Goal: Find specific page/section: Find specific page/section

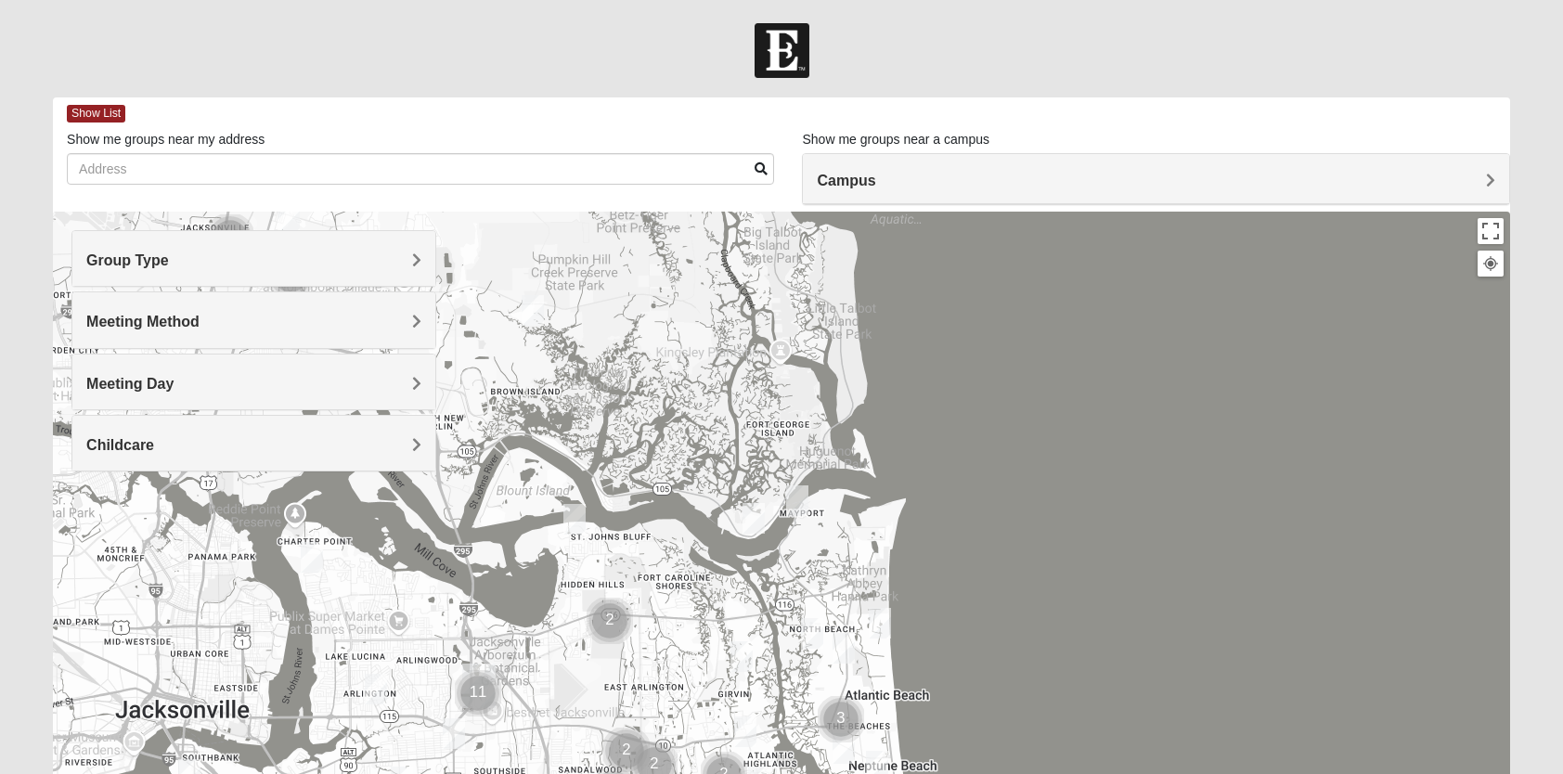
drag, startPoint x: 650, startPoint y: 336, endPoint x: 648, endPoint y: 568, distance: 232.1
click at [641, 619] on div at bounding box center [781, 583] width 1457 height 743
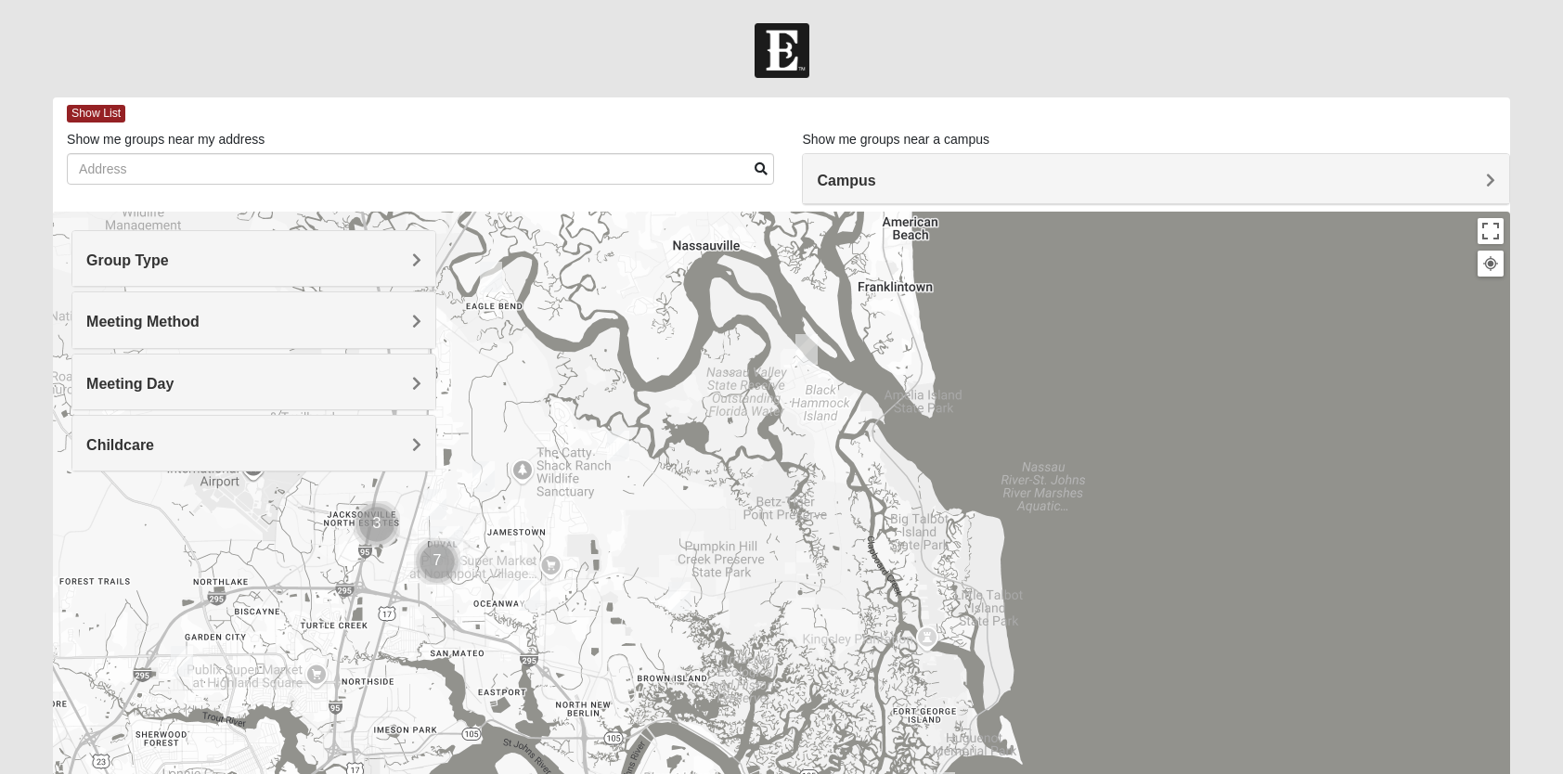
drag, startPoint x: 659, startPoint y: 411, endPoint x: 805, endPoint y: 682, distance: 307.7
click at [805, 682] on div at bounding box center [781, 583] width 1457 height 743
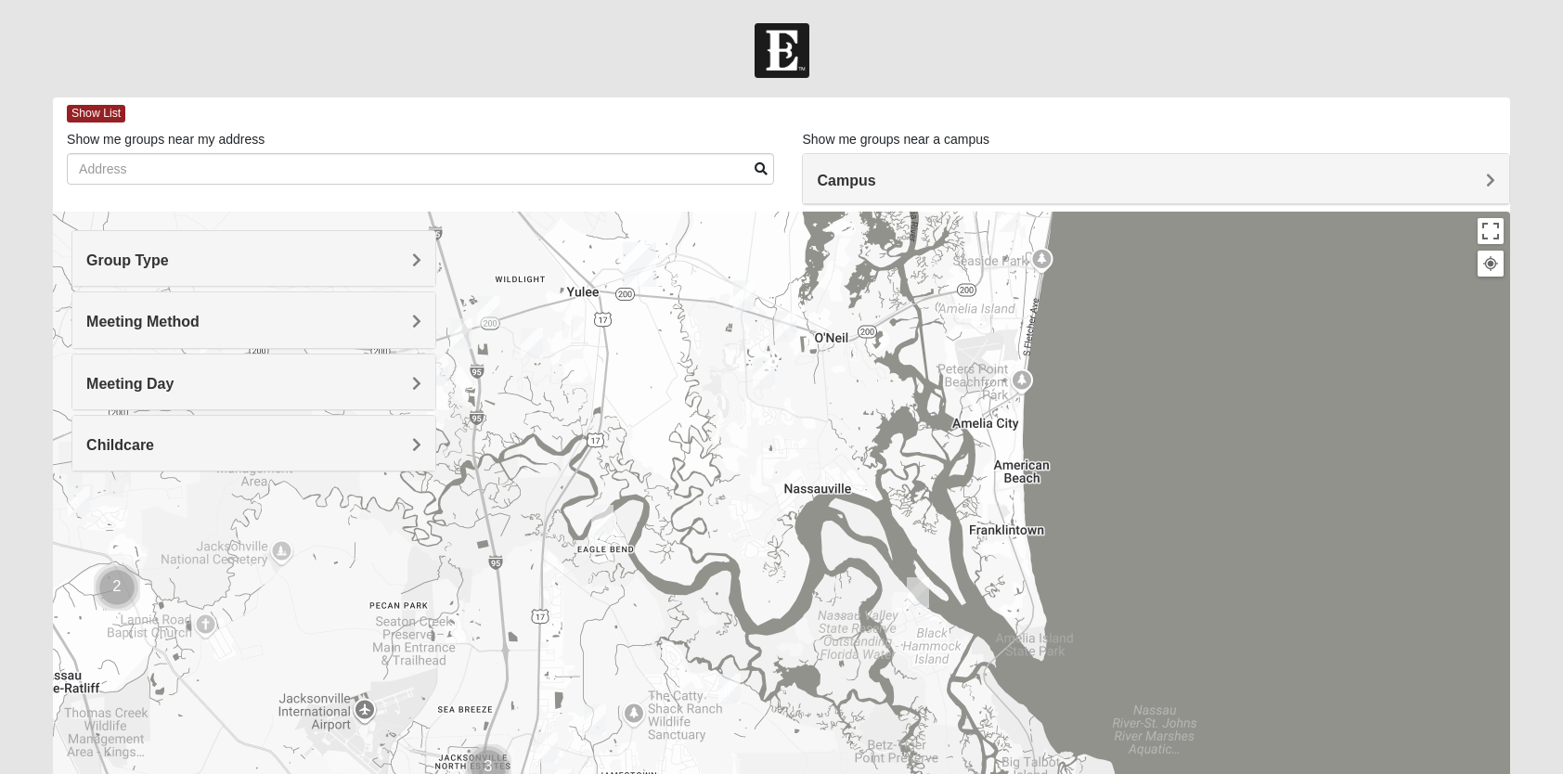
drag, startPoint x: 750, startPoint y: 475, endPoint x: 919, endPoint y: 746, distance: 319.4
click at [911, 762] on div at bounding box center [781, 583] width 1457 height 743
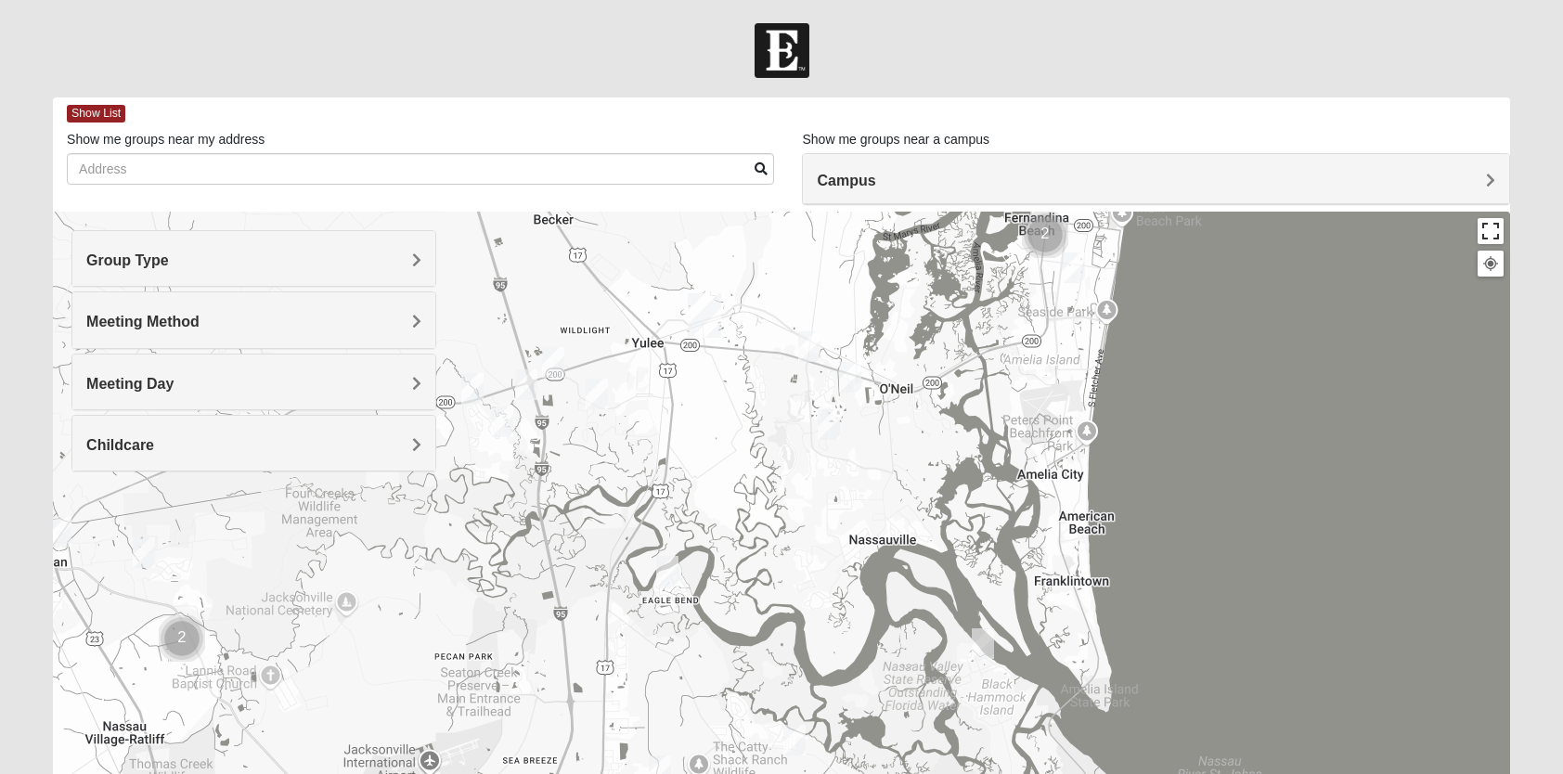
click at [1500, 234] on button "Toggle fullscreen view" at bounding box center [1491, 231] width 26 height 26
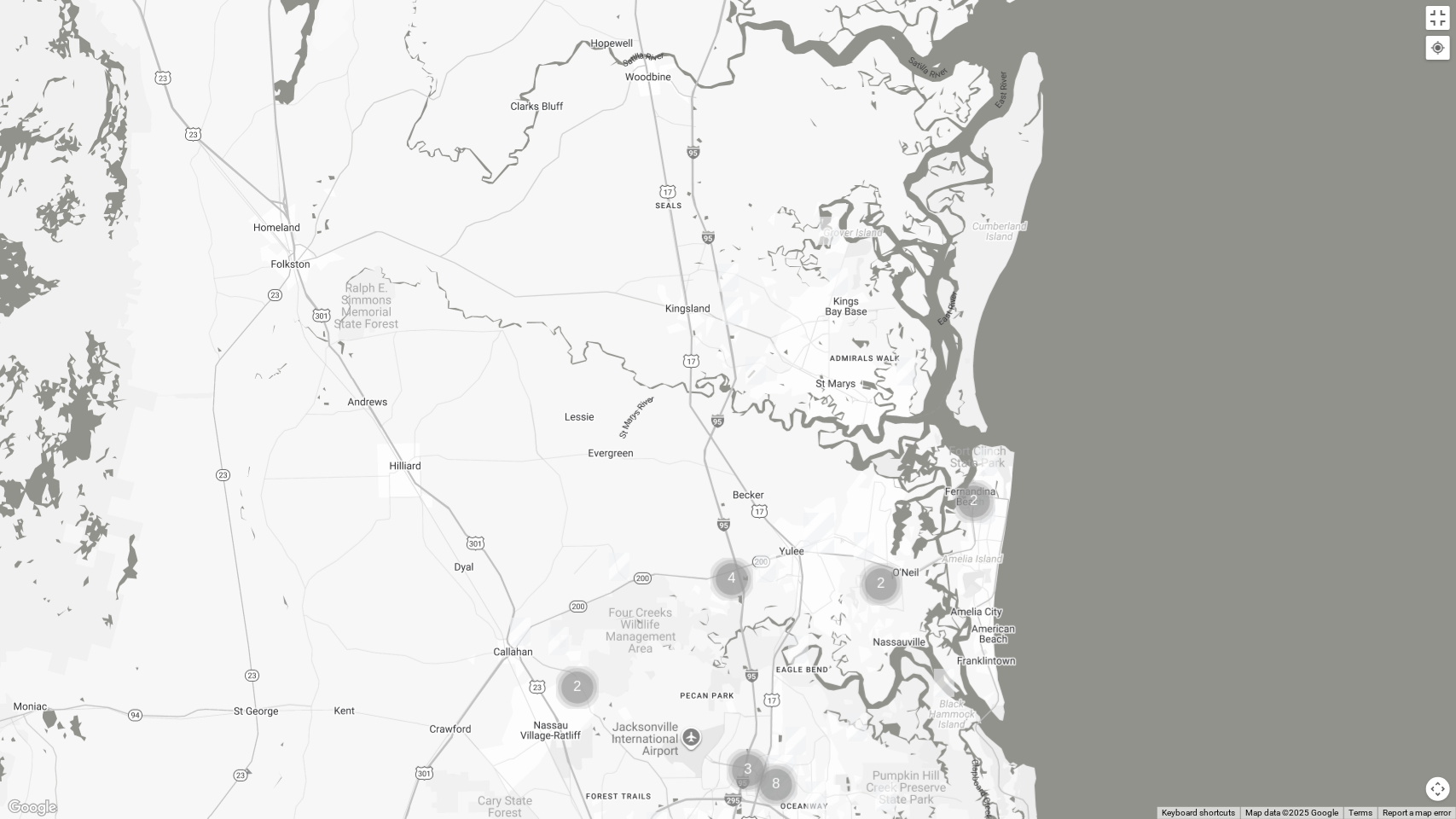
drag, startPoint x: 881, startPoint y: 245, endPoint x: 863, endPoint y: 480, distance: 235.7
click at [909, 536] on div at bounding box center [728, 409] width 1456 height 819
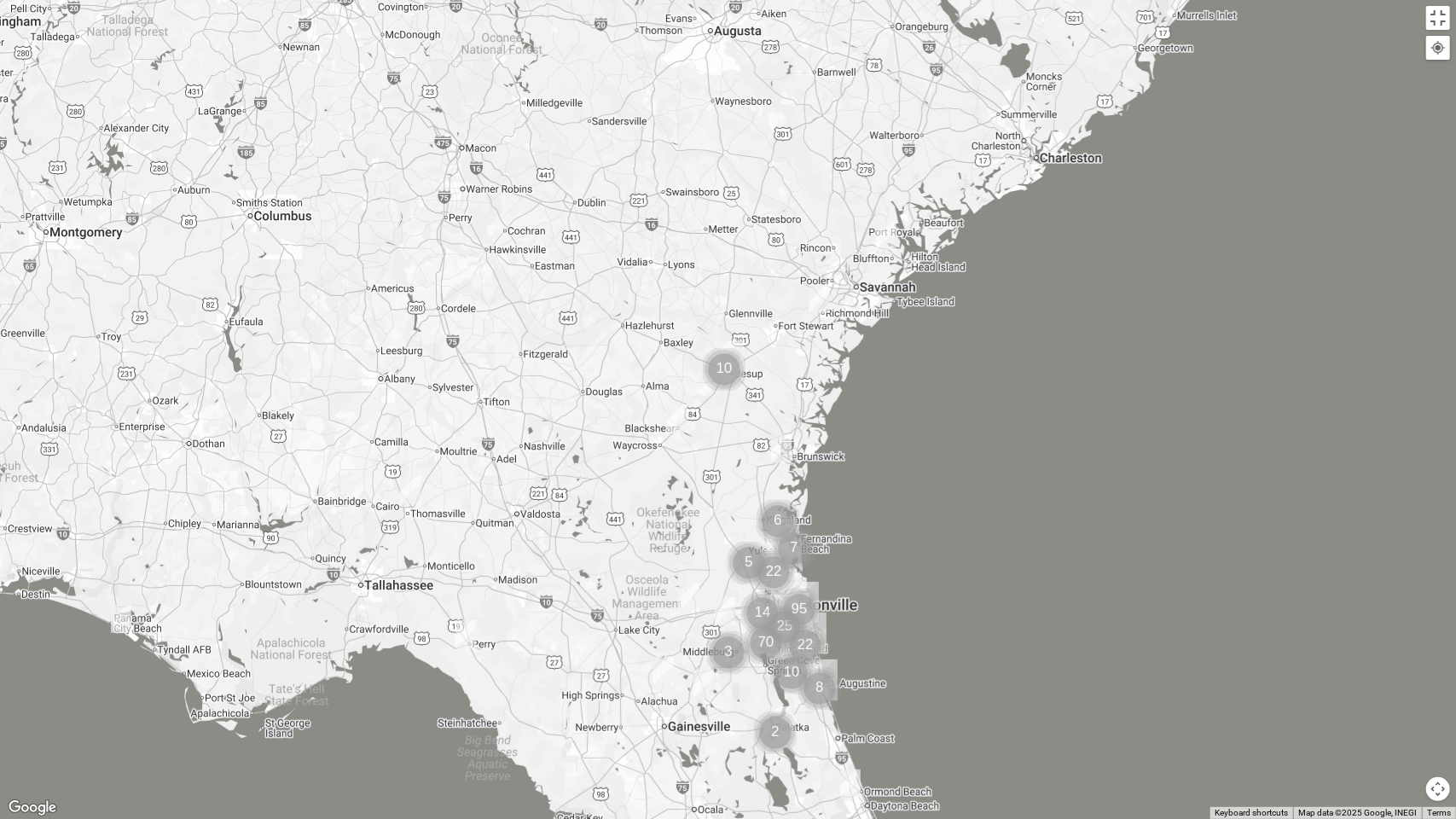
drag, startPoint x: 884, startPoint y: 211, endPoint x: 821, endPoint y: 351, distance: 153.5
click at [825, 347] on div at bounding box center [728, 409] width 1456 height 819
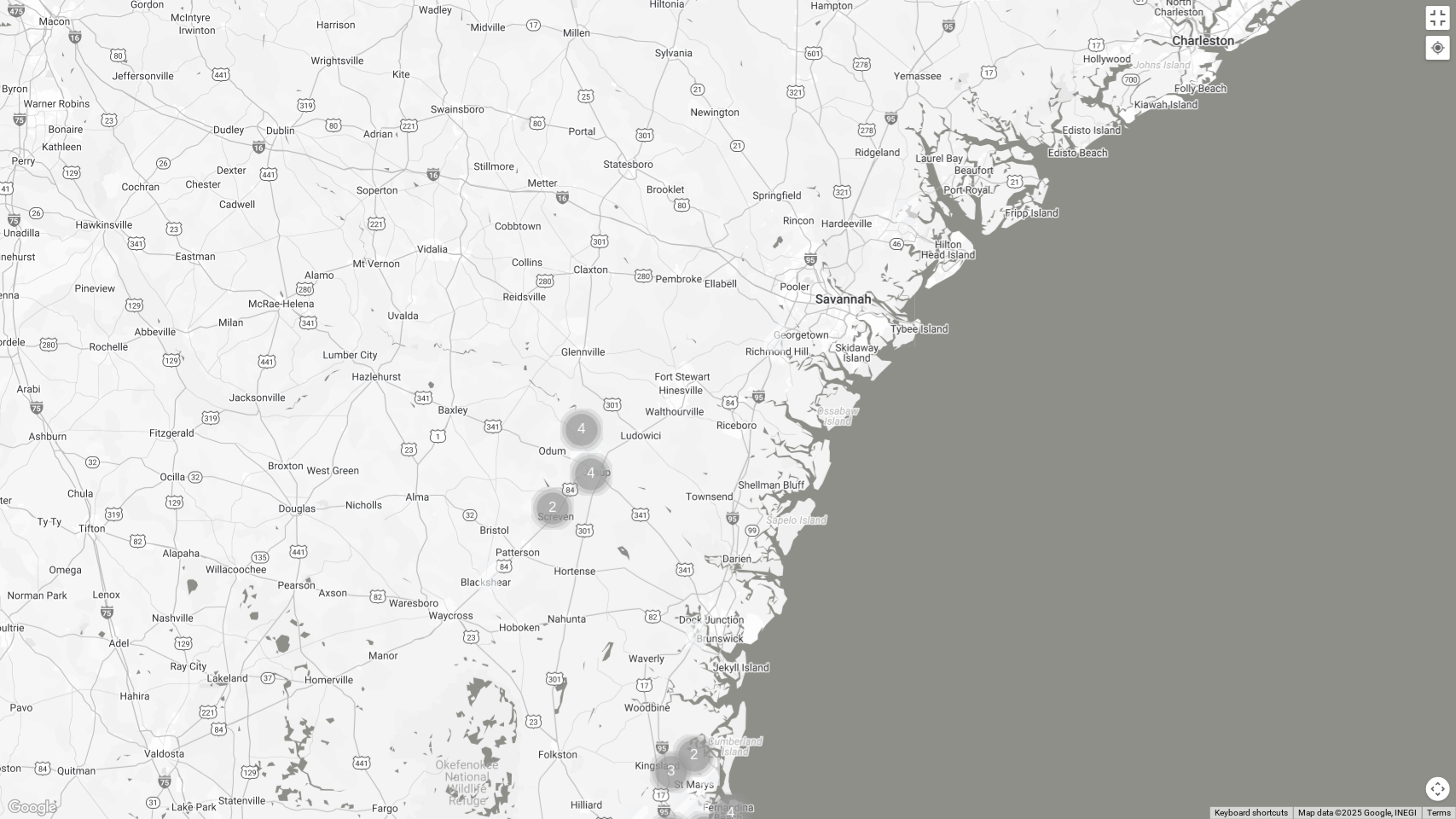
click at [912, 208] on img "Mixed Jackson 29910" at bounding box center [907, 210] width 20 height 28
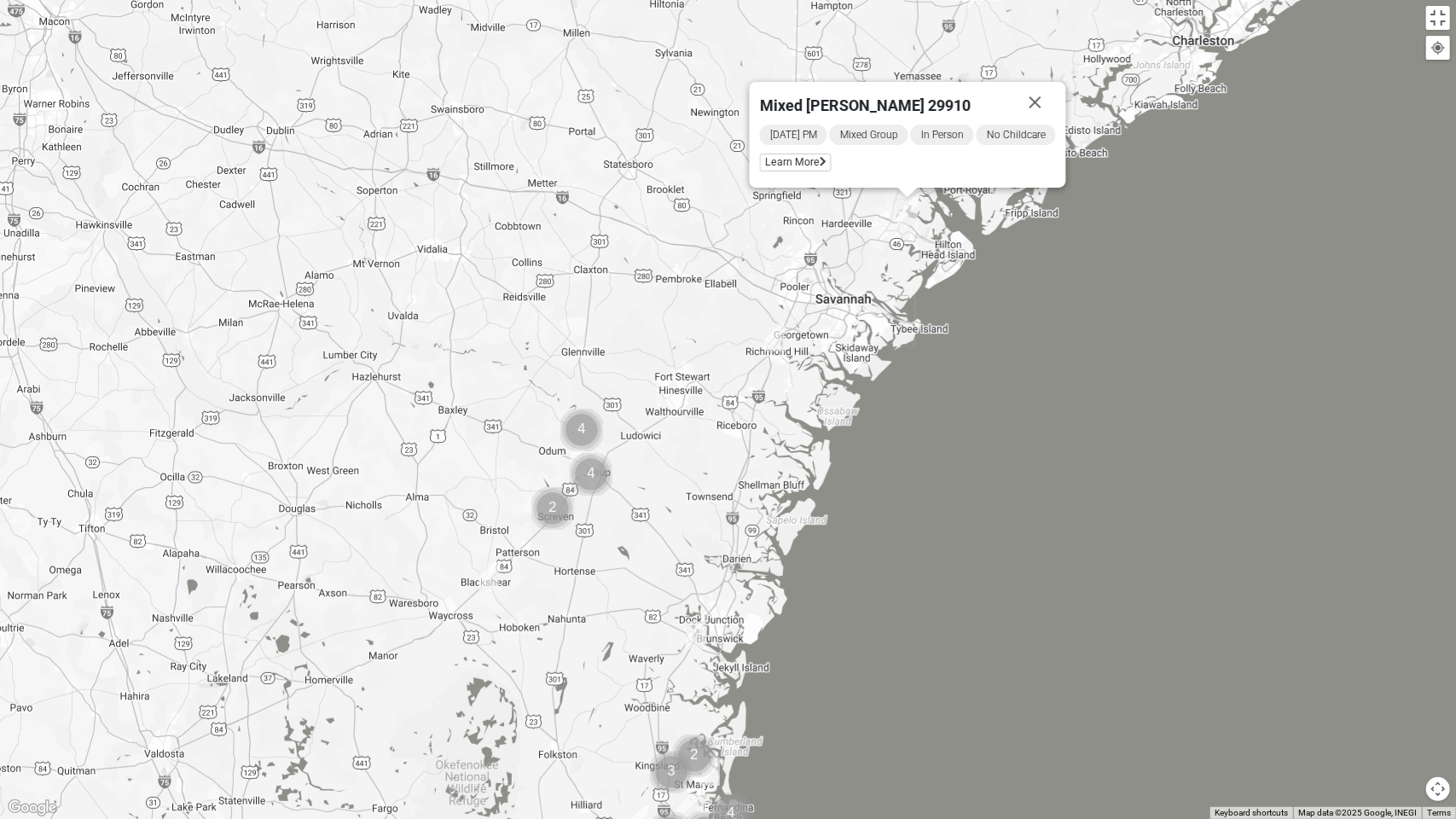
click at [773, 327] on img "Mens Andrews 31324" at bounding box center [775, 337] width 20 height 28
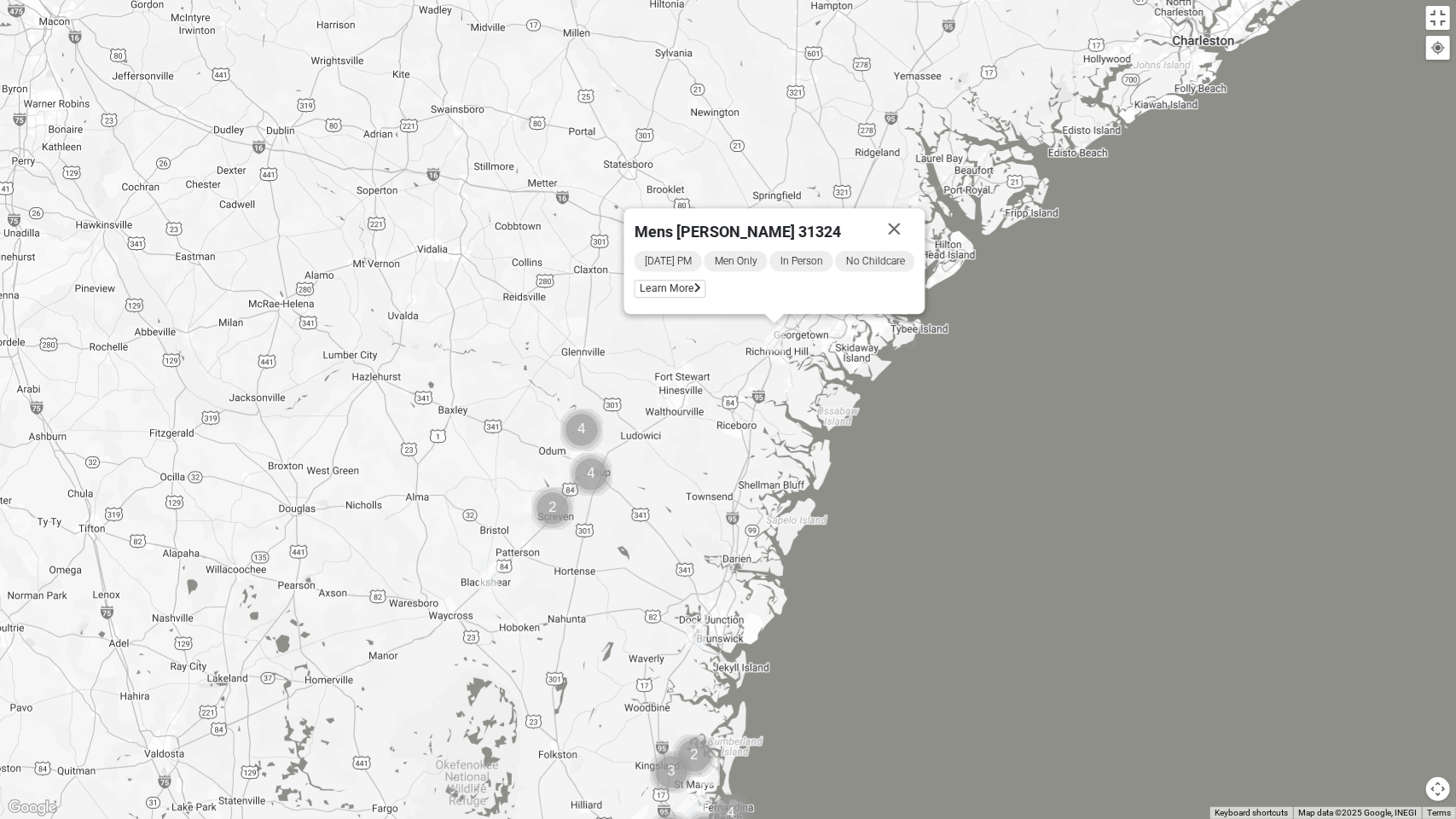
click at [588, 475] on img "Cluster of 4 groups" at bounding box center [591, 474] width 42 height 42
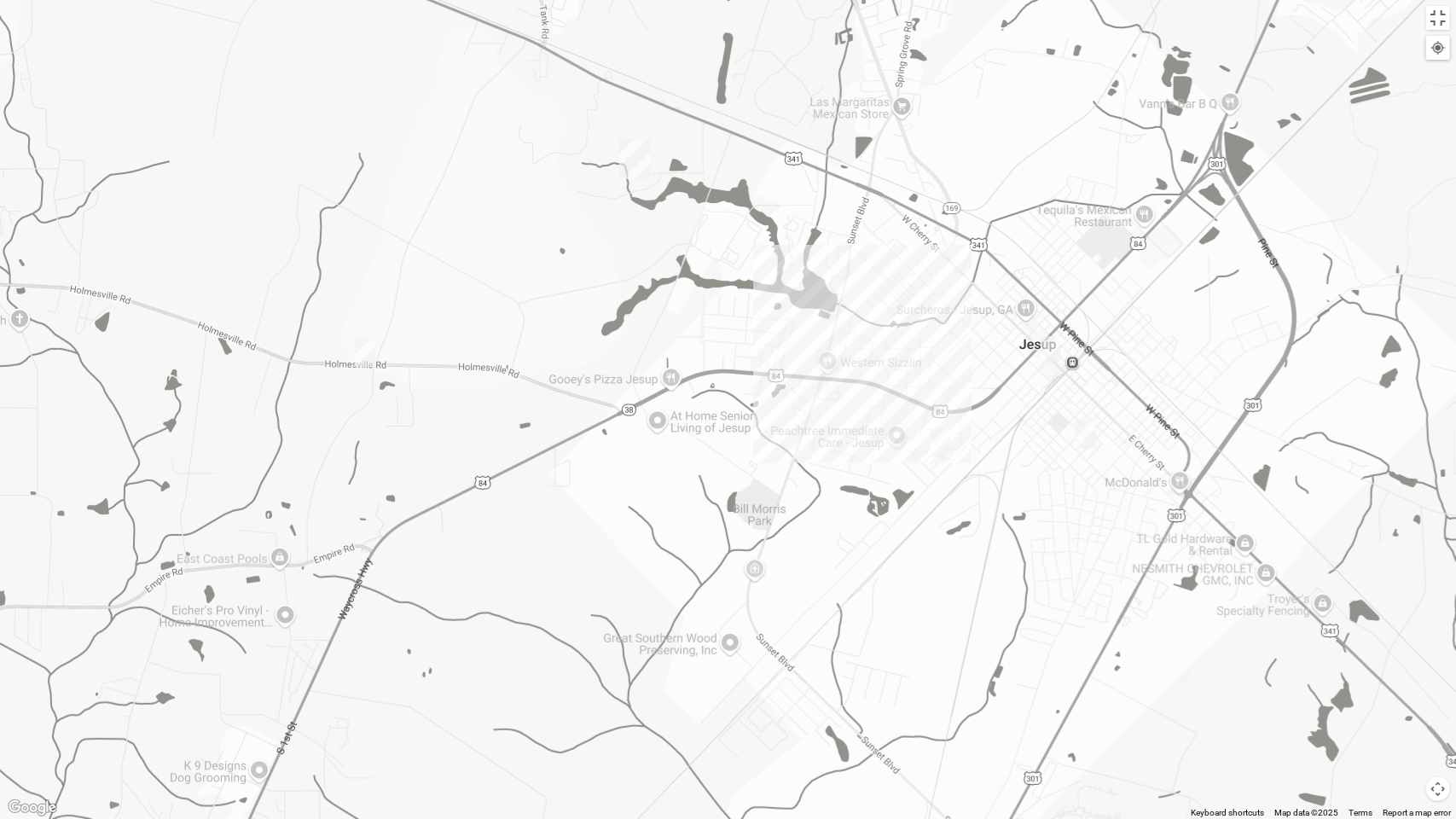
click at [945, 443] on img "Mens Dunham-Ledbetter 31545" at bounding box center [940, 442] width 20 height 28
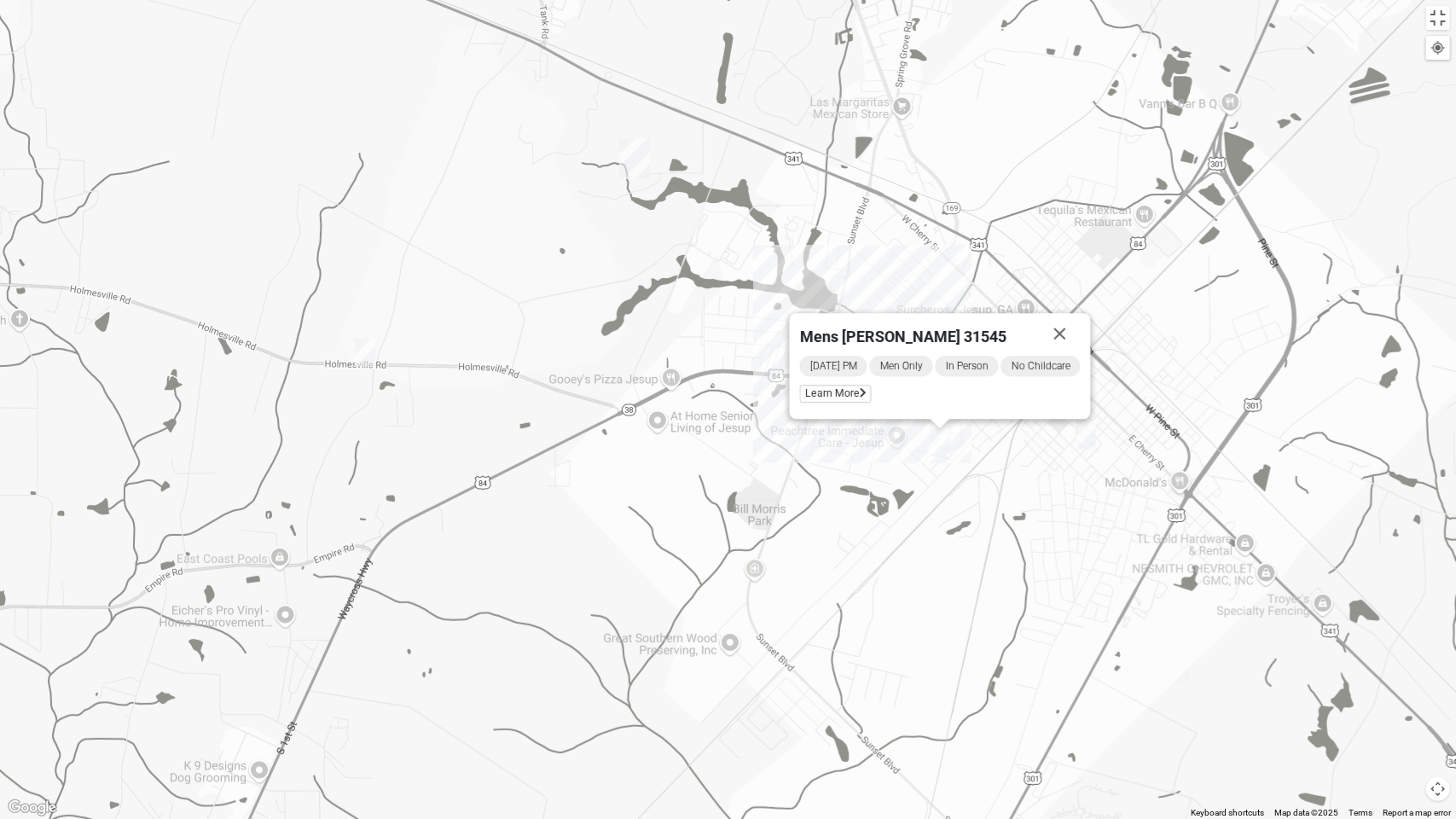
click at [1094, 435] on img "Womens Duke 31546" at bounding box center [1086, 435] width 20 height 28
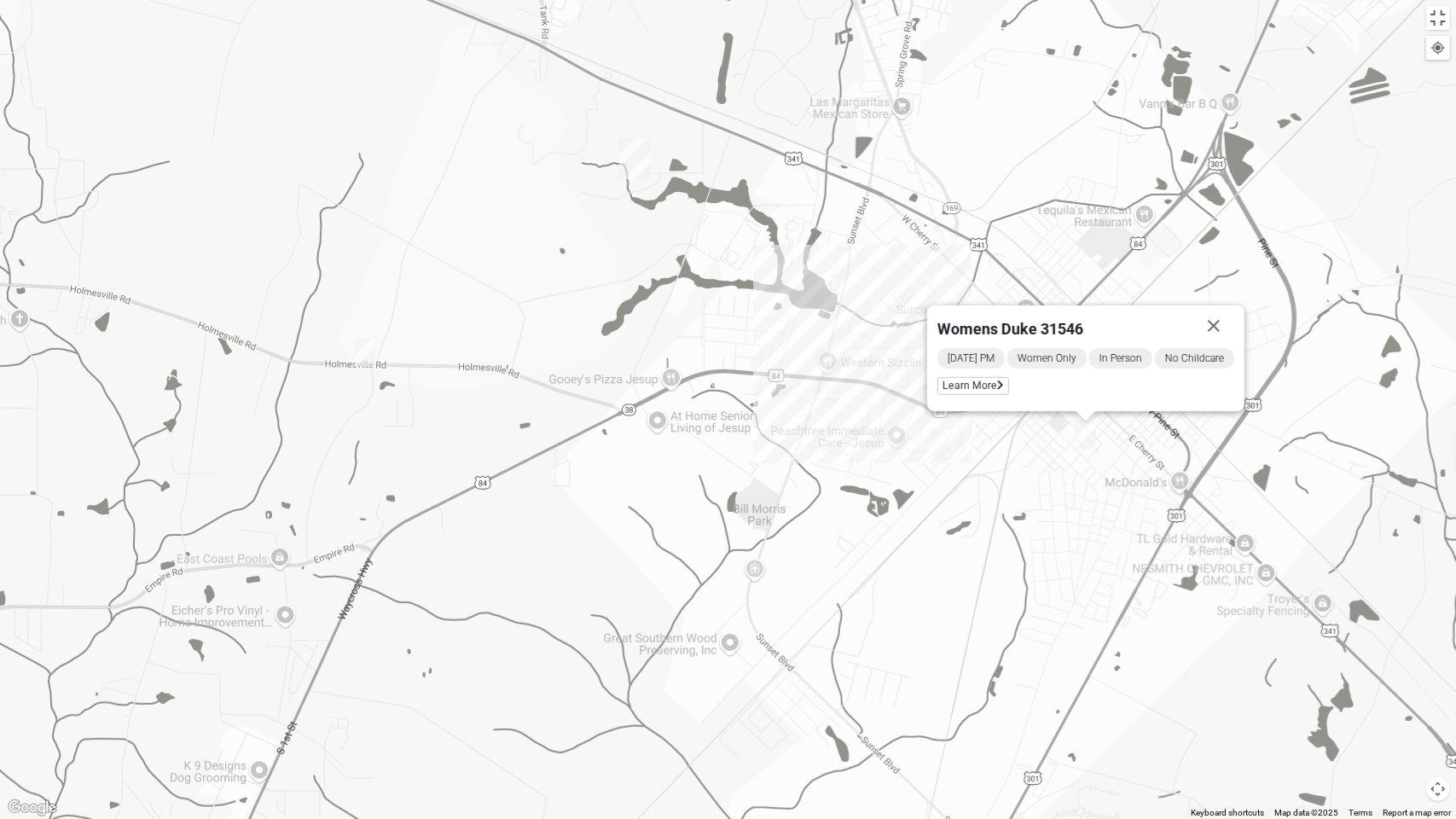
click at [370, 348] on img "Mens Flores 31545" at bounding box center [365, 352] width 20 height 28
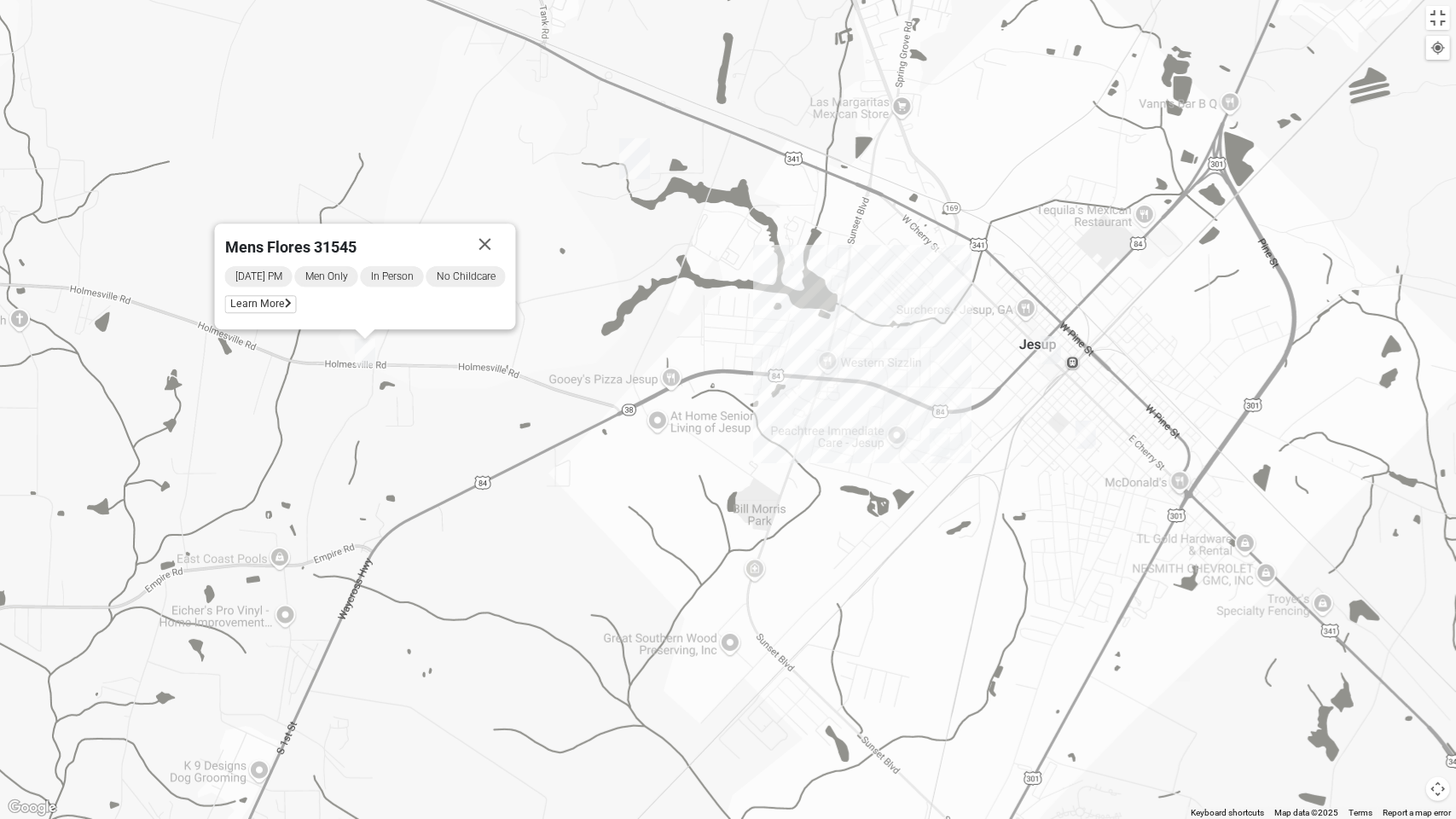
click at [1056, 347] on img "Womens Avila-Coleman 31545" at bounding box center [1051, 350] width 20 height 28
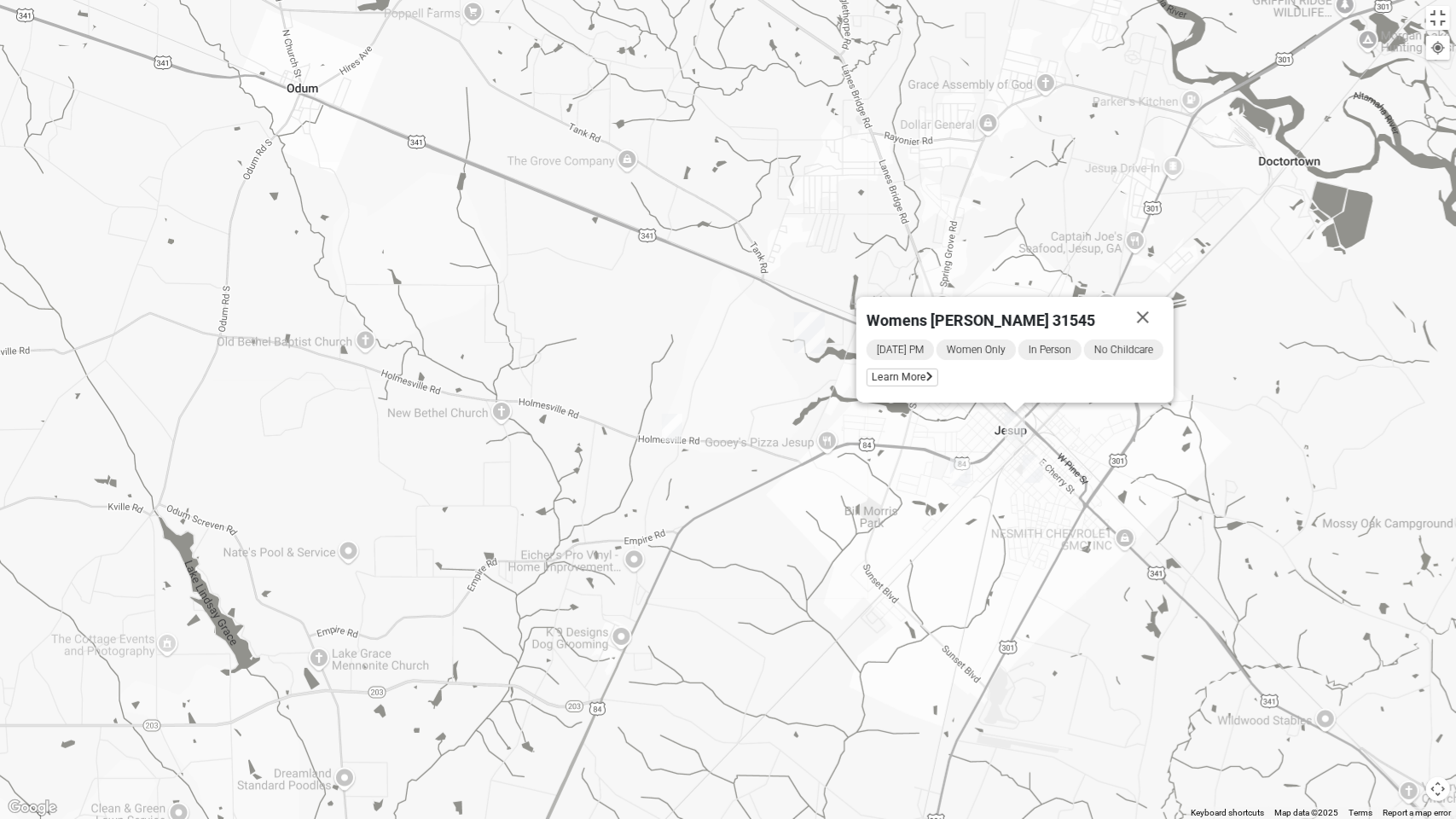
click at [814, 331] on img "Jesup" at bounding box center [809, 333] width 30 height 41
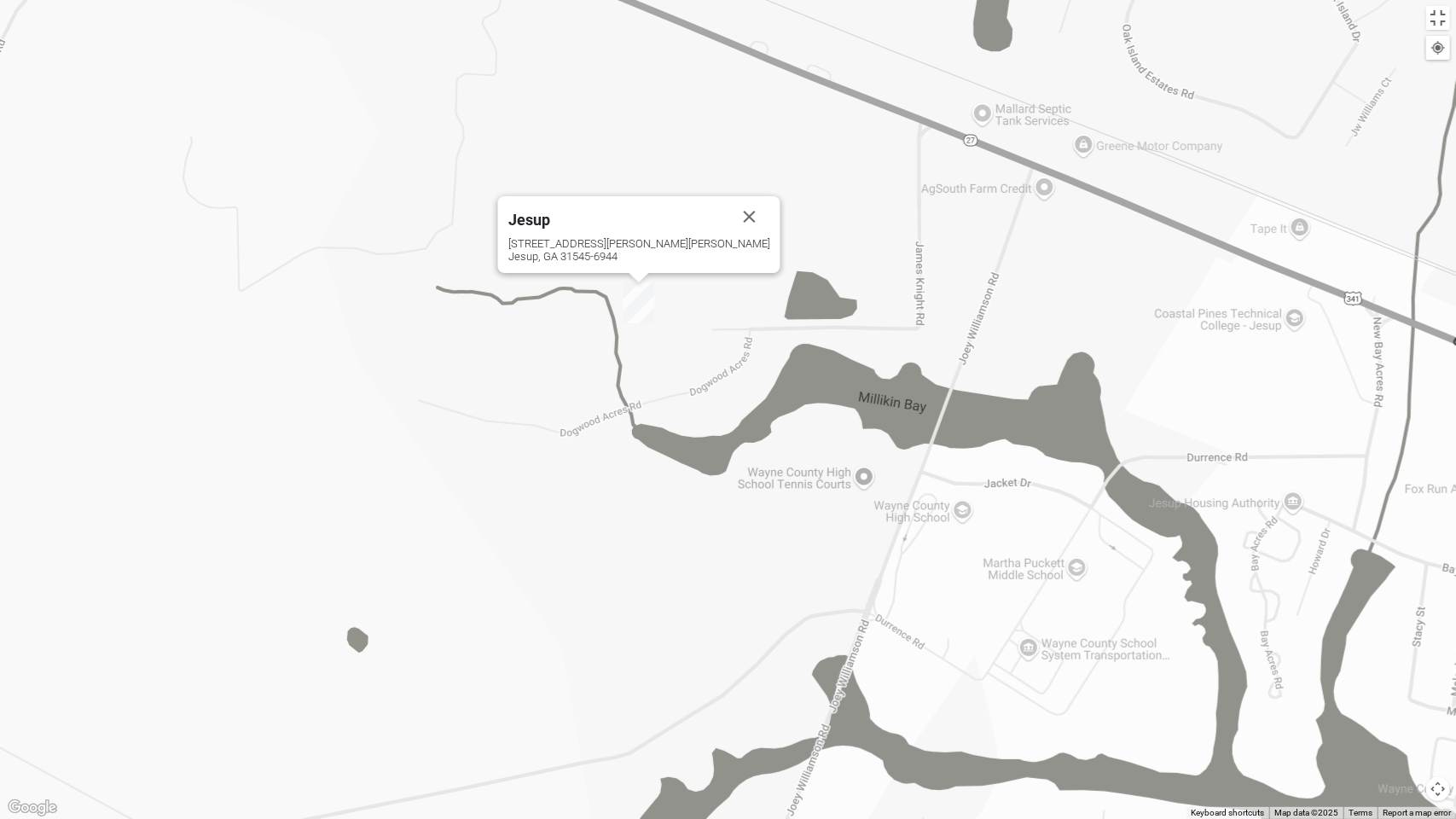
drag, startPoint x: 657, startPoint y: 220, endPoint x: 723, endPoint y: 398, distance: 189.8
click at [723, 398] on div "Jesup [STREET_ADDRESS][PERSON_NAME][PERSON_NAME]" at bounding box center [728, 409] width 1456 height 819
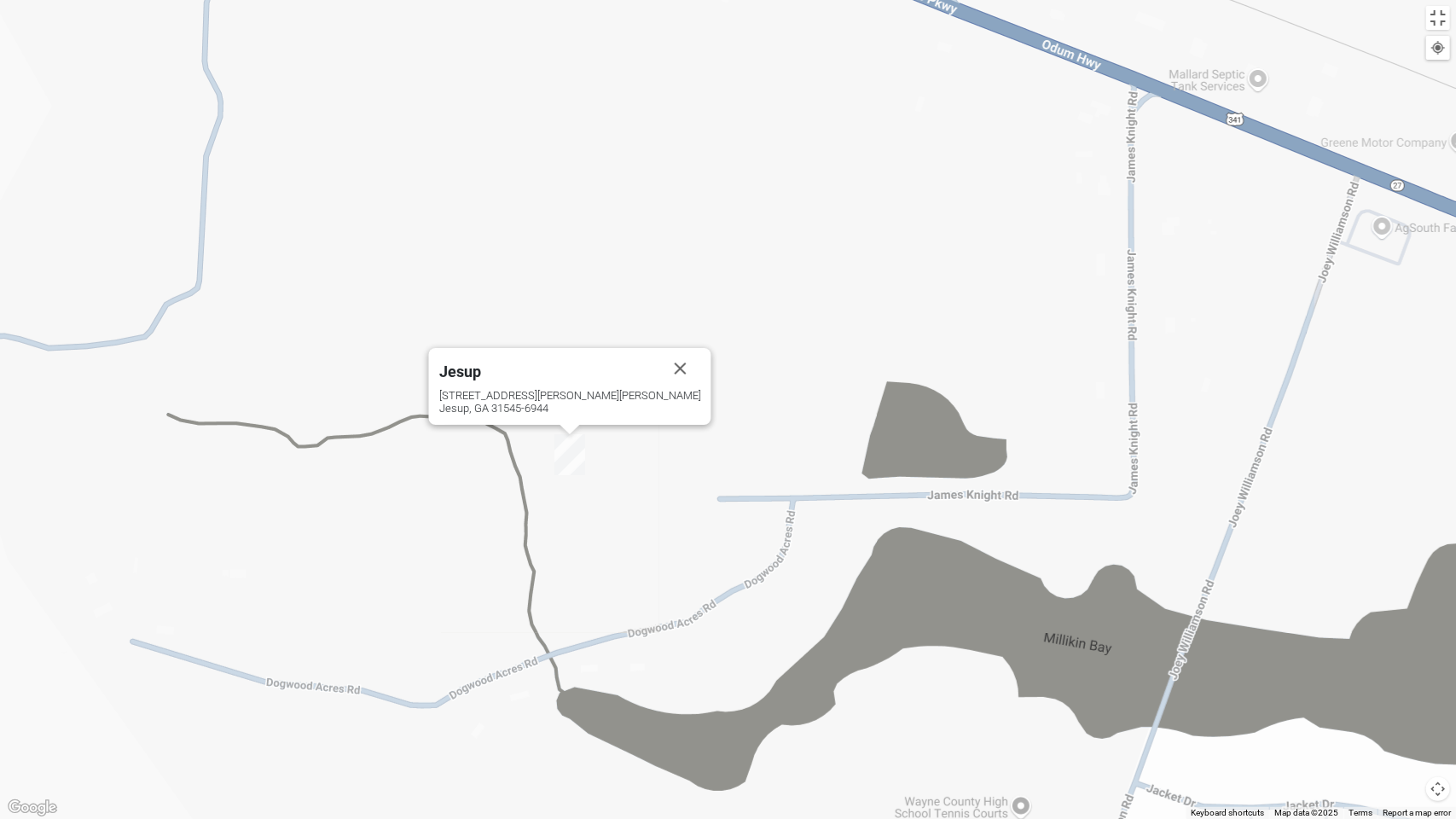
drag, startPoint x: 1211, startPoint y: 278, endPoint x: 1120, endPoint y: 470, distance: 212.5
click at [1155, 482] on div "Jesup [STREET_ADDRESS][PERSON_NAME][PERSON_NAME]" at bounding box center [728, 409] width 1456 height 819
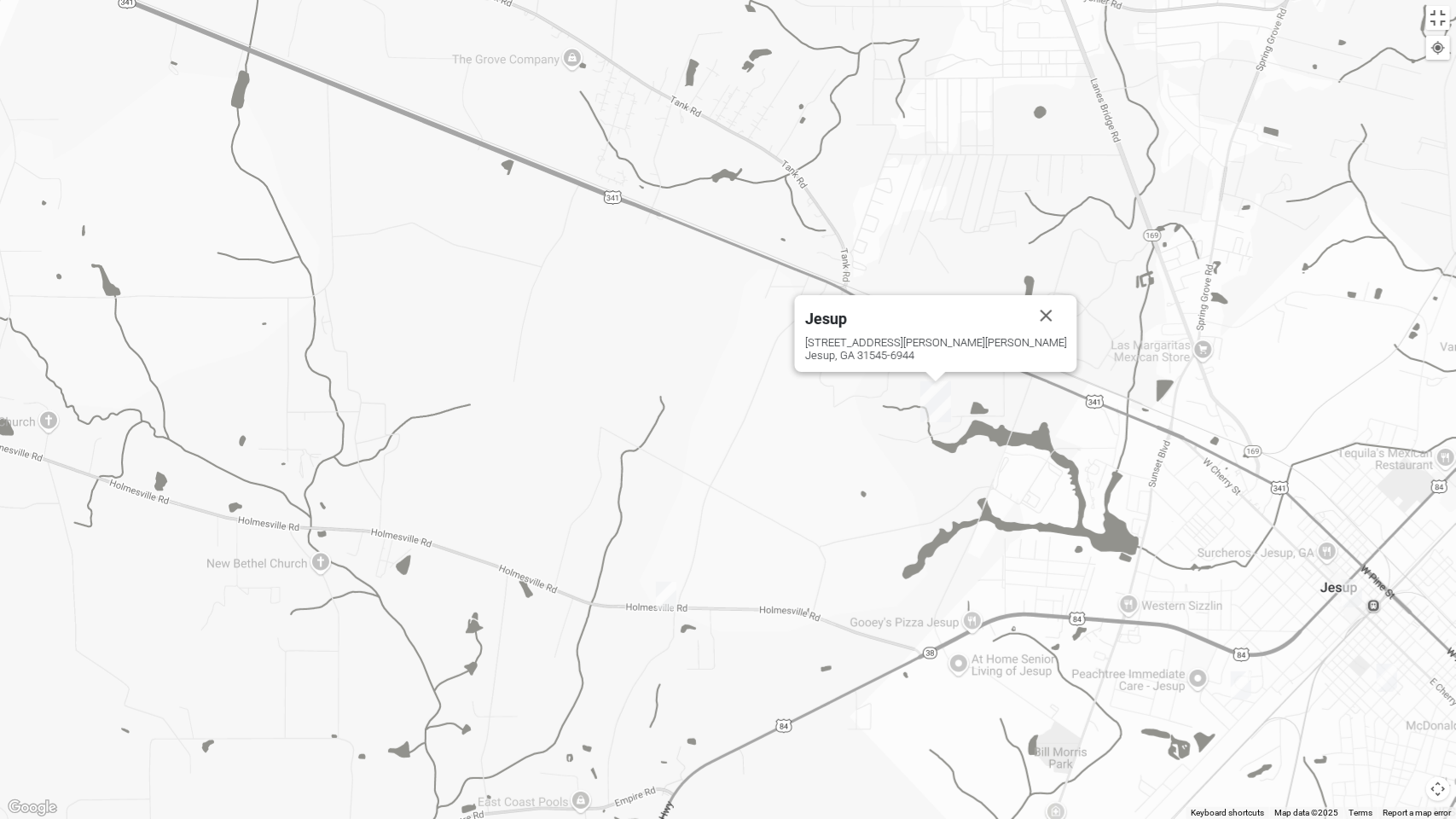
drag, startPoint x: 1048, startPoint y: 526, endPoint x: 987, endPoint y: 359, distance: 177.8
click at [995, 368] on div "Jesup [STREET_ADDRESS][PERSON_NAME][PERSON_NAME]" at bounding box center [728, 409] width 1456 height 819
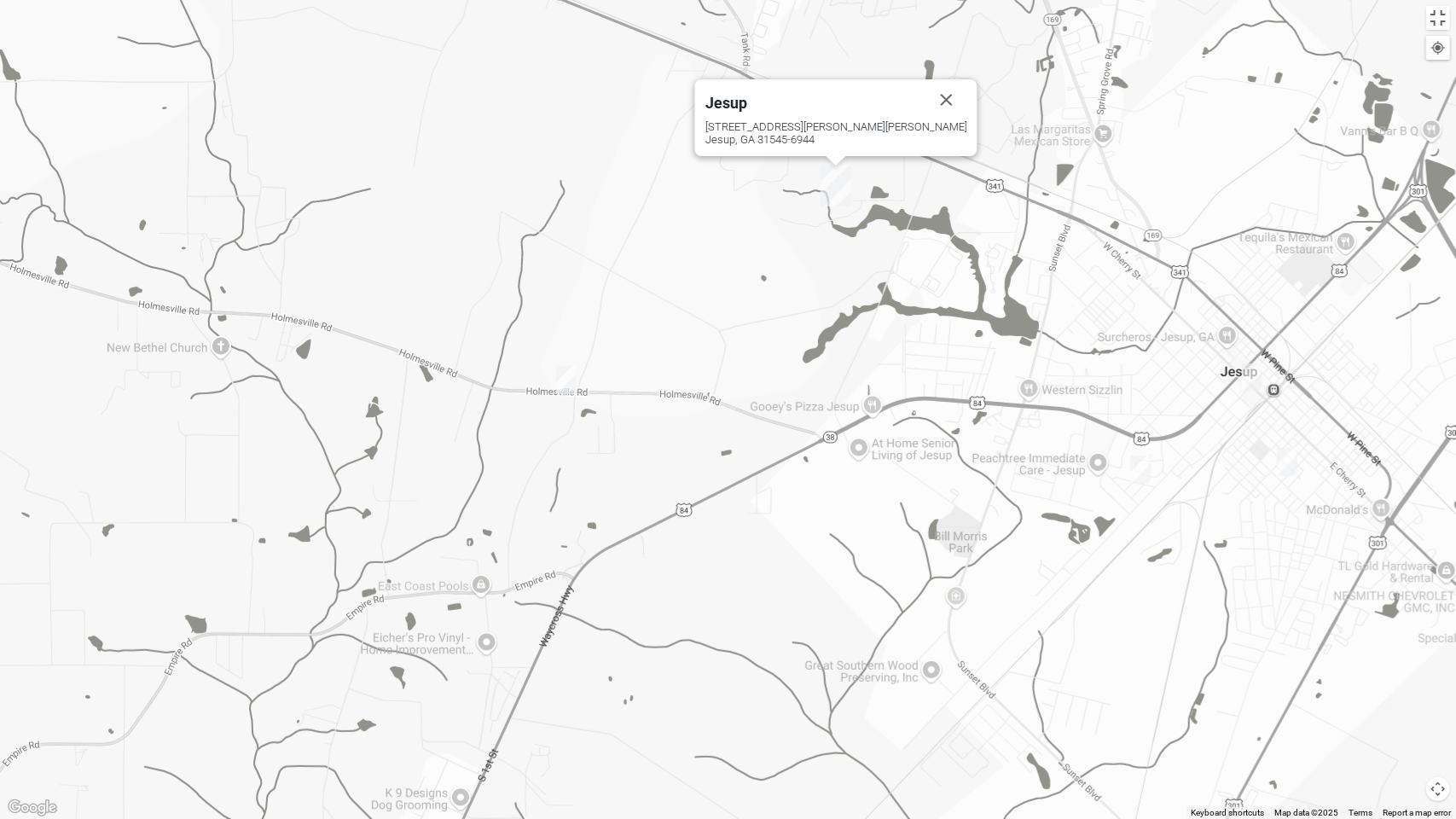
drag, startPoint x: 1220, startPoint y: 466, endPoint x: 1038, endPoint y: 353, distance: 214.2
click at [1075, 363] on div "Jesup [STREET_ADDRESS][PERSON_NAME][PERSON_NAME]" at bounding box center [728, 409] width 1456 height 819
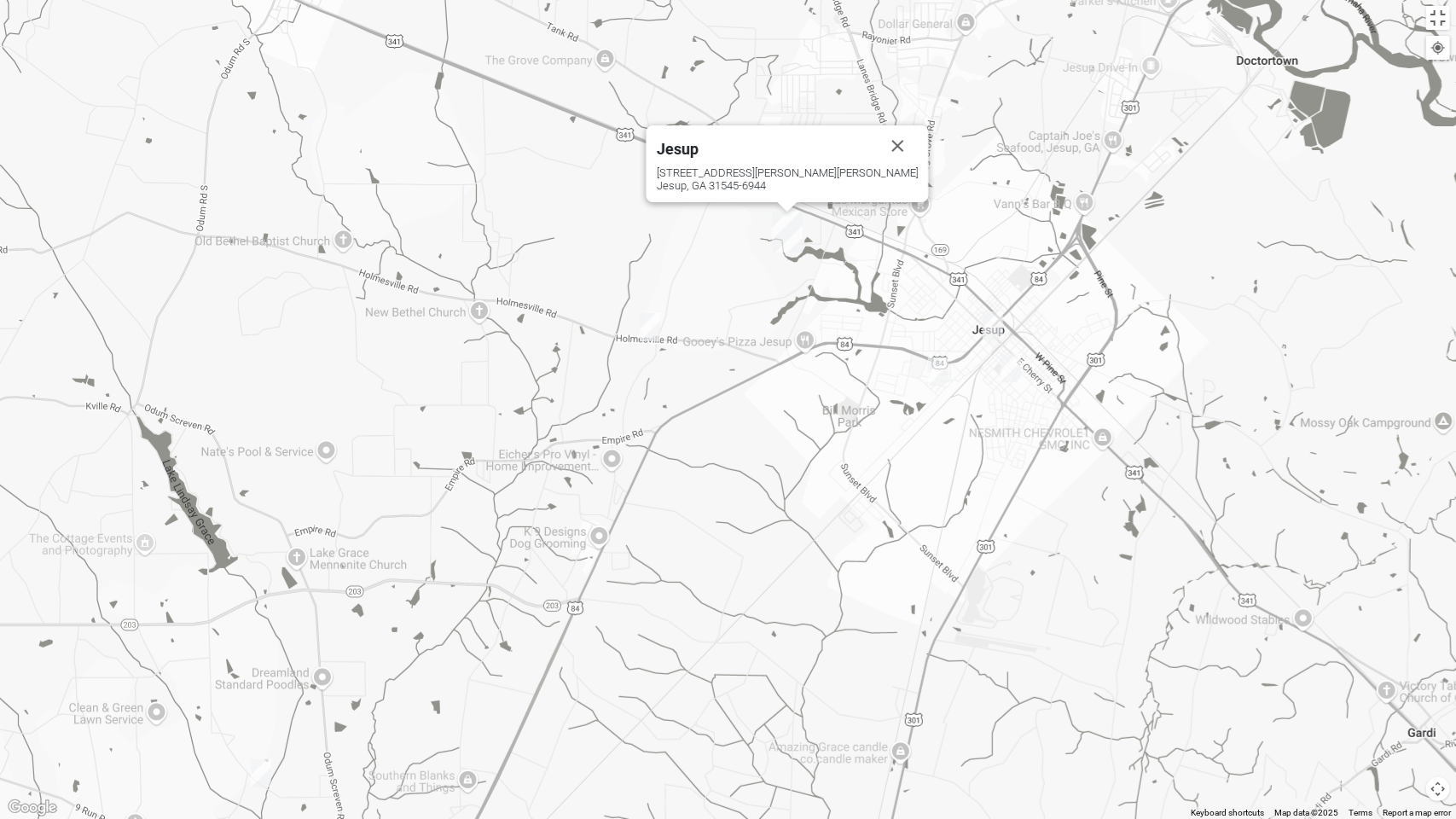
drag, startPoint x: 898, startPoint y: 435, endPoint x: 916, endPoint y: 505, distance: 72.3
click at [916, 505] on div "Jesup [STREET_ADDRESS][PERSON_NAME][PERSON_NAME]" at bounding box center [728, 409] width 1456 height 819
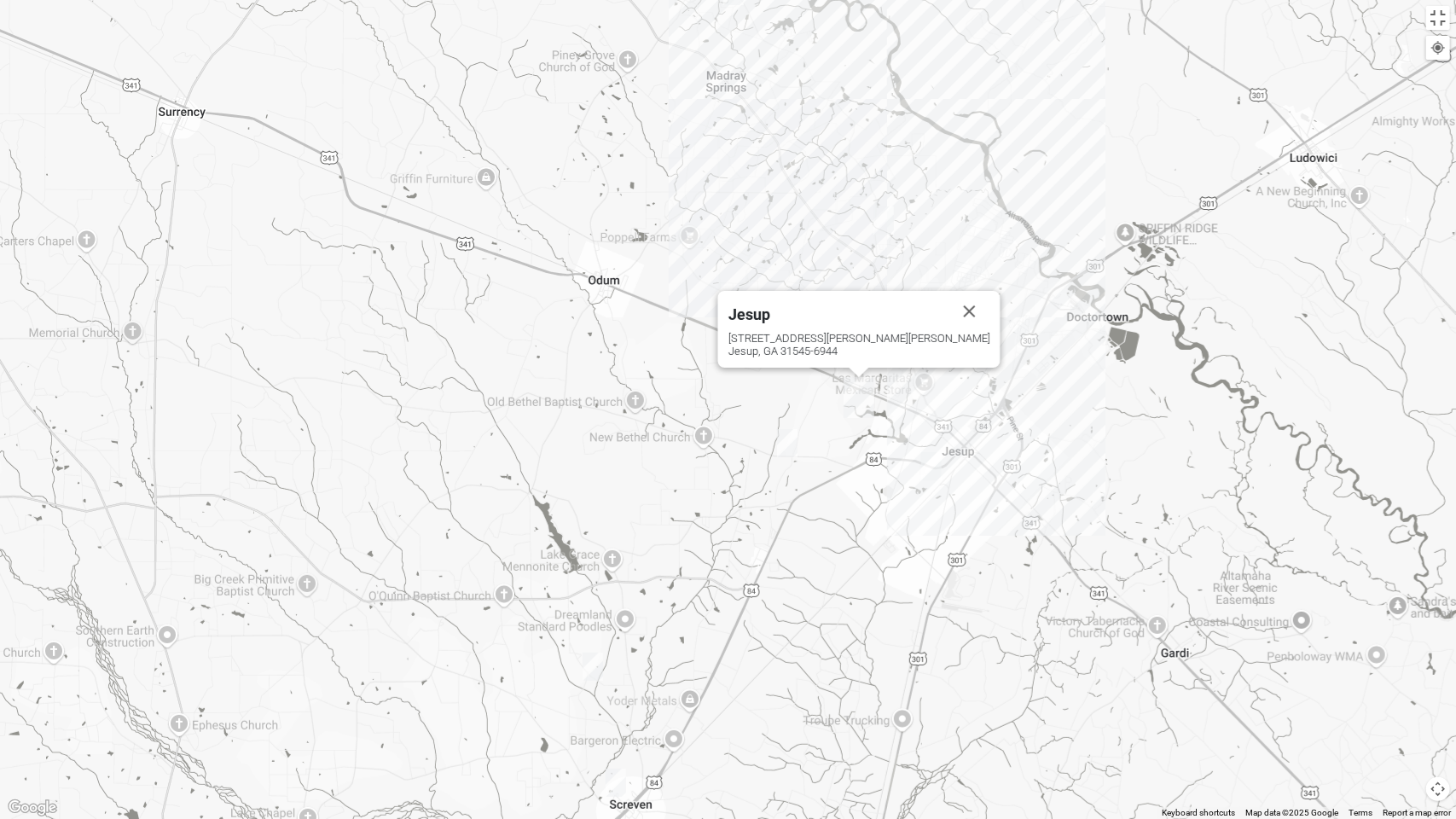
click at [892, 219] on img "Mens Rush 31545" at bounding box center [883, 221] width 20 height 28
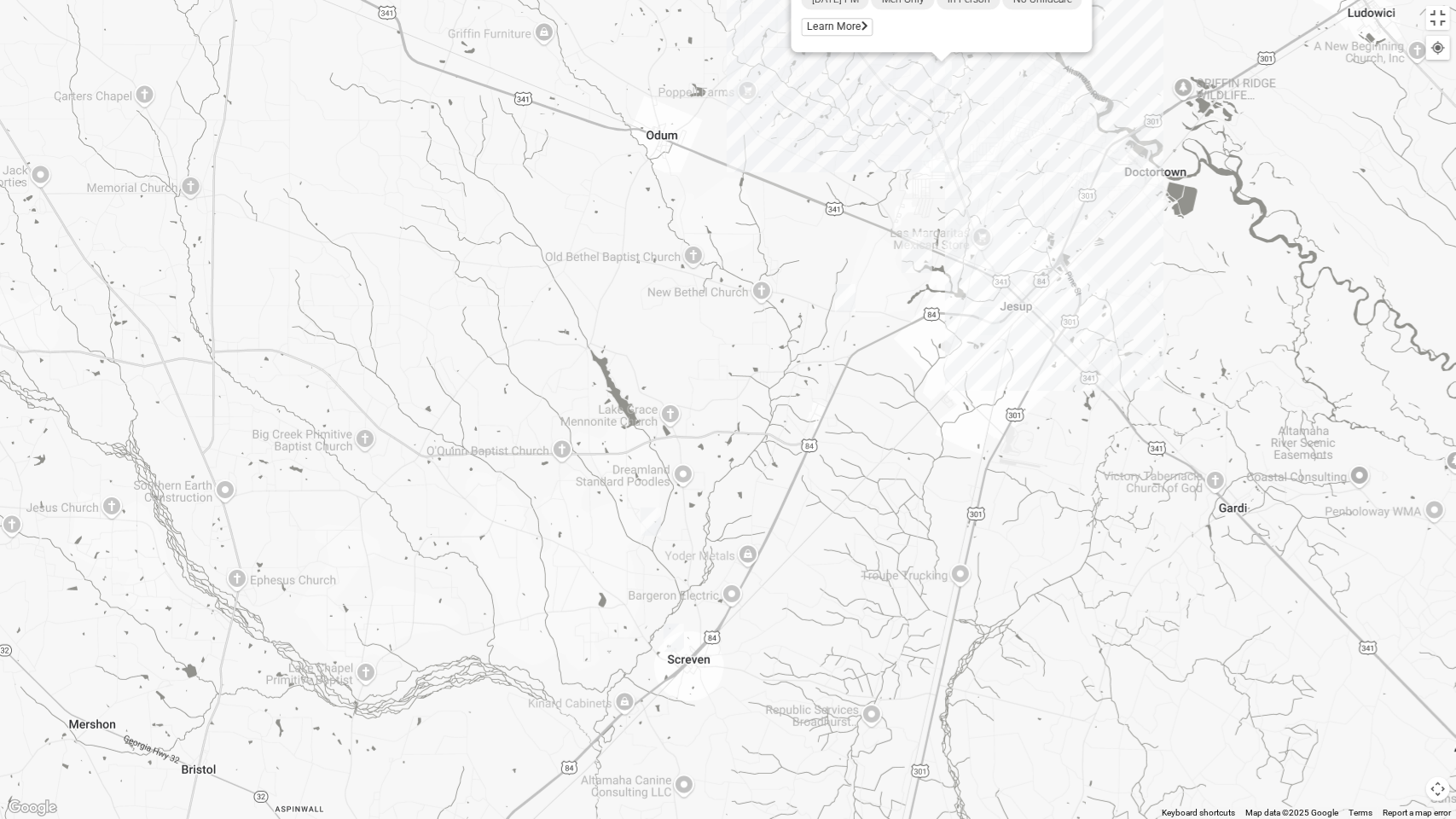
drag, startPoint x: 813, startPoint y: 392, endPoint x: 868, endPoint y: 246, distance: 156.0
click at [872, 245] on div "Mens Rush 31545 [DATE] PM Men Only In Person No Childcare Learn More" at bounding box center [728, 409] width 1456 height 819
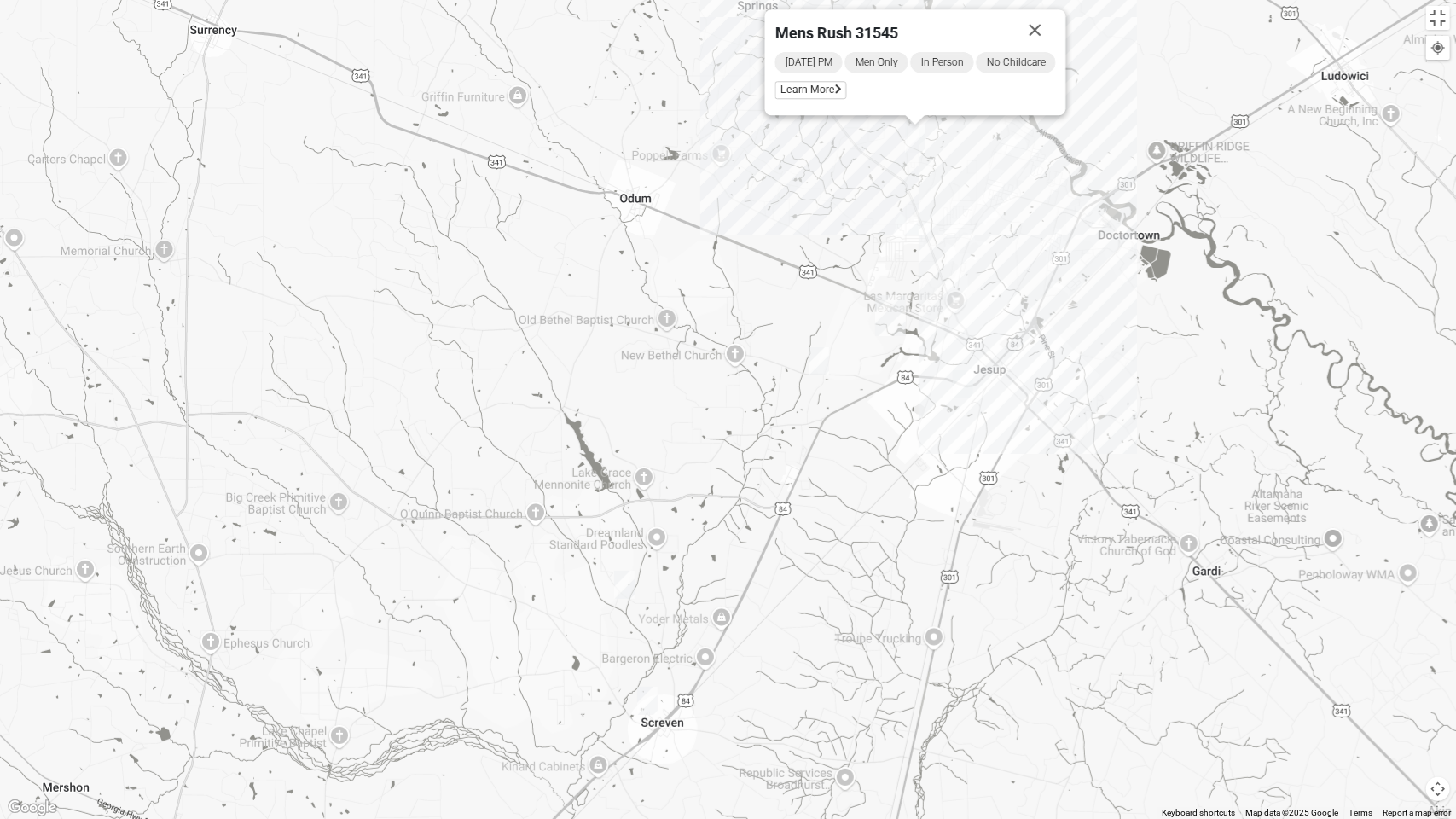
drag, startPoint x: 872, startPoint y: 278, endPoint x: 869, endPoint y: 258, distance: 20.2
click at [869, 258] on div "Mens Rush 31545 [DATE] PM Men Only In Person No Childcare Learn More" at bounding box center [728, 409] width 1456 height 819
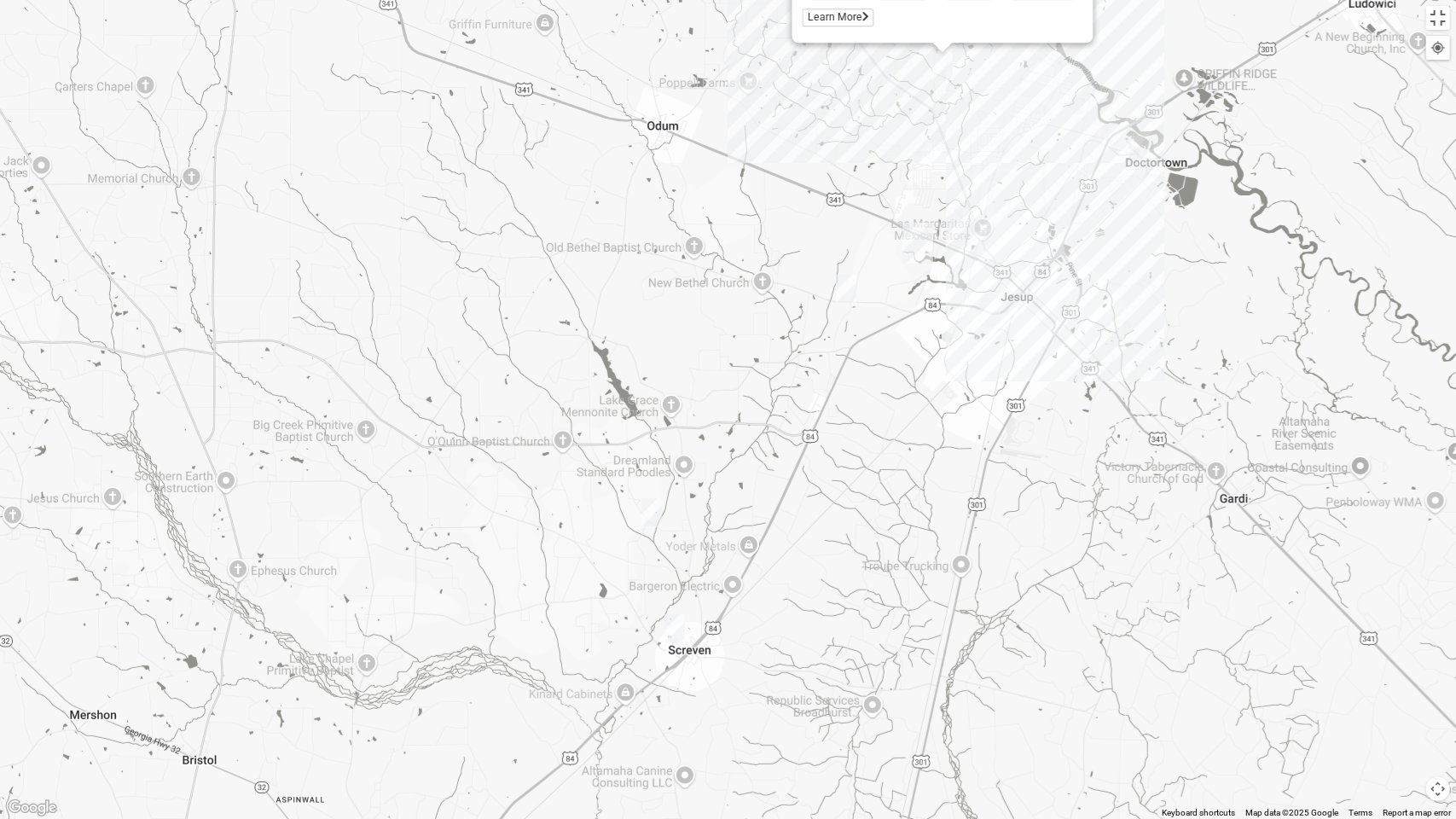
click at [646, 505] on img "Mixed Jones 31560" at bounding box center [652, 512] width 20 height 28
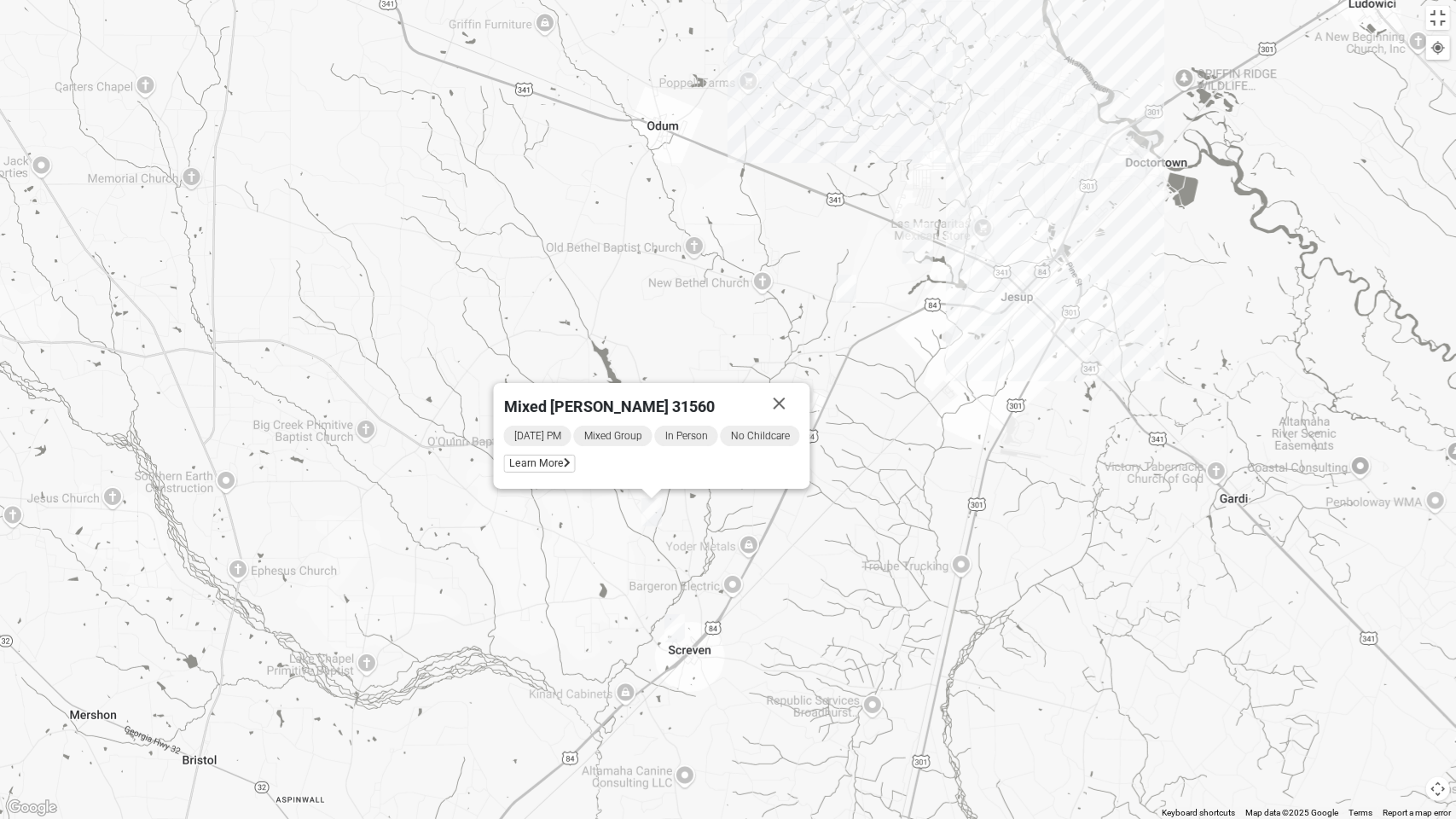
click at [681, 630] on img "Mens Boyette 31560" at bounding box center [675, 628] width 20 height 28
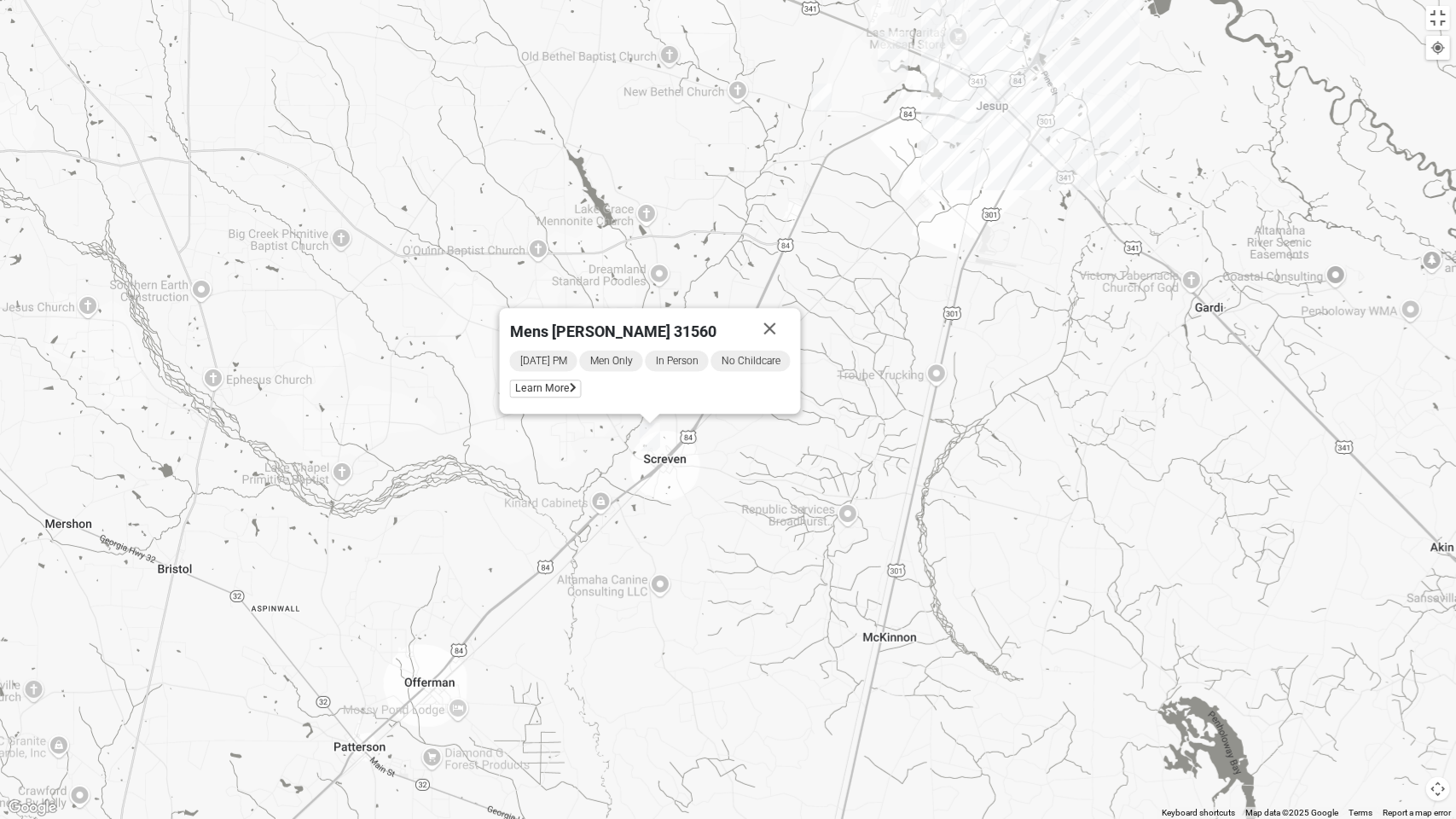
drag, startPoint x: 978, startPoint y: 732, endPoint x: 952, endPoint y: 540, distance: 193.8
click at [952, 540] on div "Mens [PERSON_NAME] 31560 [DATE] PM Men Only In Person No Childcare Learn More" at bounding box center [728, 409] width 1456 height 819
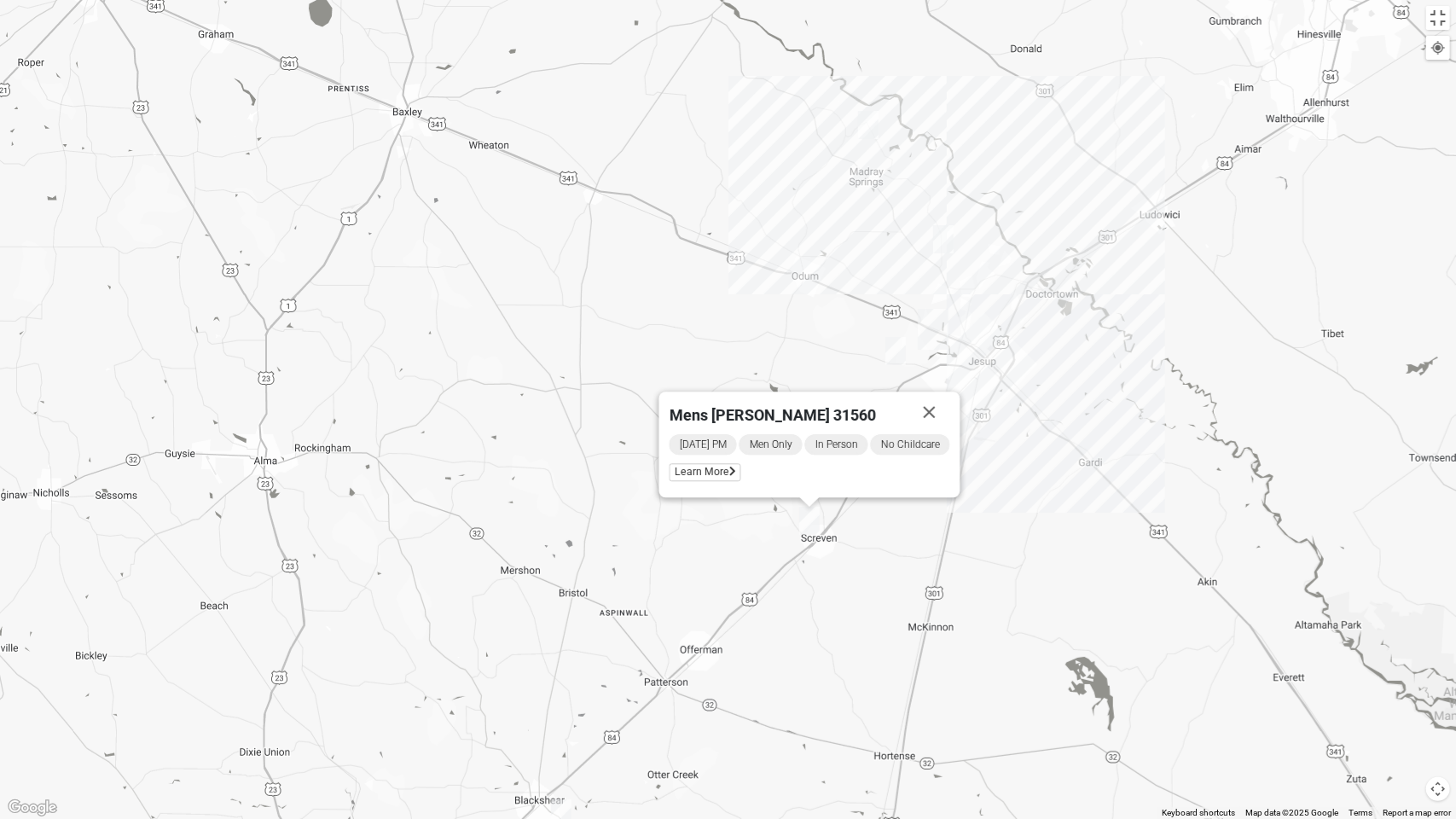
drag, startPoint x: 1007, startPoint y: 699, endPoint x: 879, endPoint y: 490, distance: 245.1
click at [925, 530] on div "Mens [PERSON_NAME] 31560 [DATE] PM Men Only In Person No Childcare Learn More" at bounding box center [728, 409] width 1456 height 819
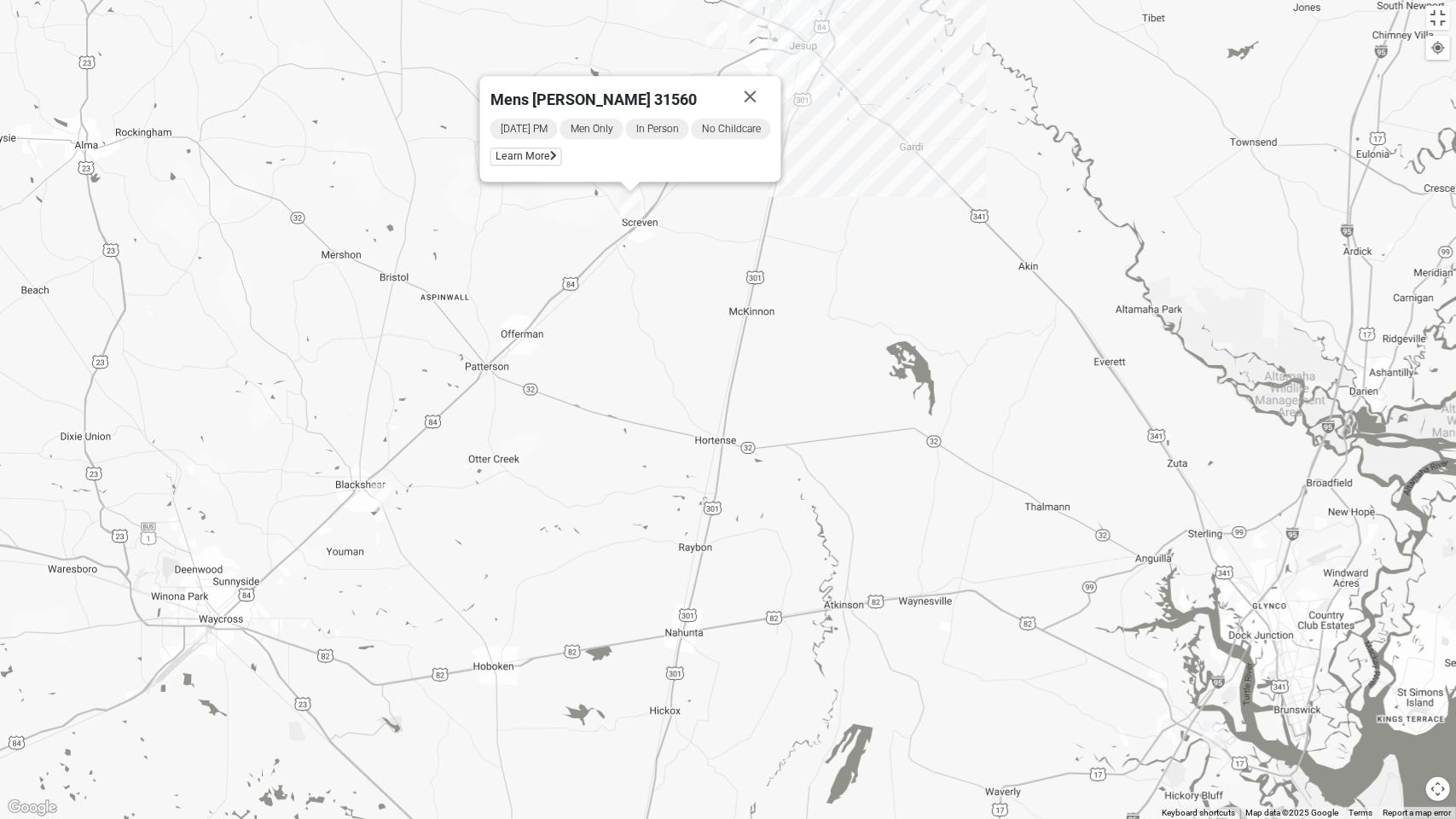
click at [388, 502] on img "Womens Robson 31516" at bounding box center [382, 497] width 20 height 28
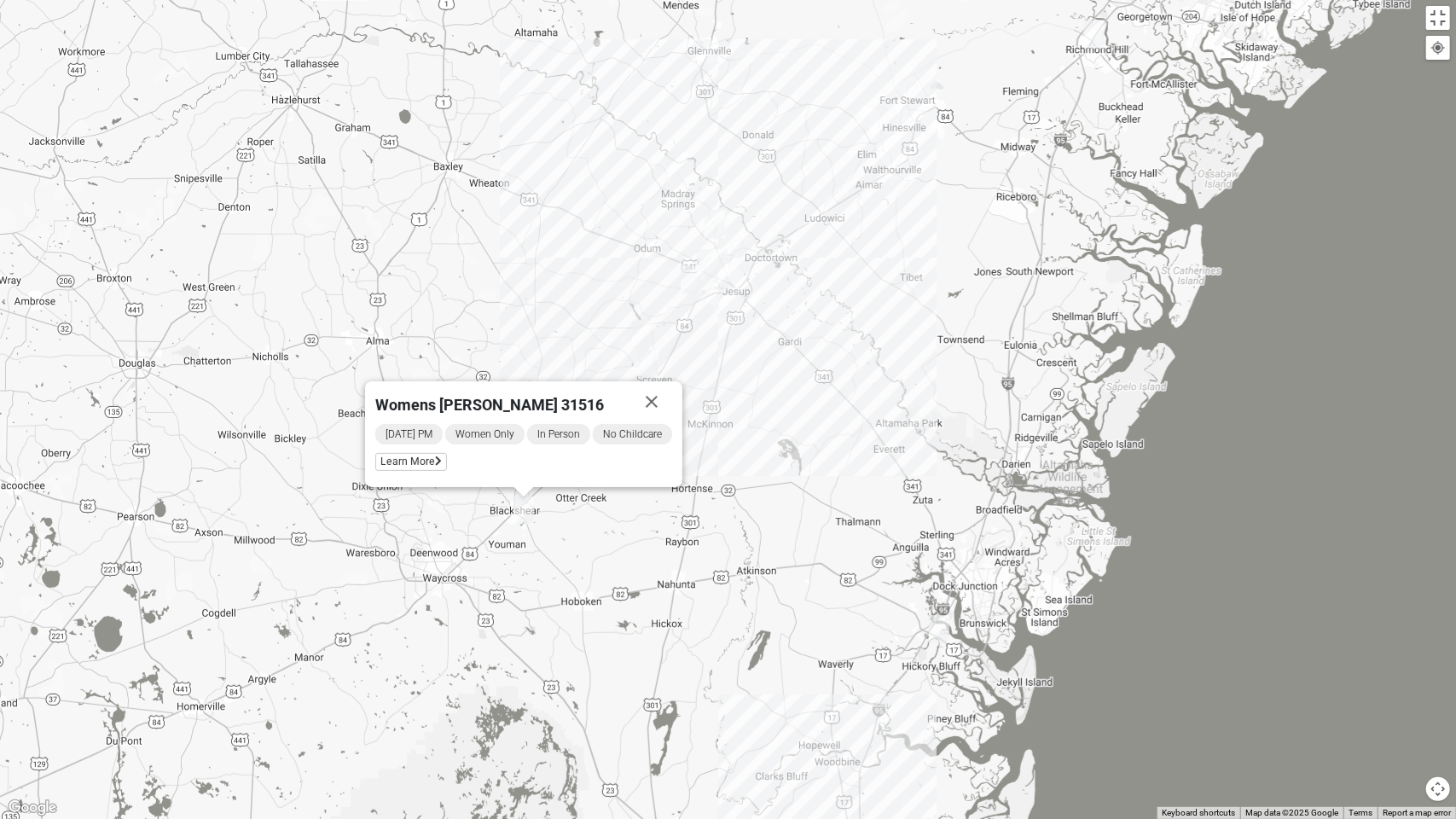
drag, startPoint x: 640, startPoint y: 618, endPoint x: 695, endPoint y: 512, distance: 119.4
click at [693, 515] on div "Womens [PERSON_NAME] 31516 [DATE] PM Women Only In Person No Childcare Learn Mo…" at bounding box center [728, 409] width 1456 height 819
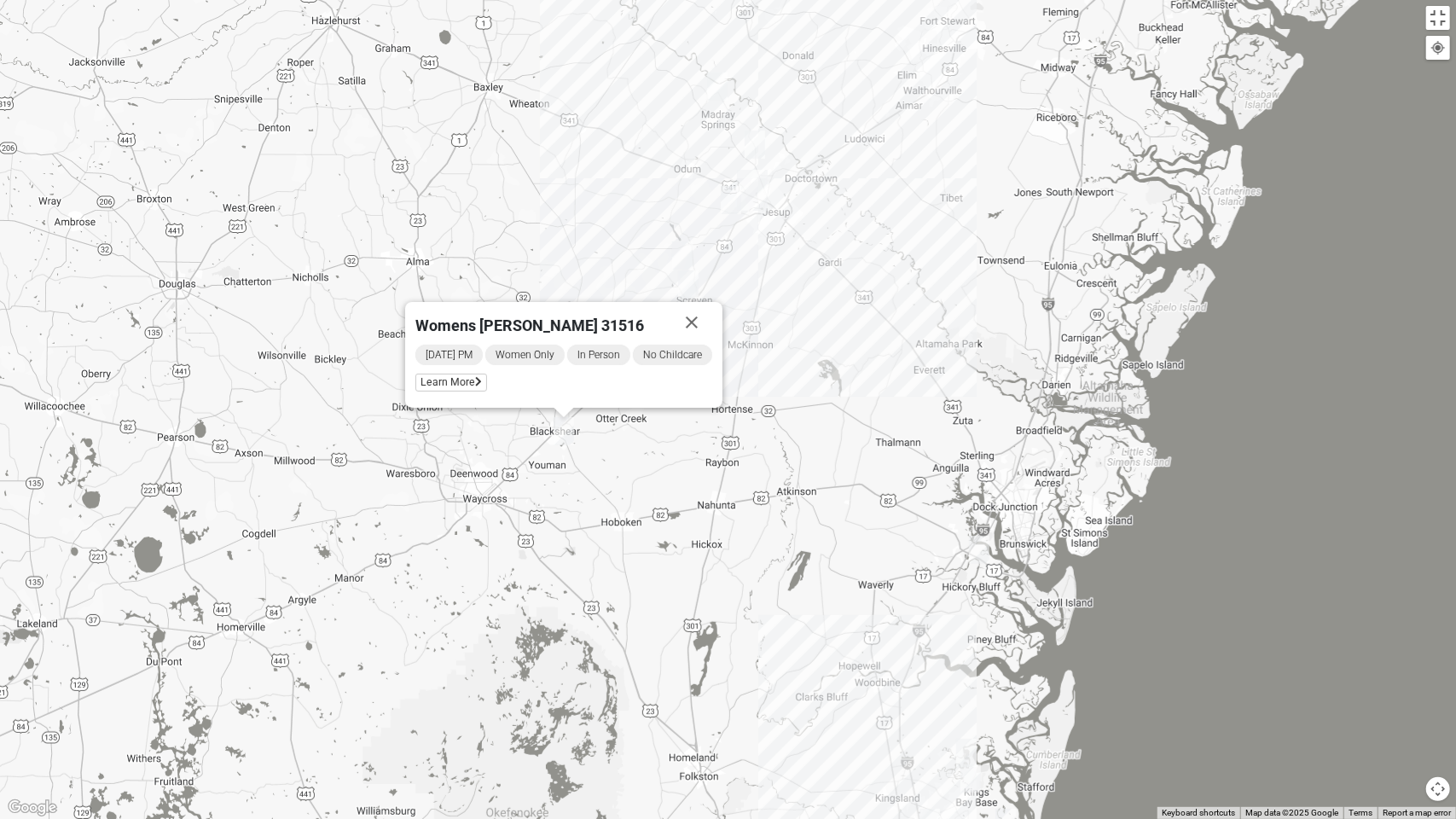
click at [980, 557] on img "Womens Head 31523" at bounding box center [979, 550] width 20 height 28
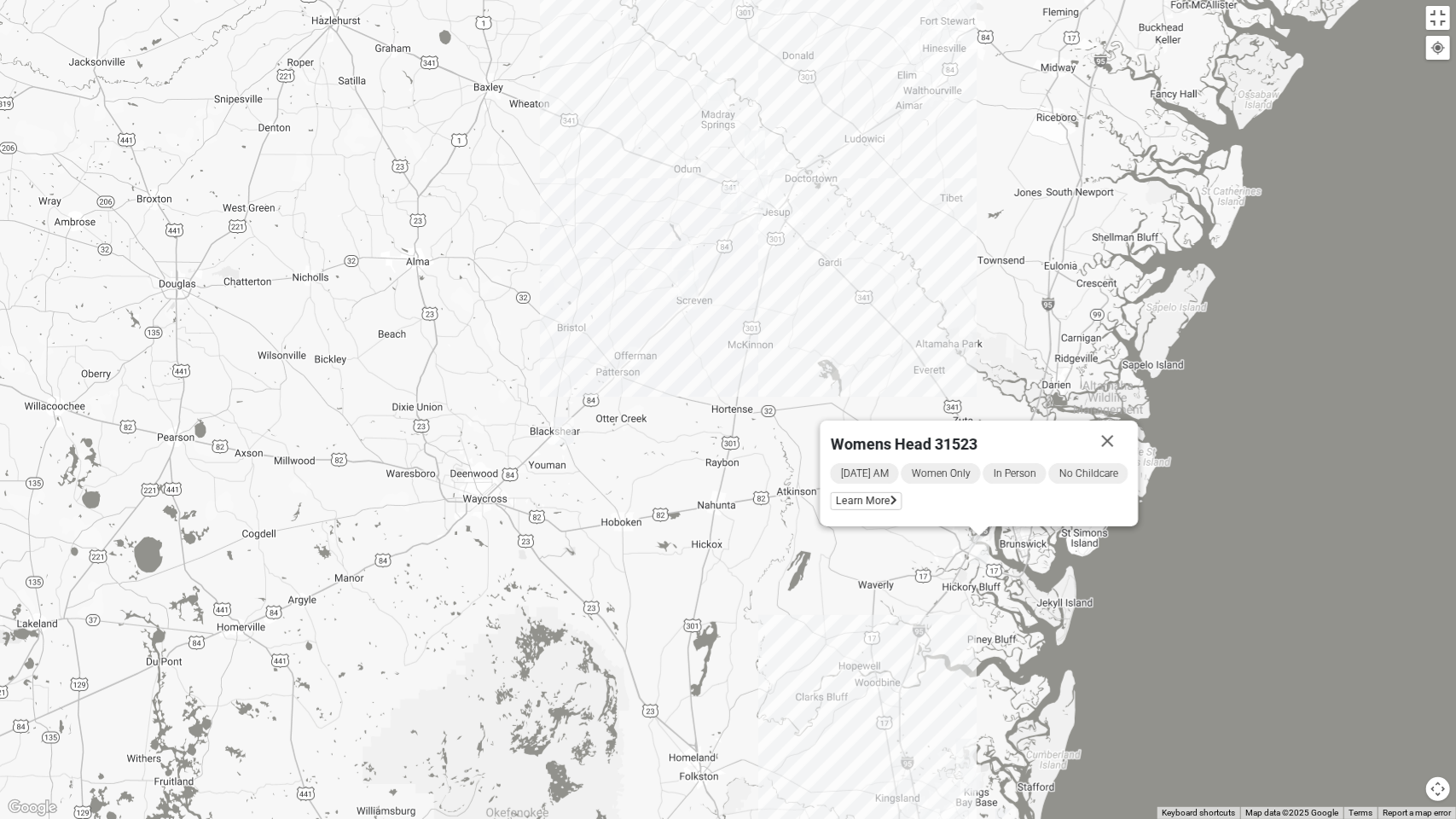
click at [658, 509] on div "Womens Head 31523 [DATE] AM Women Only In Person No Childcare Learn More" at bounding box center [728, 409] width 1456 height 819
click at [1115, 435] on button "Close" at bounding box center [1108, 441] width 41 height 41
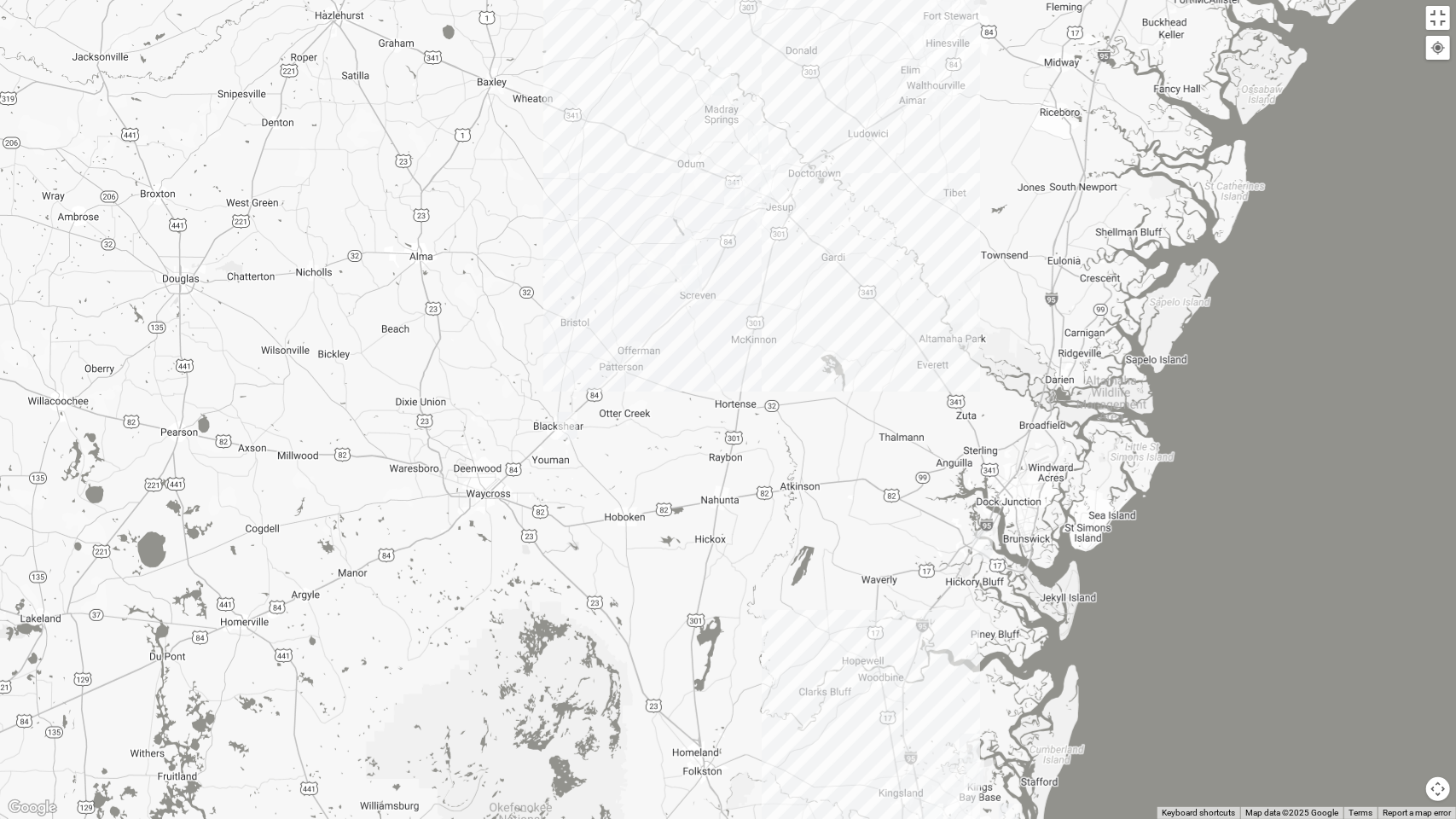
drag, startPoint x: 532, startPoint y: 522, endPoint x: 577, endPoint y: 459, distance: 77.4
click at [576, 461] on div "To navigate, press the arrow keys." at bounding box center [728, 409] width 1456 height 819
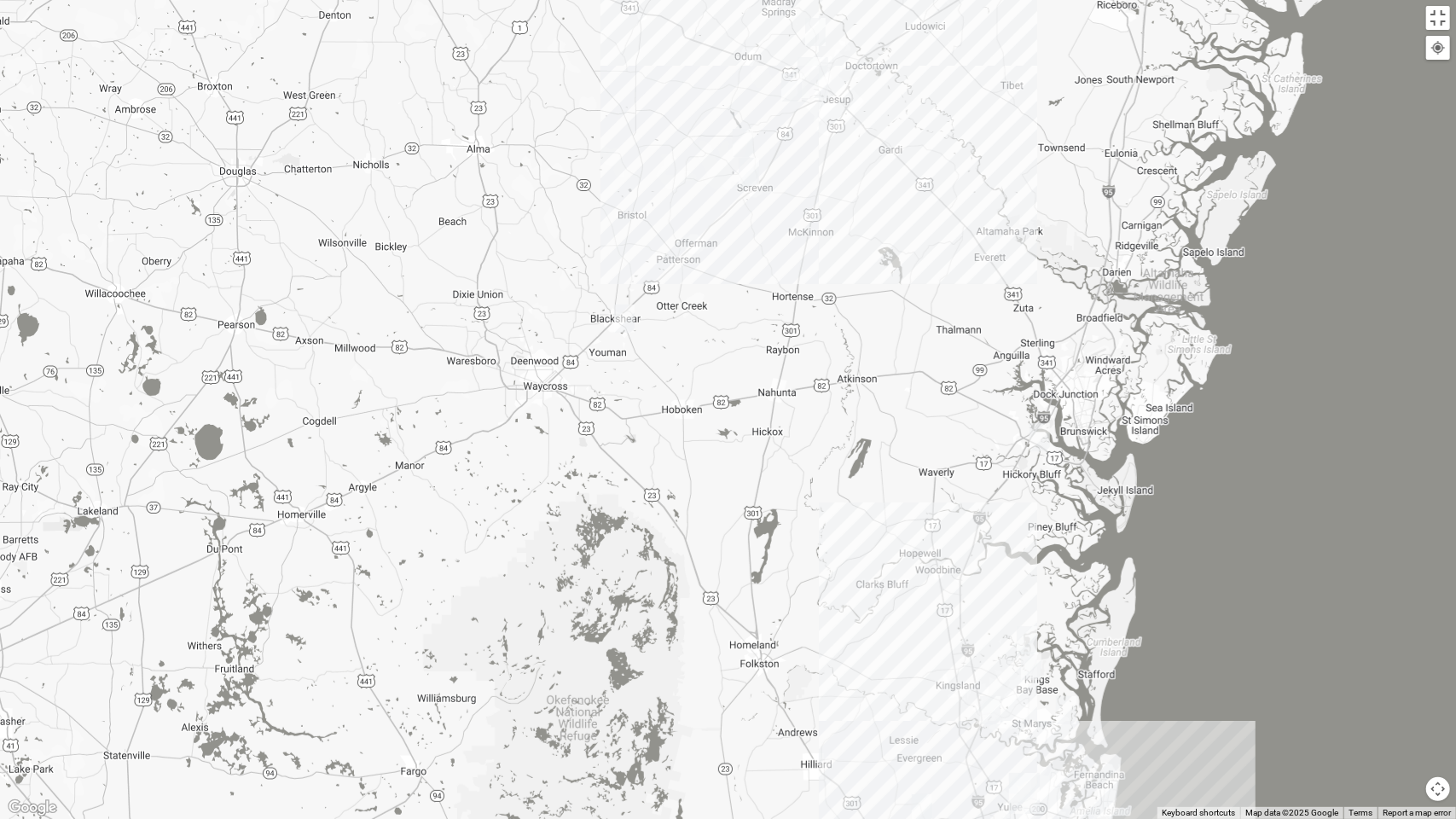
drag, startPoint x: 846, startPoint y: 617, endPoint x: 823, endPoint y: 461, distance: 157.7
click at [836, 495] on div at bounding box center [728, 409] width 1456 height 819
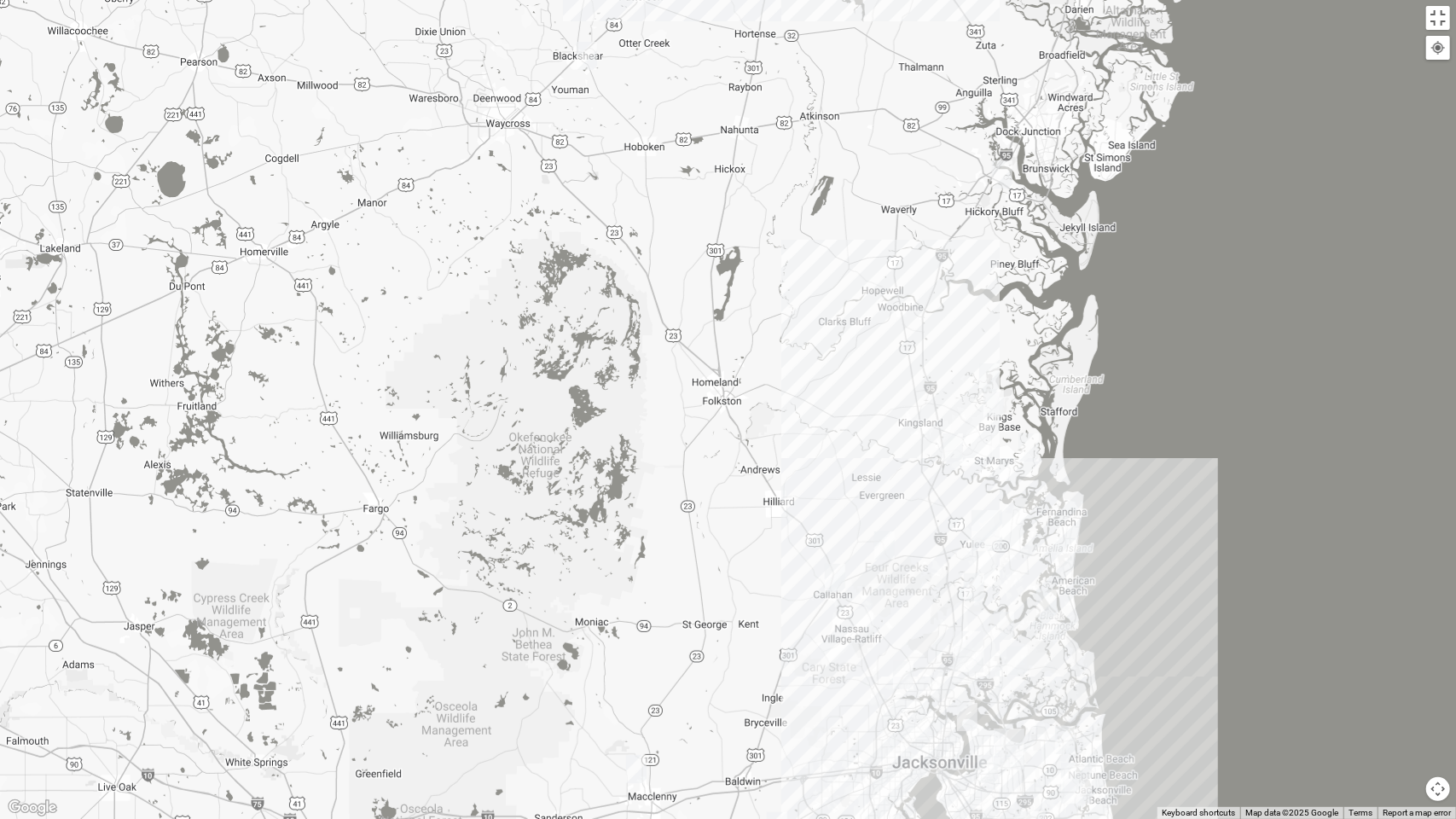
drag, startPoint x: 838, startPoint y: 507, endPoint x: 796, endPoint y: 404, distance: 111.2
click at [797, 404] on div at bounding box center [728, 409] width 1456 height 819
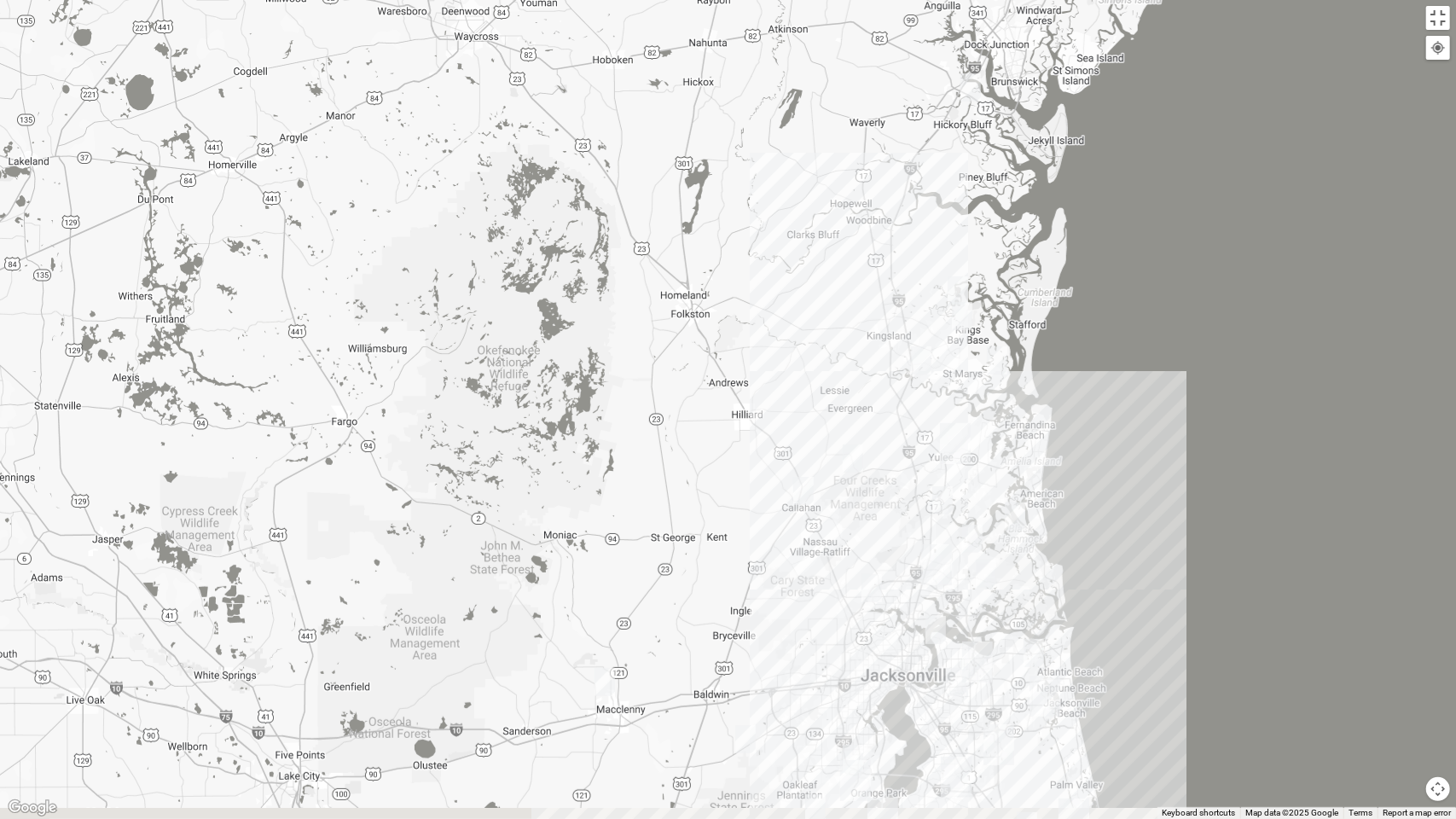
drag, startPoint x: 640, startPoint y: 568, endPoint x: 604, endPoint y: 442, distance: 131.0
click at [616, 474] on div at bounding box center [728, 409] width 1456 height 819
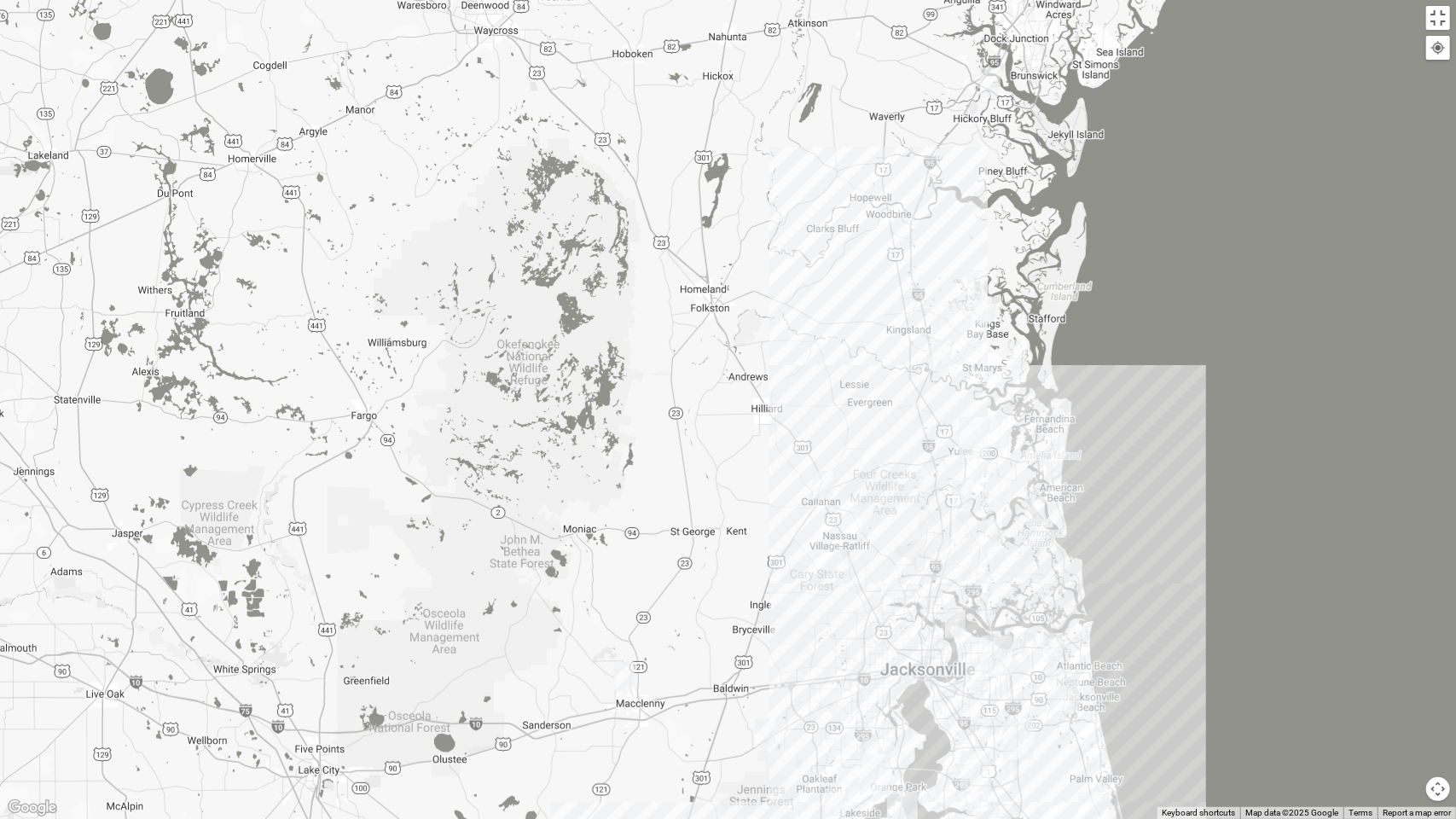
drag, startPoint x: 618, startPoint y: 403, endPoint x: 694, endPoint y: 609, distance: 219.6
click at [693, 602] on div at bounding box center [728, 409] width 1456 height 819
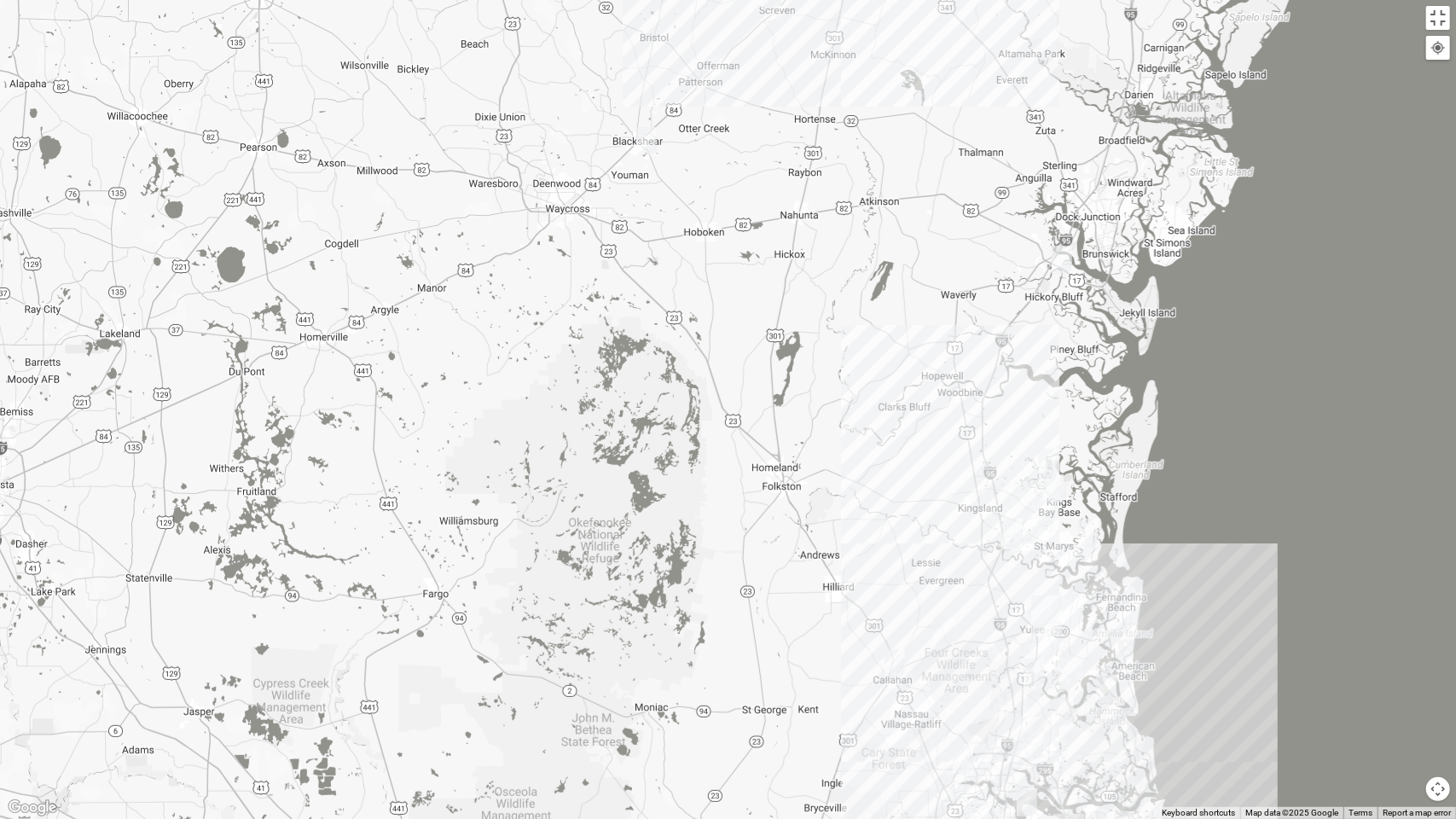
drag, startPoint x: 647, startPoint y: 496, endPoint x: 756, endPoint y: 404, distance: 142.6
click at [749, 419] on div at bounding box center [728, 409] width 1456 height 819
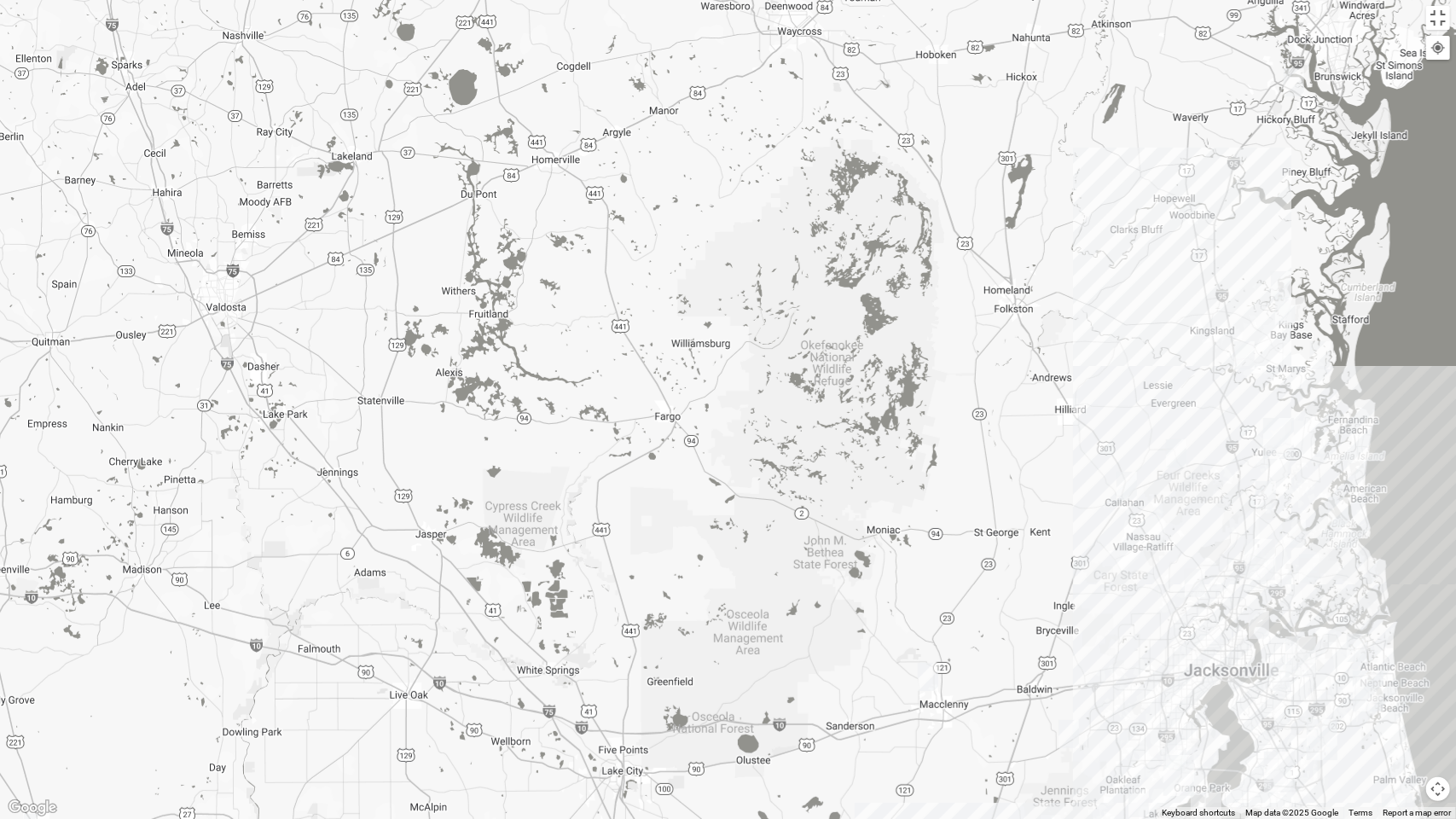
drag, startPoint x: 756, startPoint y: 526, endPoint x: 756, endPoint y: 444, distance: 82.0
click at [756, 456] on div at bounding box center [728, 409] width 1456 height 819
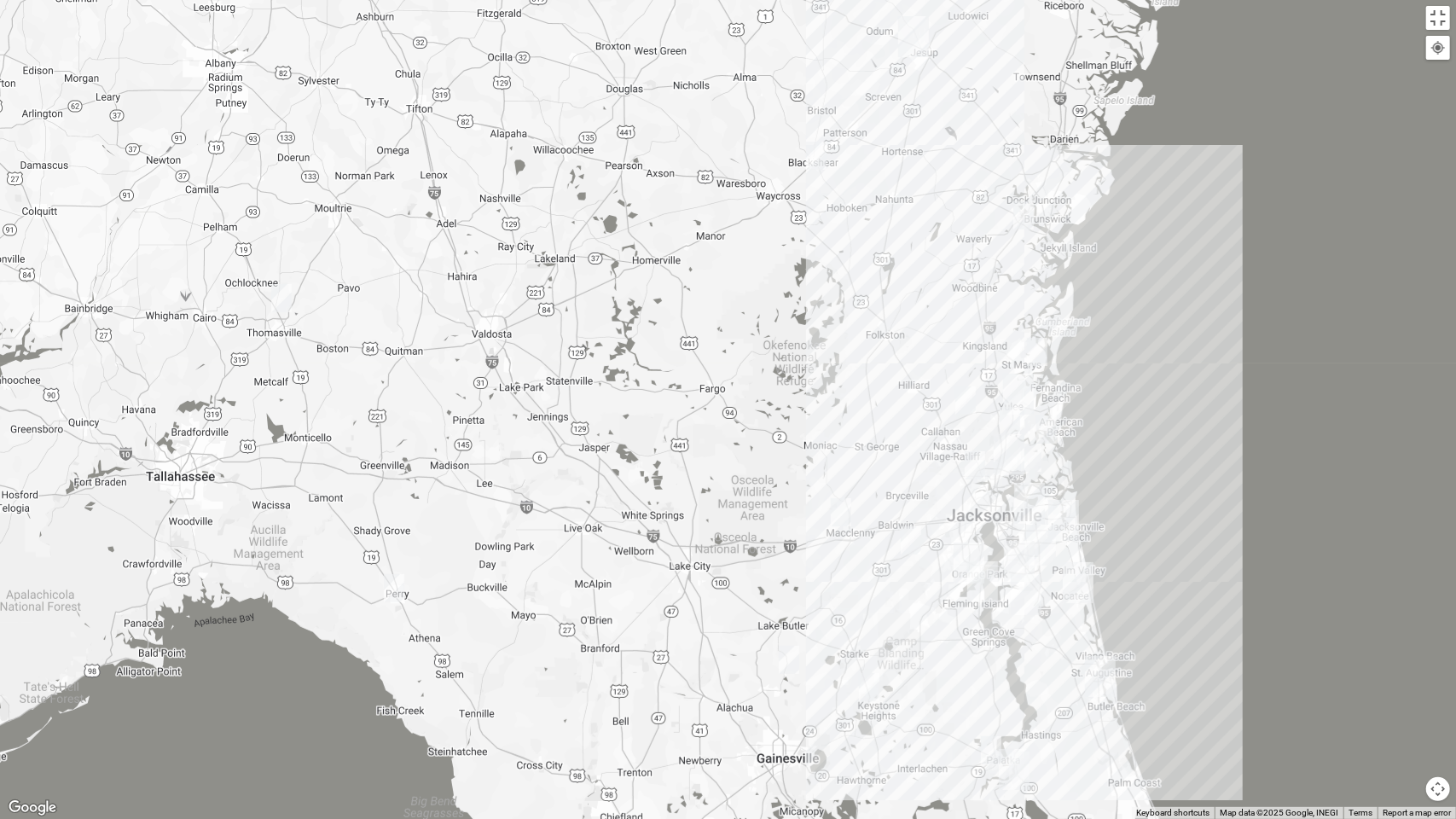
drag, startPoint x: 612, startPoint y: 552, endPoint x: 664, endPoint y: 563, distance: 53.2
click at [663, 563] on div at bounding box center [728, 409] width 1456 height 819
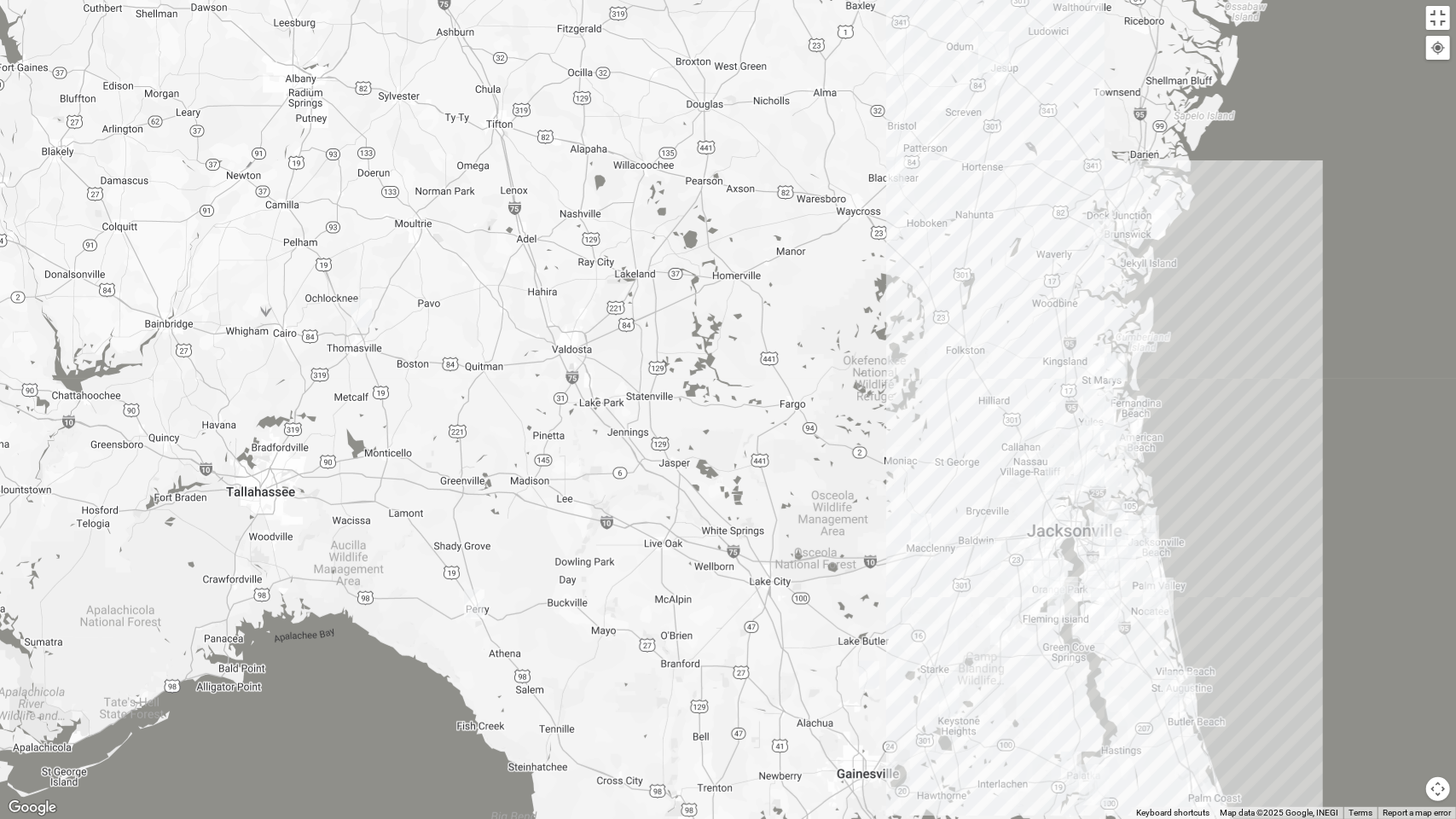
click at [480, 600] on img "Online Mixed Van Auker 32259" at bounding box center [474, 603] width 20 height 28
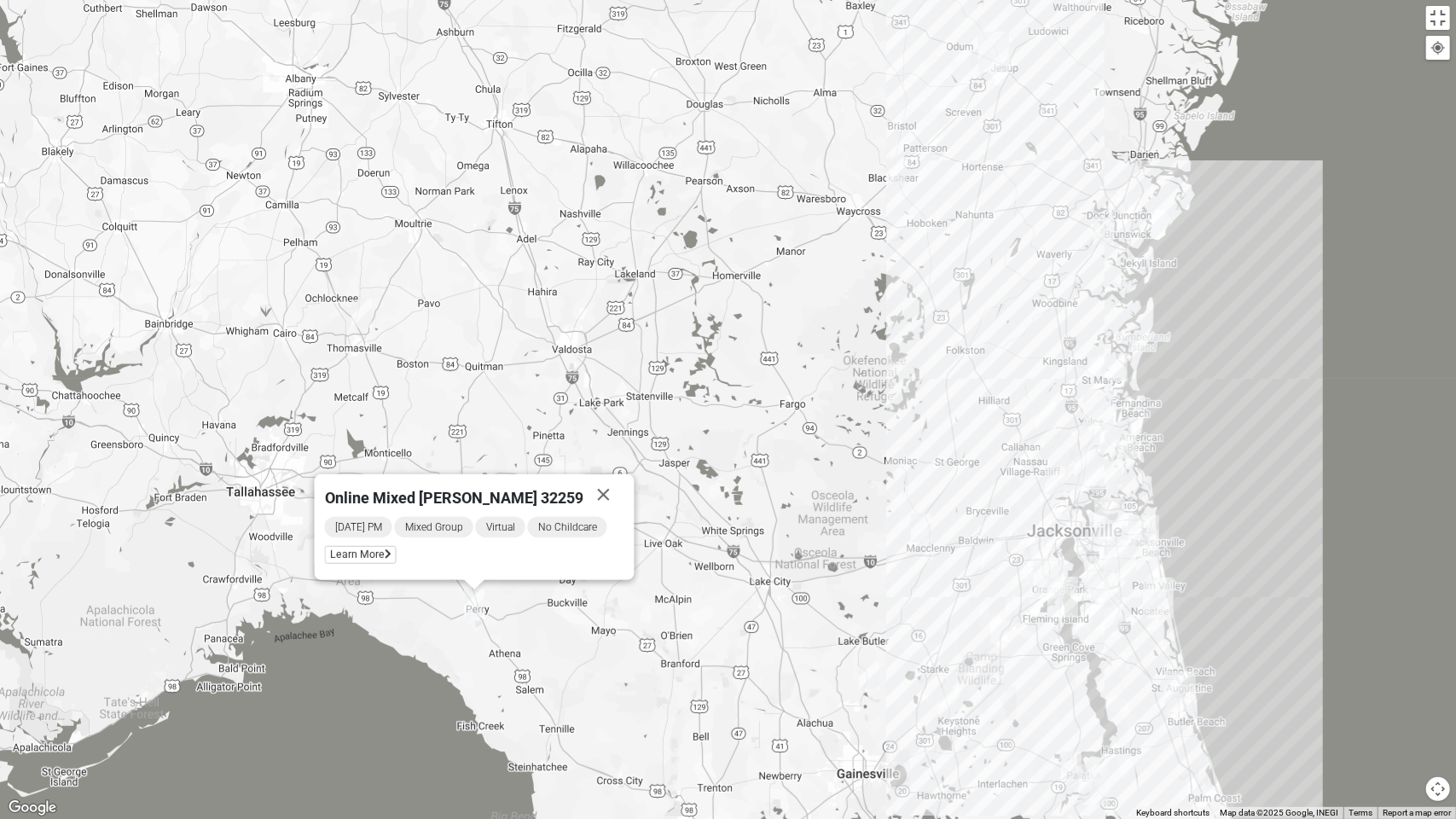
click at [369, 315] on img "Mixed Crutchfield 31757" at bounding box center [361, 313] width 20 height 28
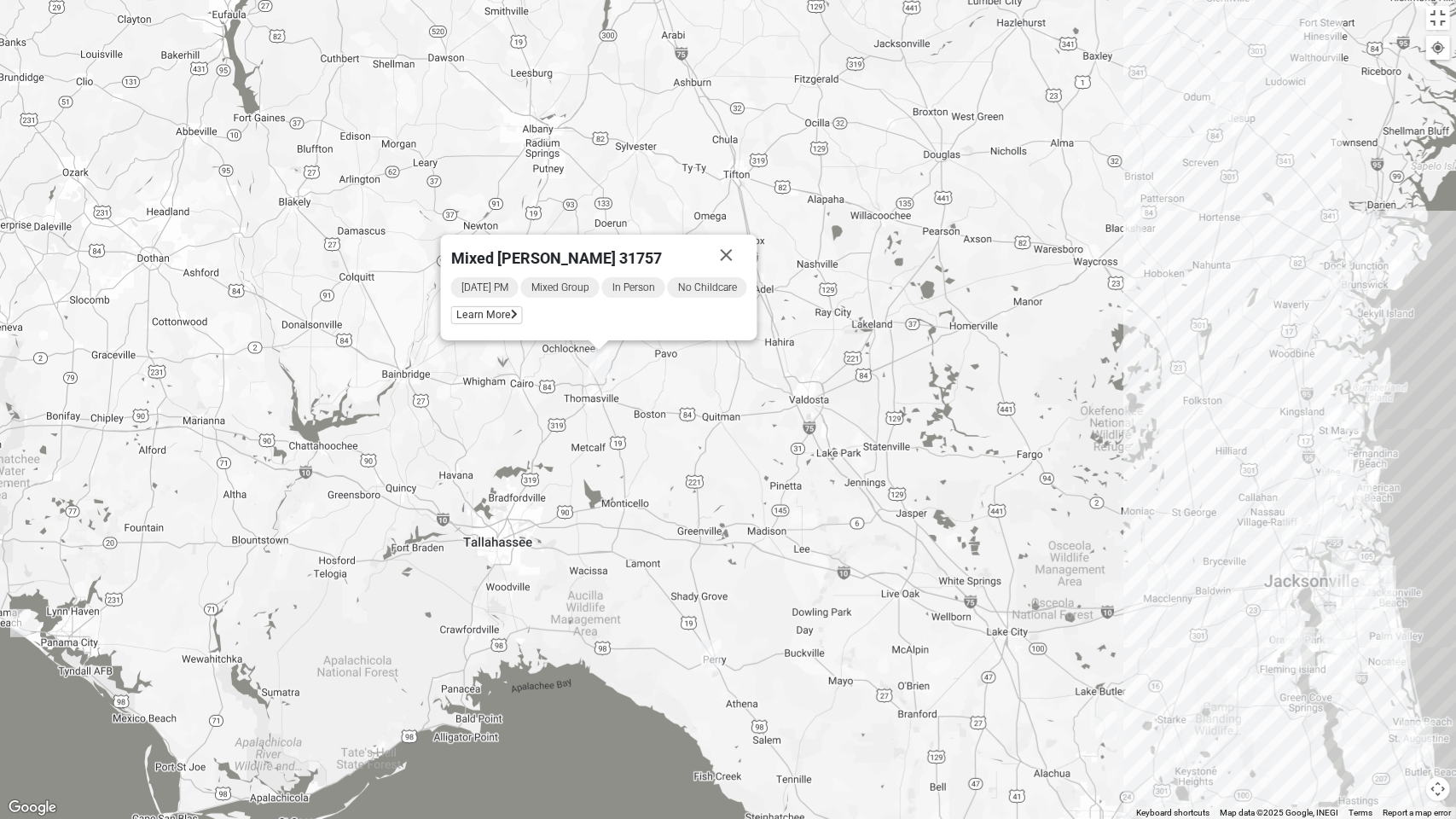
drag, startPoint x: 338, startPoint y: 466, endPoint x: 572, endPoint y: 519, distance: 239.9
click at [574, 514] on div "Mixed [PERSON_NAME] 31757 [DATE] PM Mixed Group In Person No Childcare Learn Mo…" at bounding box center [728, 409] width 1456 height 819
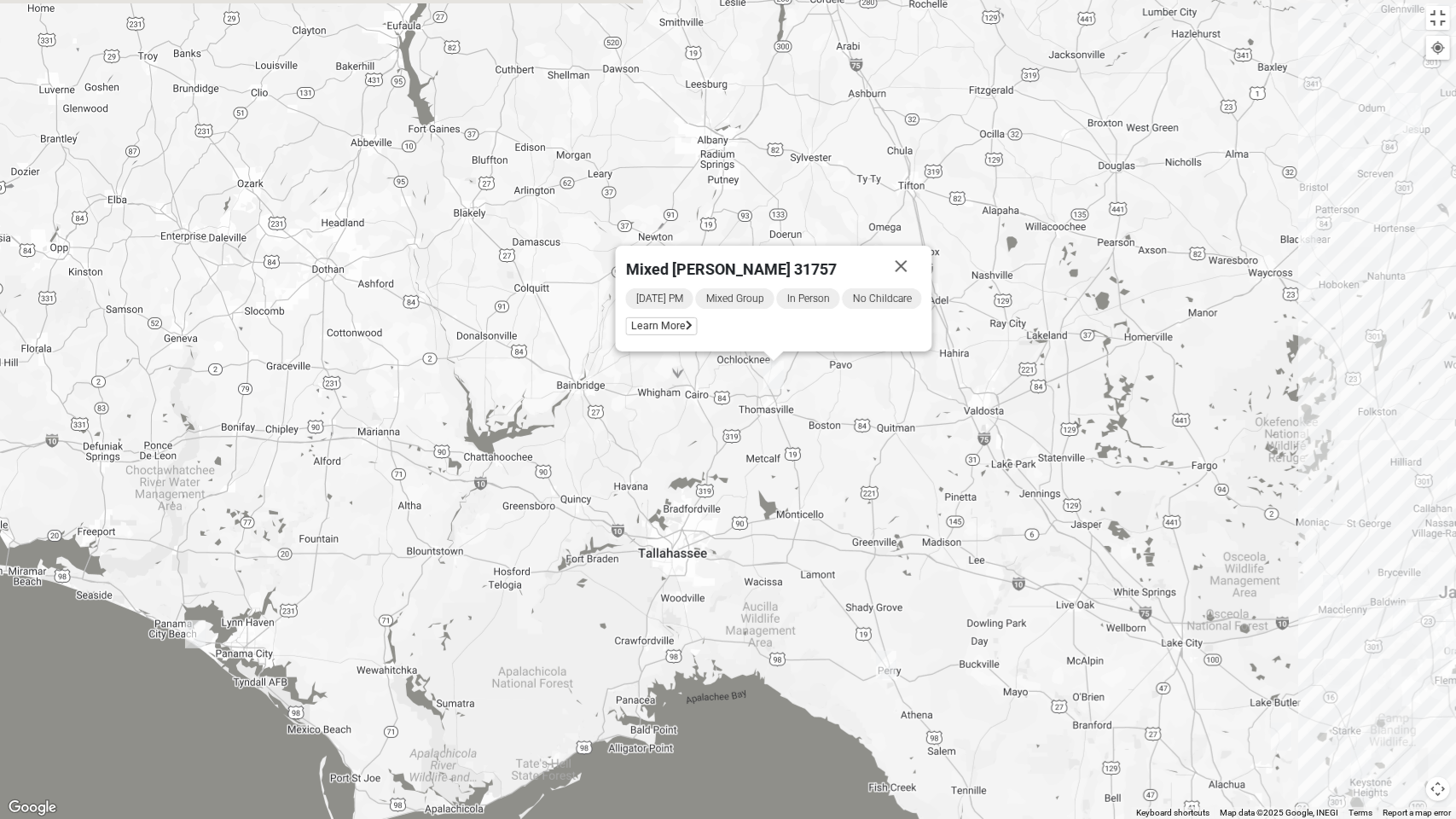
drag, startPoint x: 423, startPoint y: 518, endPoint x: 607, endPoint y: 528, distance: 184.3
click at [607, 528] on div "Mixed [PERSON_NAME] 31757 [DATE] PM Mixed Group In Person No Childcare Learn Mo…" at bounding box center [728, 409] width 1456 height 819
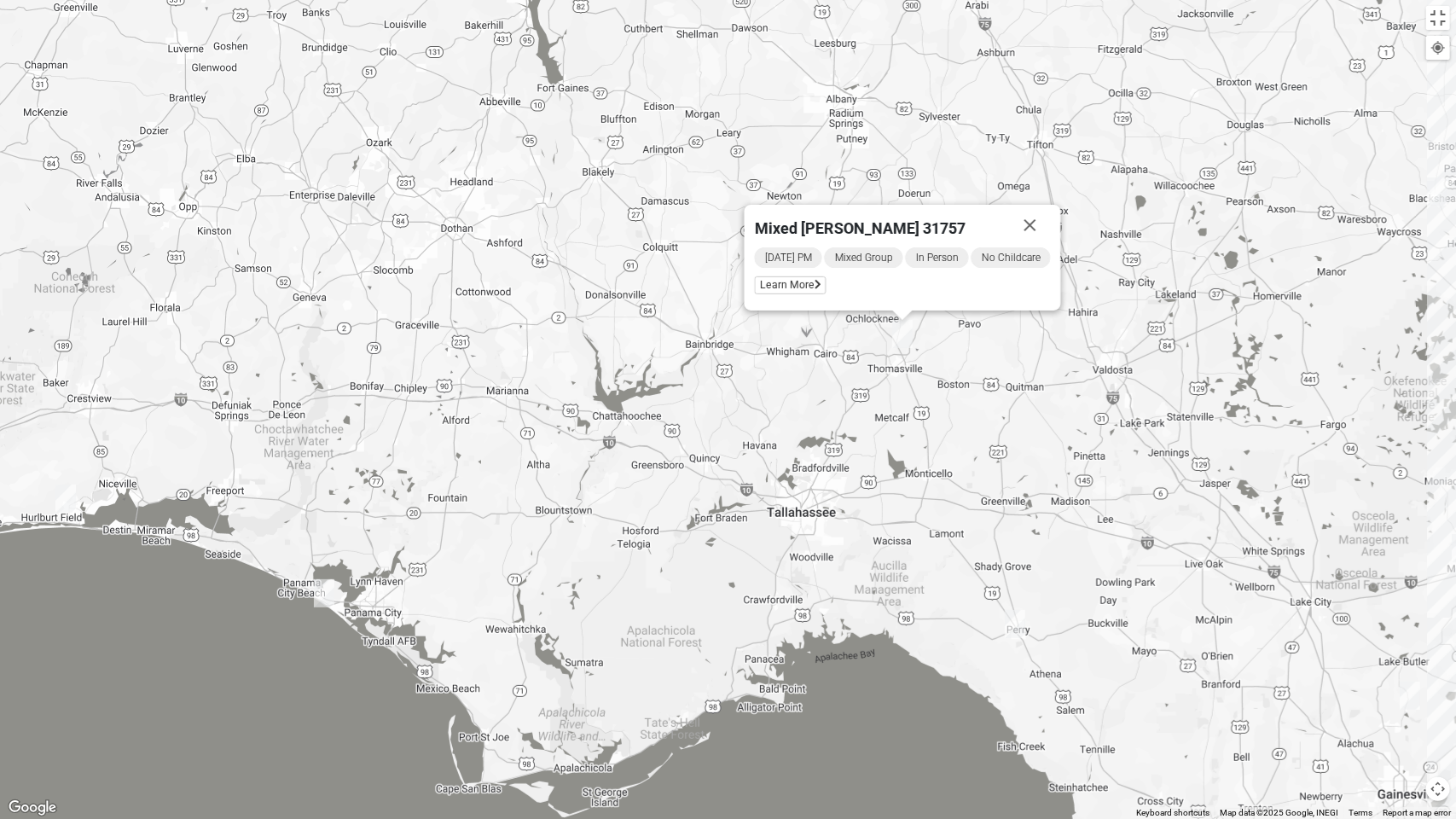
drag, startPoint x: 255, startPoint y: 496, endPoint x: 381, endPoint y: 460, distance: 131.0
click at [377, 458] on div "Mixed [PERSON_NAME] 31757 [DATE] PM Mixed Group In Person No Childcare Learn Mo…" at bounding box center [728, 409] width 1456 height 819
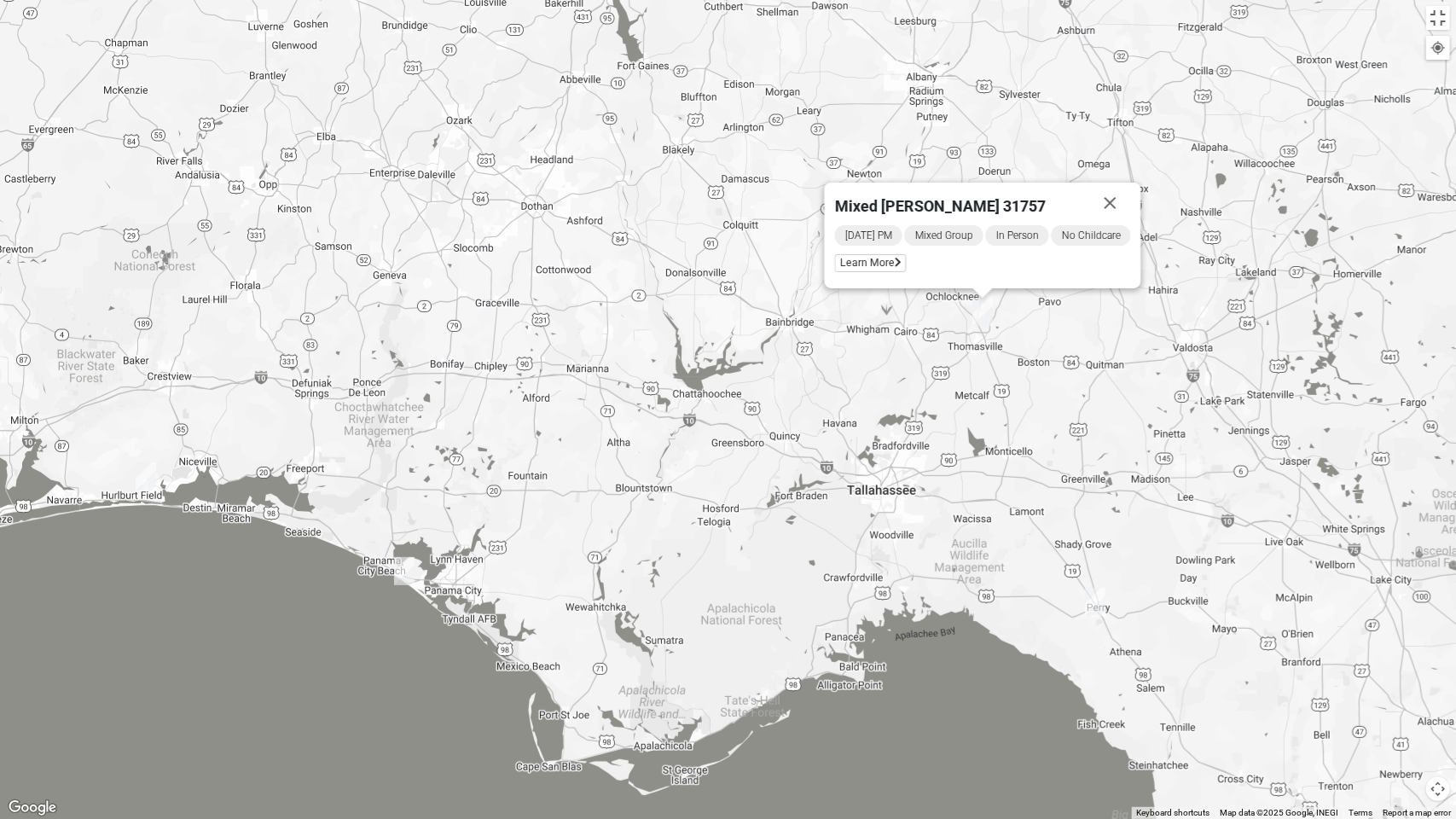
click at [408, 566] on img "Mixed 30A Weech/Williamson 32408" at bounding box center [404, 571] width 20 height 28
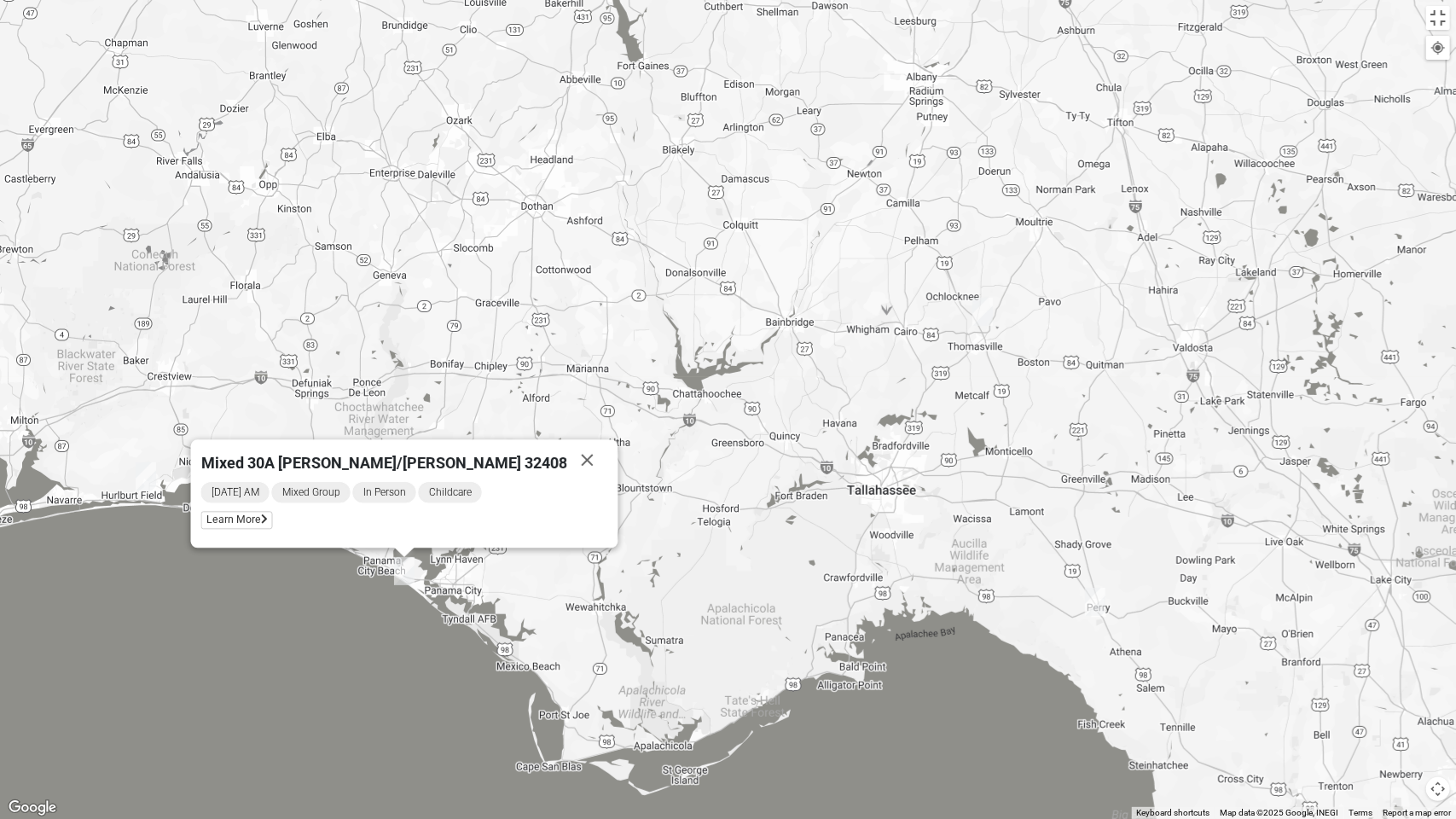
click at [154, 477] on img "Online Mixed Asher 32547" at bounding box center [146, 476] width 20 height 28
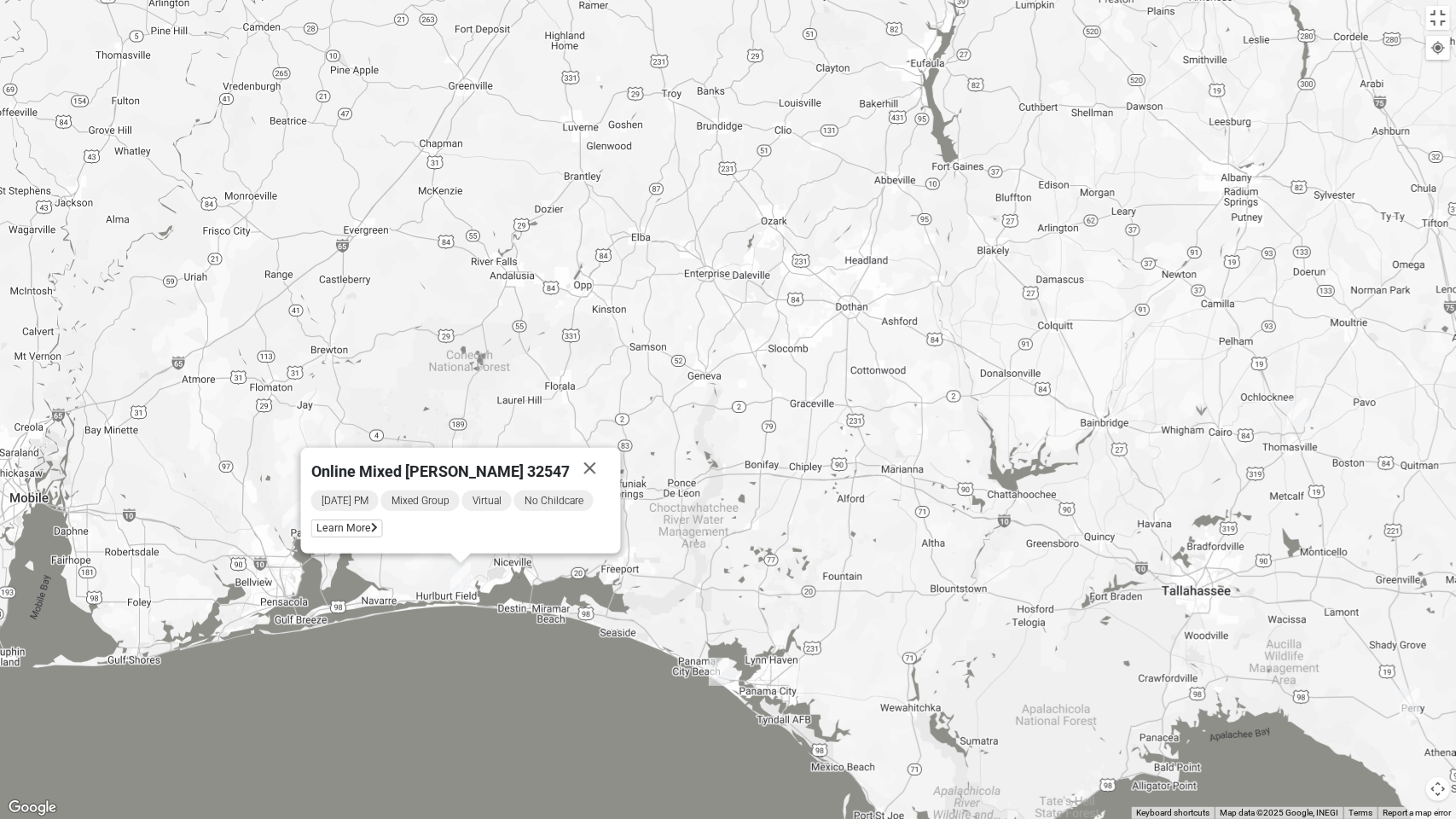
drag, startPoint x: 154, startPoint y: 474, endPoint x: 410, endPoint y: 577, distance: 275.9
click at [410, 577] on div "Online Mixed [PERSON_NAME] 32547 [DATE] PM Mixed Group Virtual No Childcare Lea…" at bounding box center [728, 409] width 1456 height 819
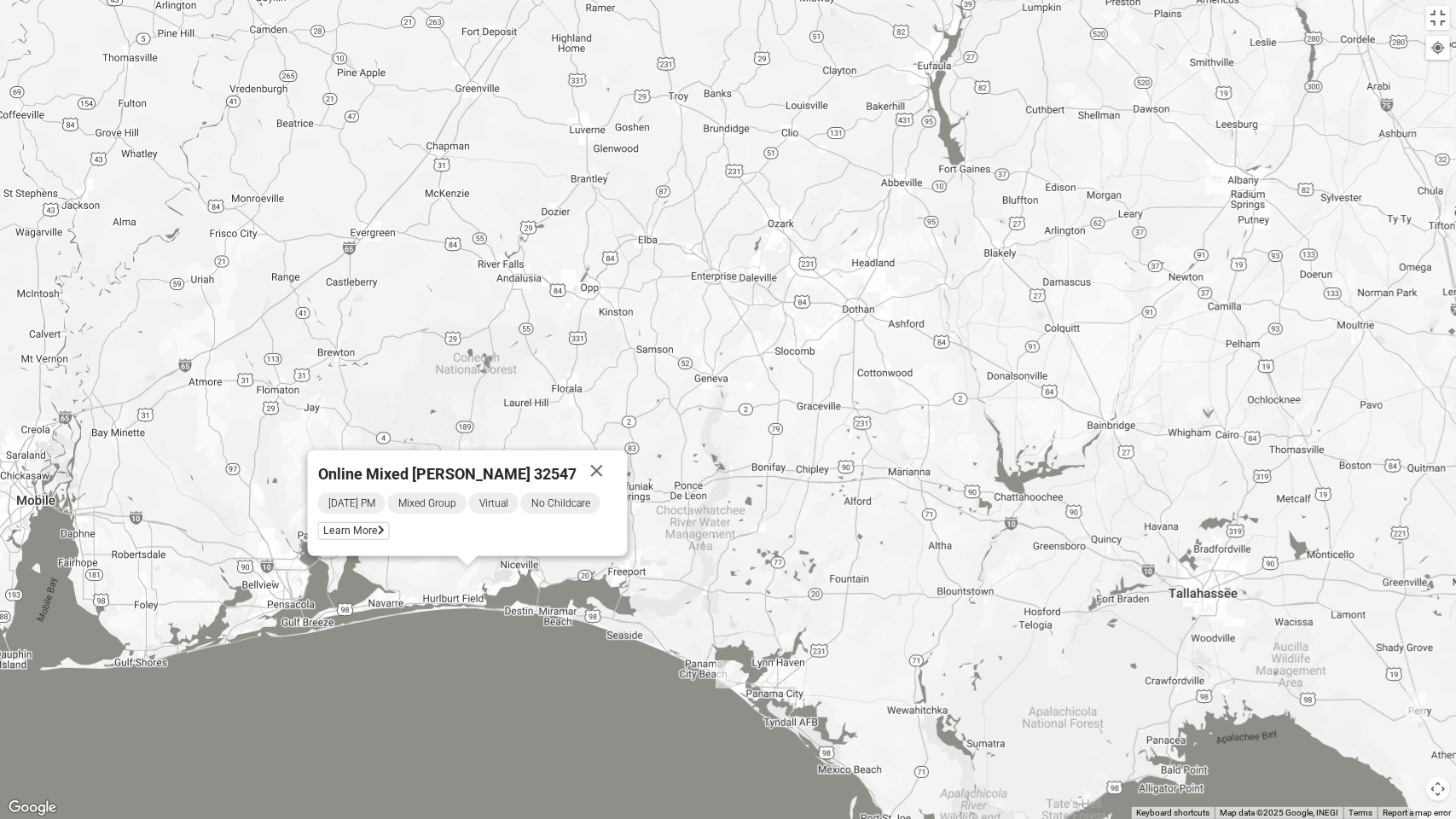
click at [207, 471] on div "Online Mixed [PERSON_NAME] 32547 [DATE] PM Mixed Group Virtual No Childcare Lea…" at bounding box center [728, 409] width 1456 height 819
click at [298, 518] on img "Womens Tolland 32571" at bounding box center [300, 518] width 20 height 28
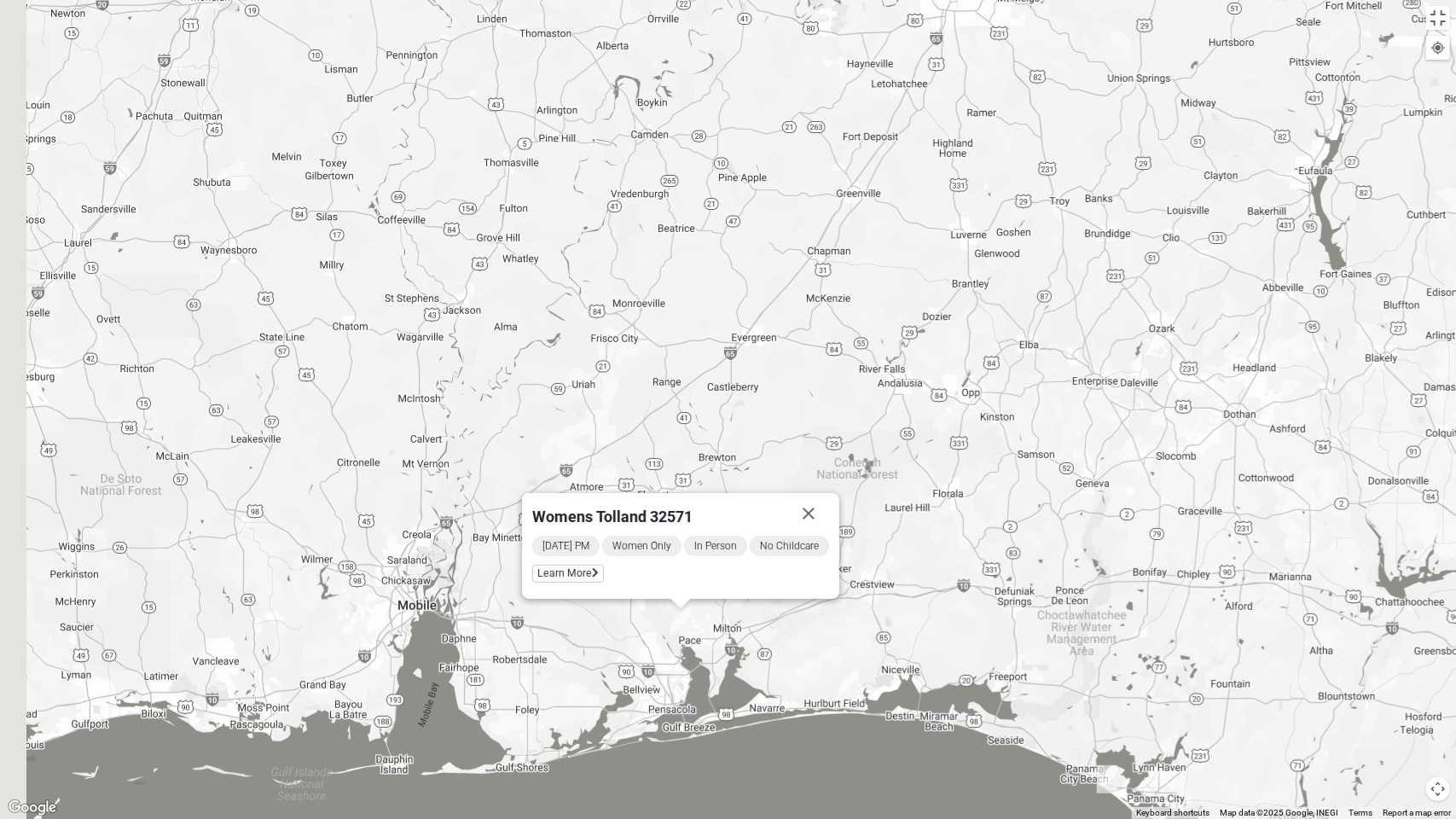
drag, startPoint x: 213, startPoint y: 547, endPoint x: 583, endPoint y: 641, distance: 381.8
click at [600, 648] on div "Womens Tolland 32571 [DATE] PM Women Only In Person No Childcare Learn More" at bounding box center [728, 409] width 1456 height 819
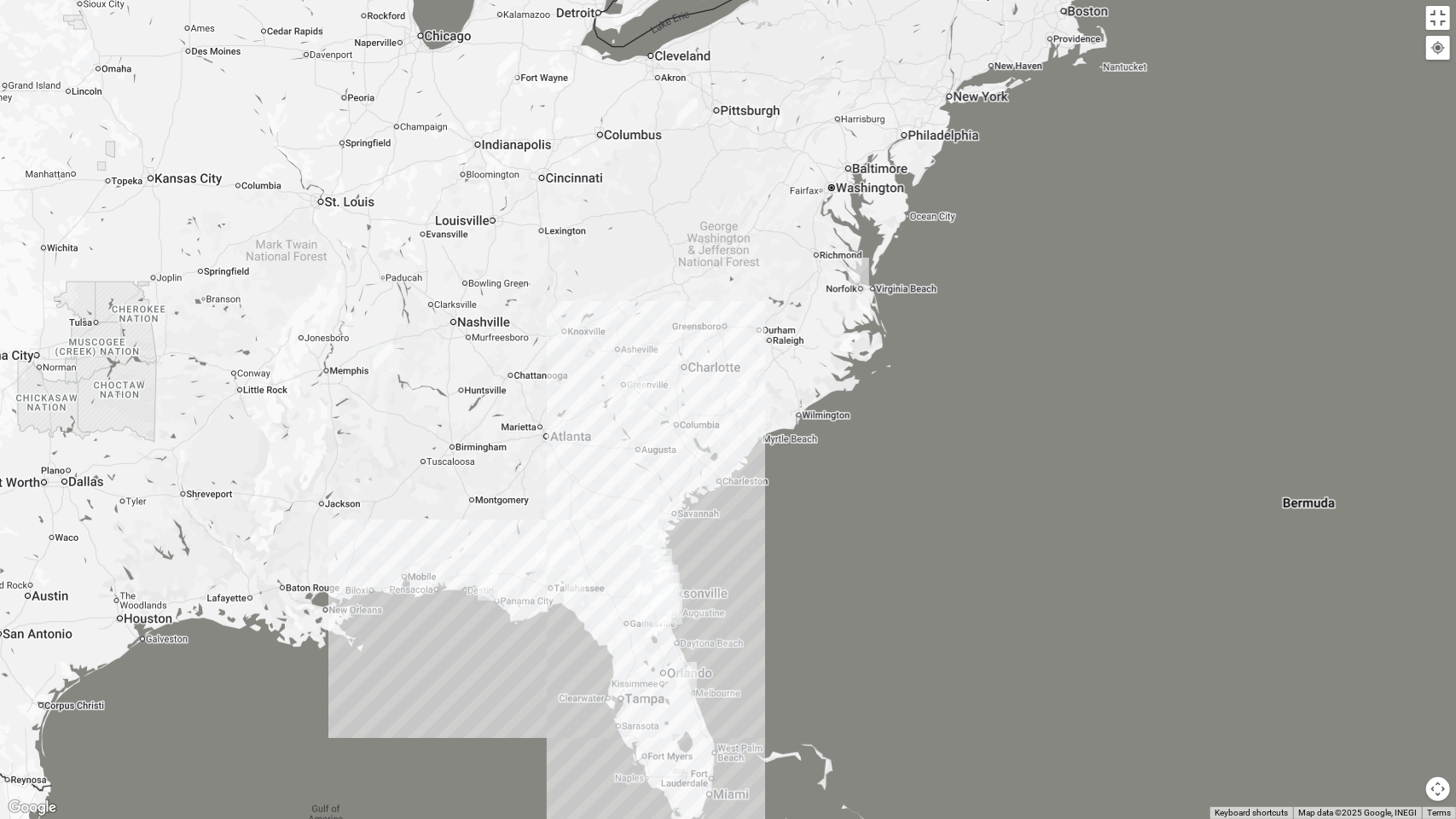
drag, startPoint x: 332, startPoint y: 576, endPoint x: 387, endPoint y: 579, distance: 55.1
click at [387, 578] on div at bounding box center [728, 409] width 1456 height 819
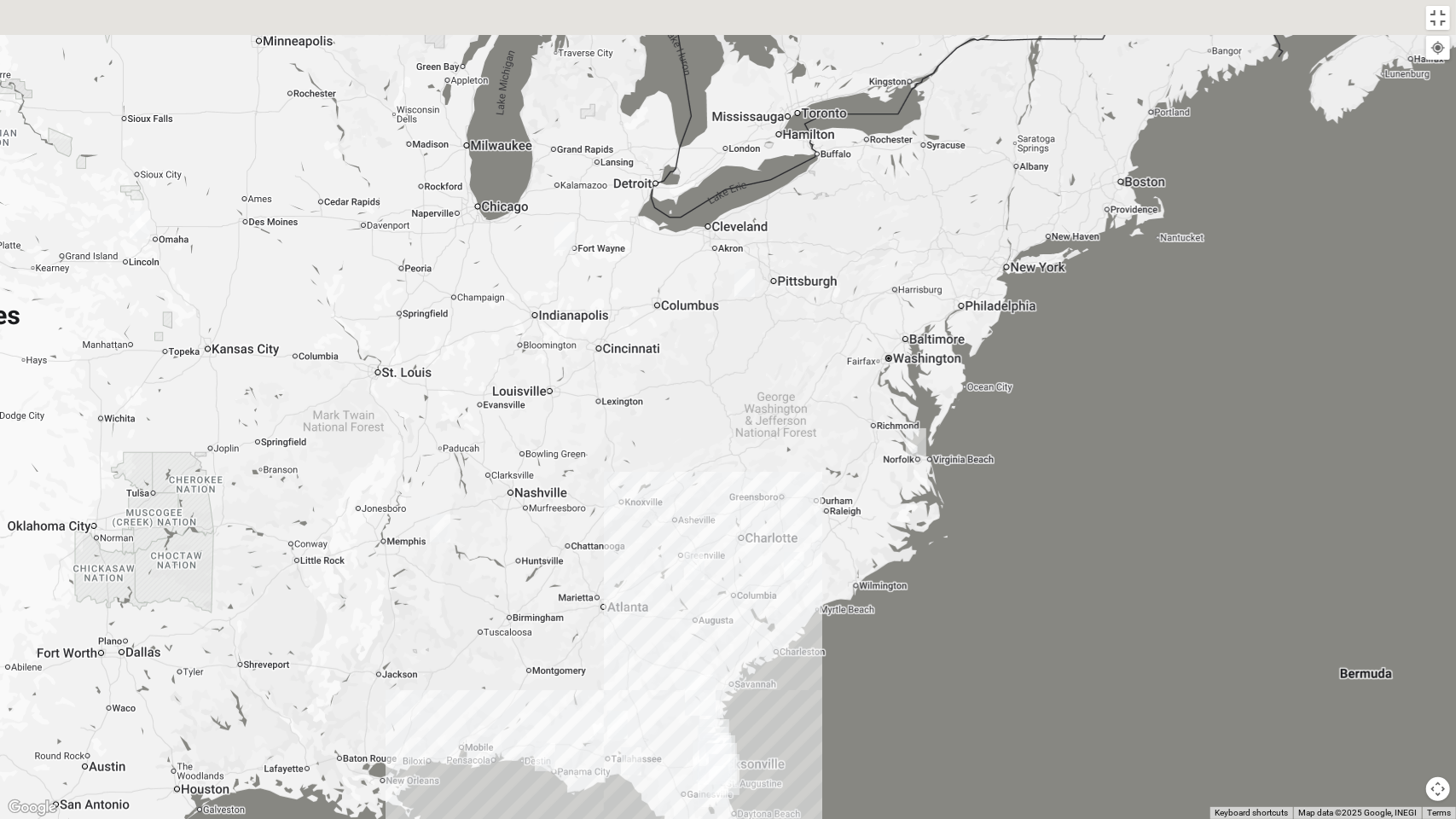
drag, startPoint x: 370, startPoint y: 447, endPoint x: 410, endPoint y: 613, distance: 170.8
click at [416, 628] on div at bounding box center [728, 409] width 1456 height 819
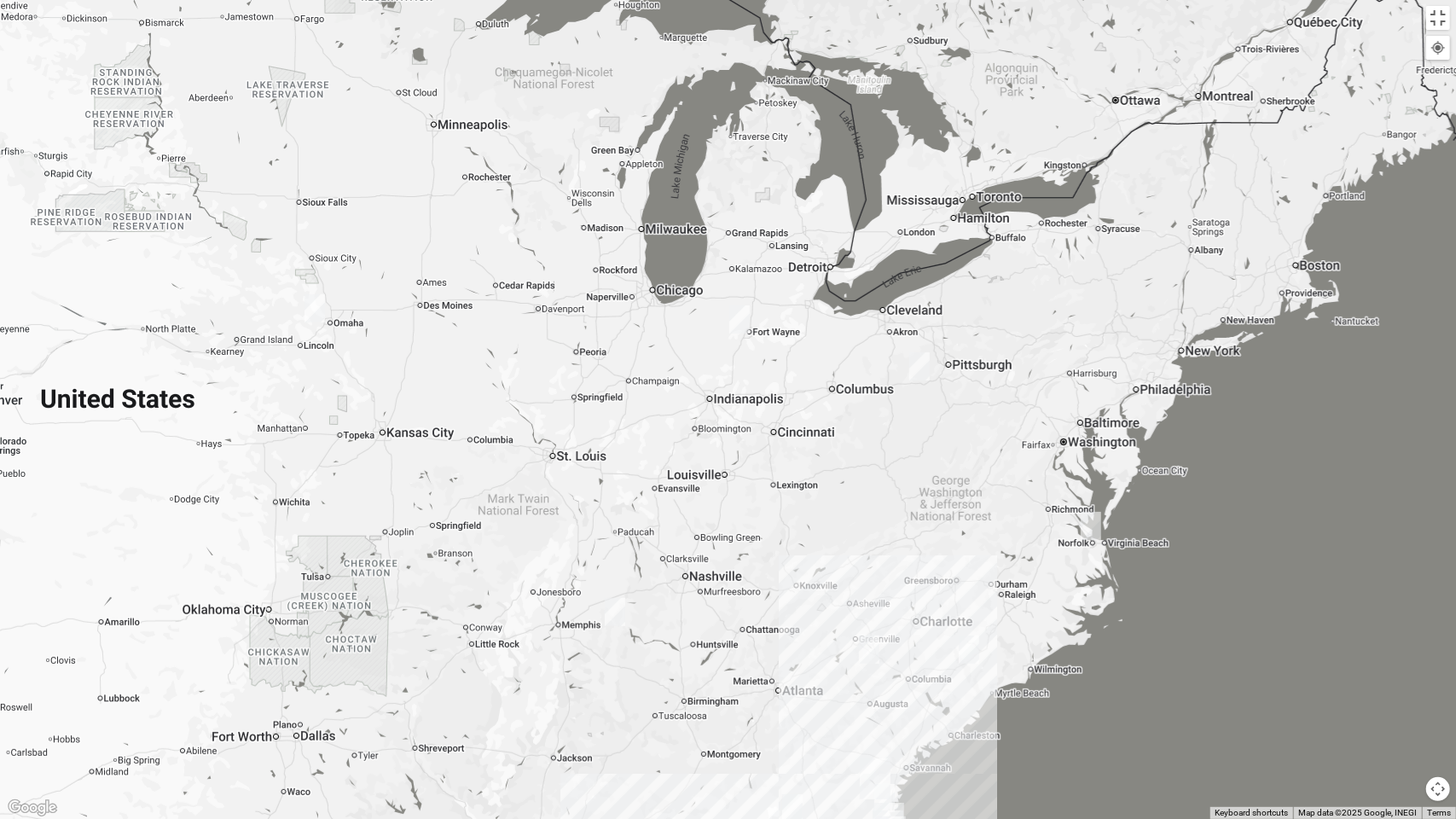
drag, startPoint x: 324, startPoint y: 518, endPoint x: 600, endPoint y: 599, distance: 287.6
click at [600, 599] on div at bounding box center [728, 409] width 1456 height 819
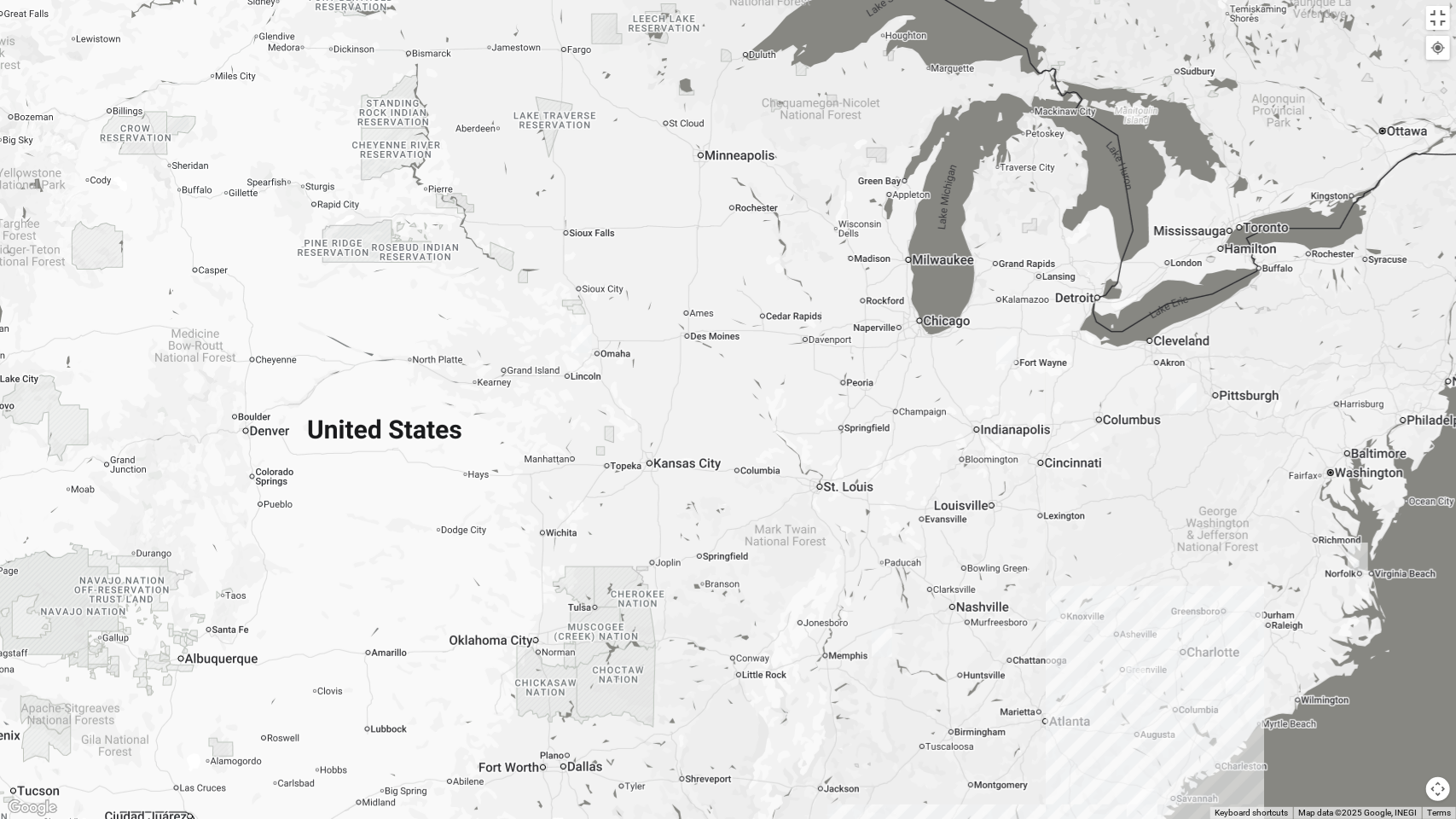
drag, startPoint x: 548, startPoint y: 500, endPoint x: 763, endPoint y: 374, distance: 249.2
click at [754, 377] on div at bounding box center [728, 409] width 1456 height 819
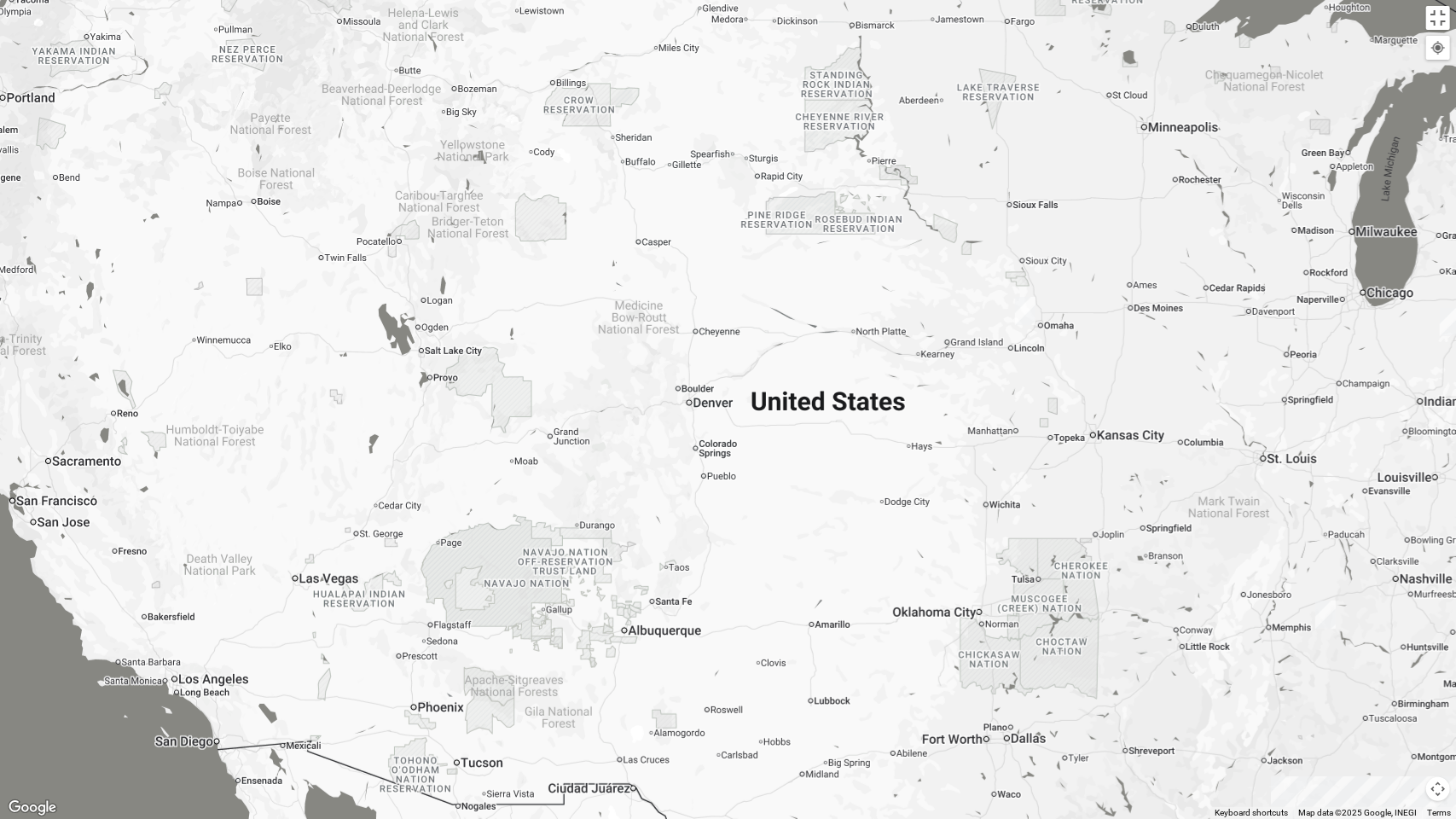
drag, startPoint x: 888, startPoint y: 546, endPoint x: 951, endPoint y: 571, distance: 67.8
click at [933, 562] on div at bounding box center [728, 409] width 1456 height 819
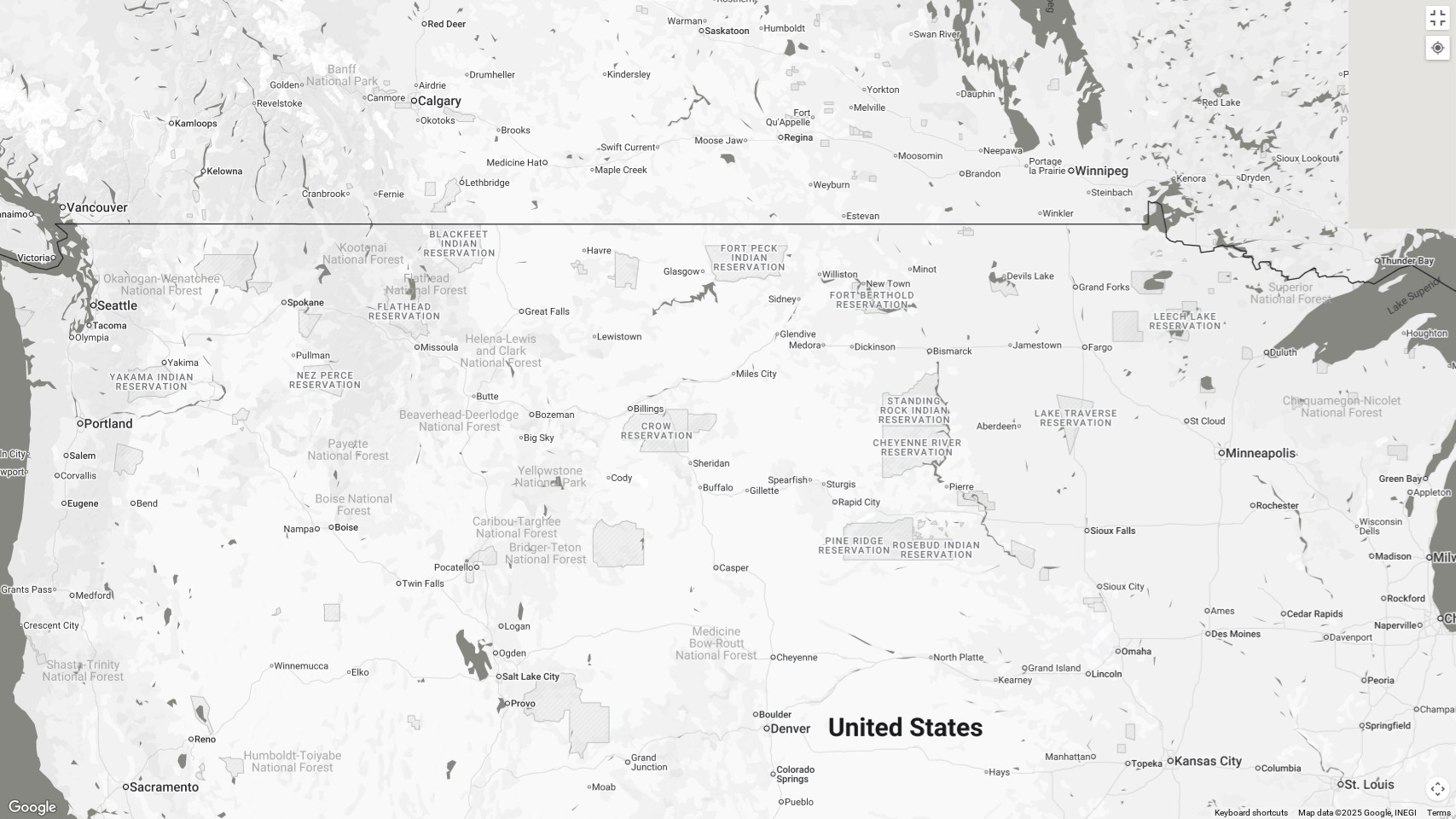
drag, startPoint x: 741, startPoint y: 460, endPoint x: 420, endPoint y: 527, distance: 327.9
click at [428, 537] on div at bounding box center [728, 409] width 1456 height 819
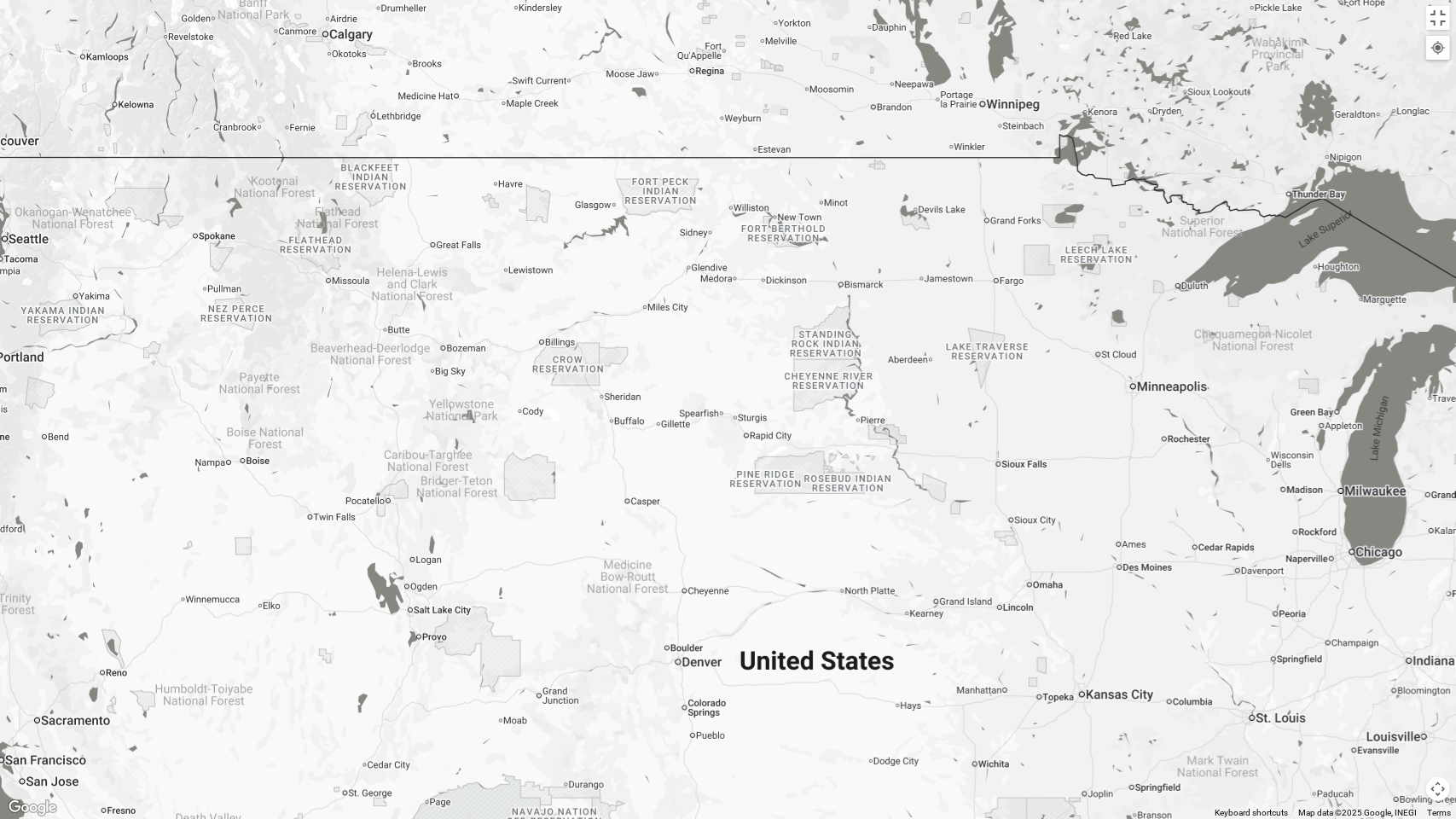
drag, startPoint x: 732, startPoint y: 598, endPoint x: 674, endPoint y: 448, distance: 160.8
click at [681, 457] on div at bounding box center [728, 409] width 1456 height 819
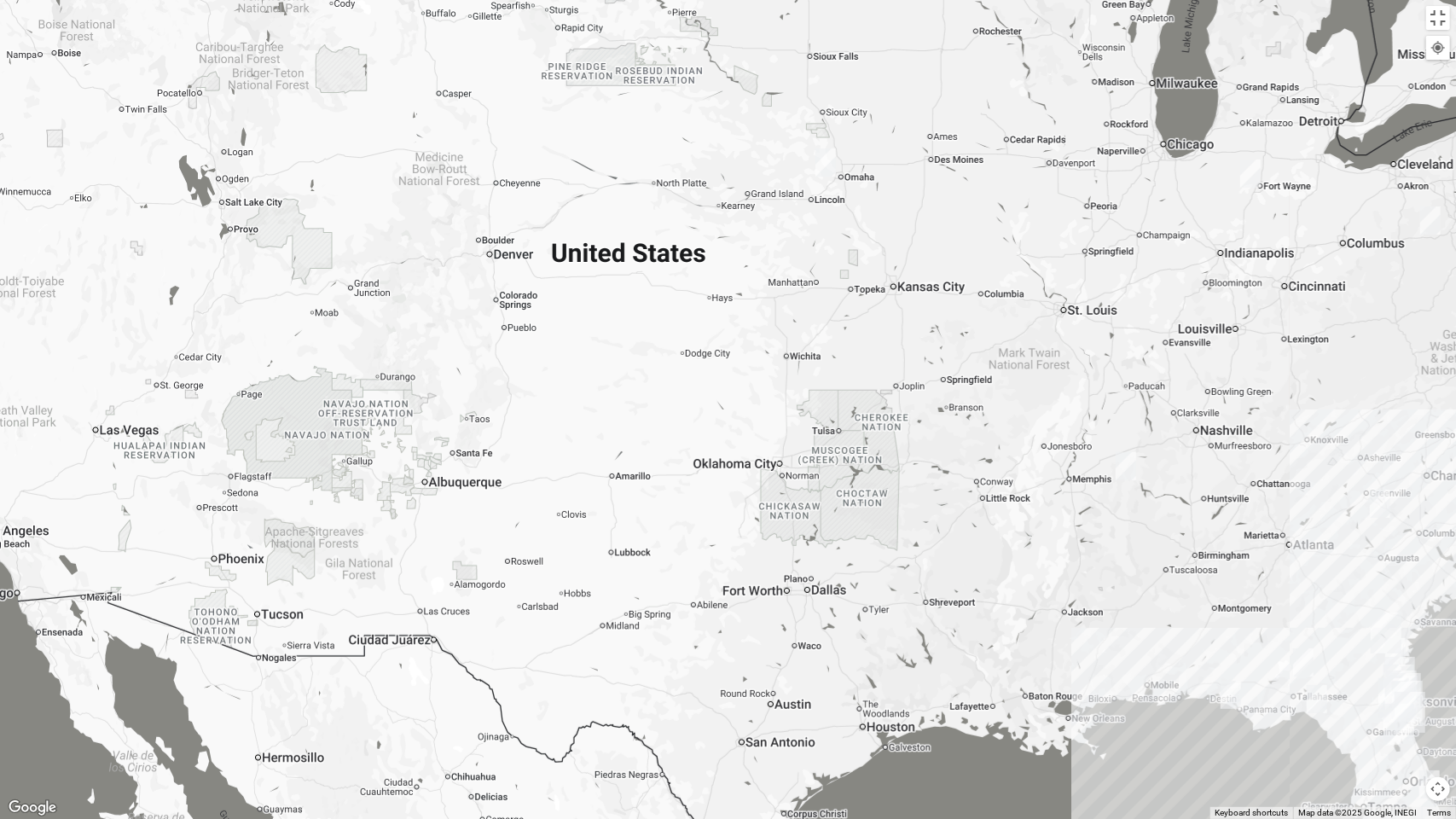
drag, startPoint x: 781, startPoint y: 556, endPoint x: 641, endPoint y: 408, distance: 203.7
click at [653, 416] on div at bounding box center [728, 409] width 1456 height 819
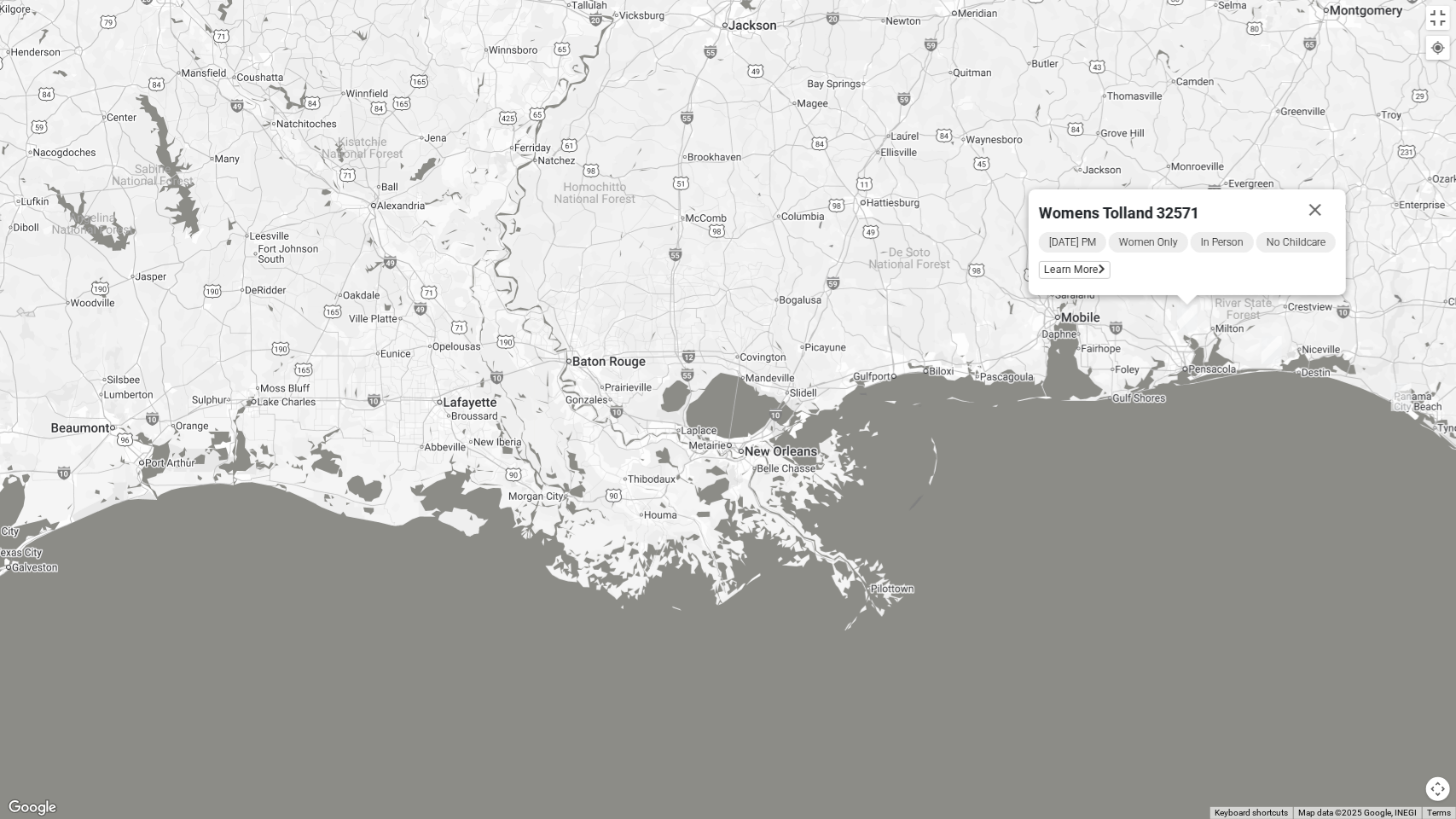
drag, startPoint x: 851, startPoint y: 353, endPoint x: 809, endPoint y: 500, distance: 152.9
click at [813, 498] on div "Womens Tolland 32571 [DATE] PM Women Only In Person No Childcare Learn More" at bounding box center [728, 409] width 1456 height 819
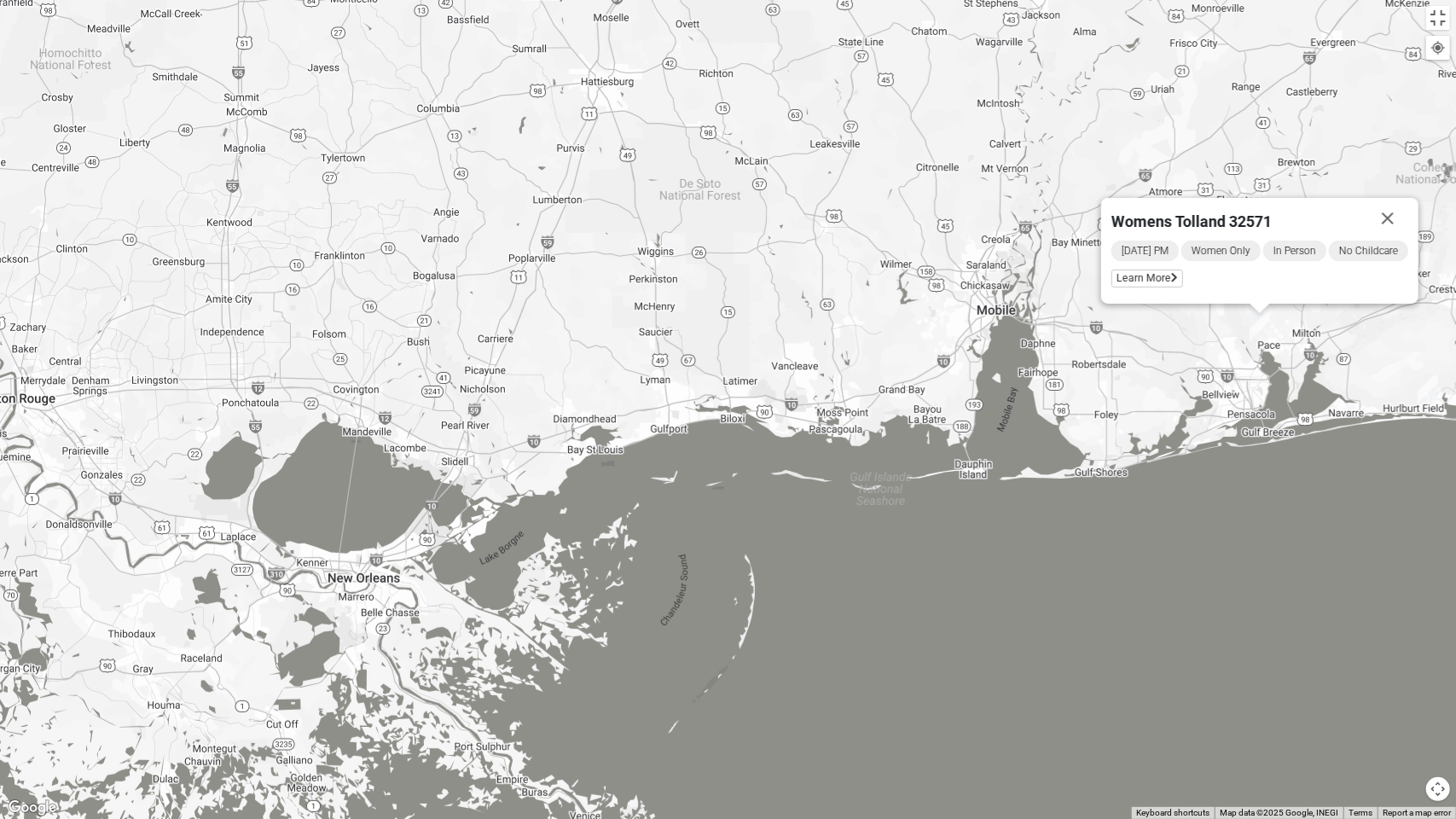
drag, startPoint x: 950, startPoint y: 462, endPoint x: 711, endPoint y: 459, distance: 239.0
click at [715, 461] on div "Womens Tolland 32571 [DATE] PM Women Only In Person No Childcare Learn More" at bounding box center [728, 409] width 1456 height 819
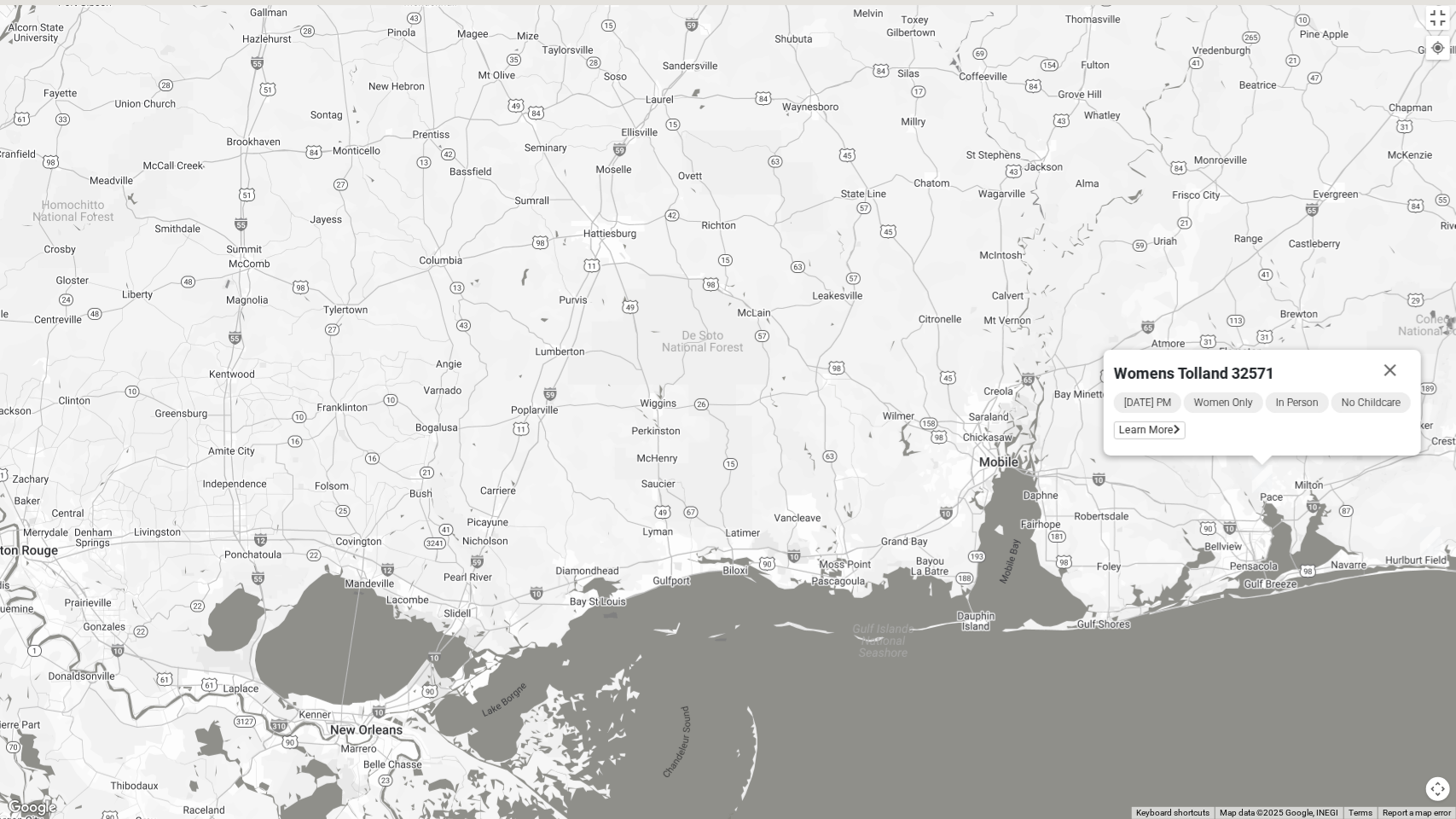
drag, startPoint x: 477, startPoint y: 441, endPoint x: 502, endPoint y: 597, distance: 158.0
click at [503, 606] on div "Womens Tolland 32571 [DATE] PM Women Only In Person No Childcare Learn More" at bounding box center [728, 409] width 1456 height 819
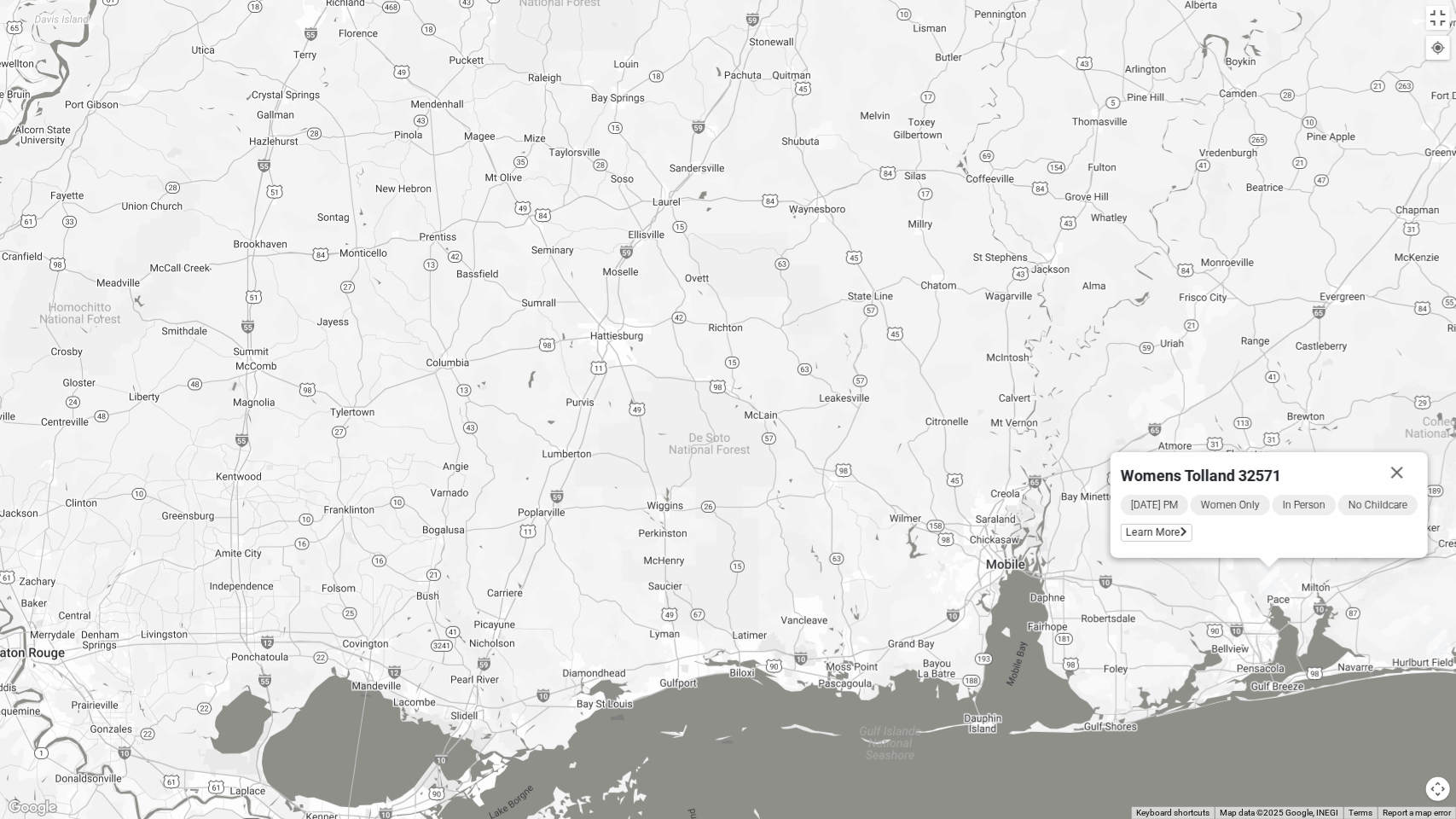
drag, startPoint x: 506, startPoint y: 480, endPoint x: 535, endPoint y: 621, distance: 144.0
click at [535, 621] on div "Womens Tolland 32571 [DATE] PM Women Only In Person No Childcare Learn More" at bounding box center [728, 409] width 1456 height 819
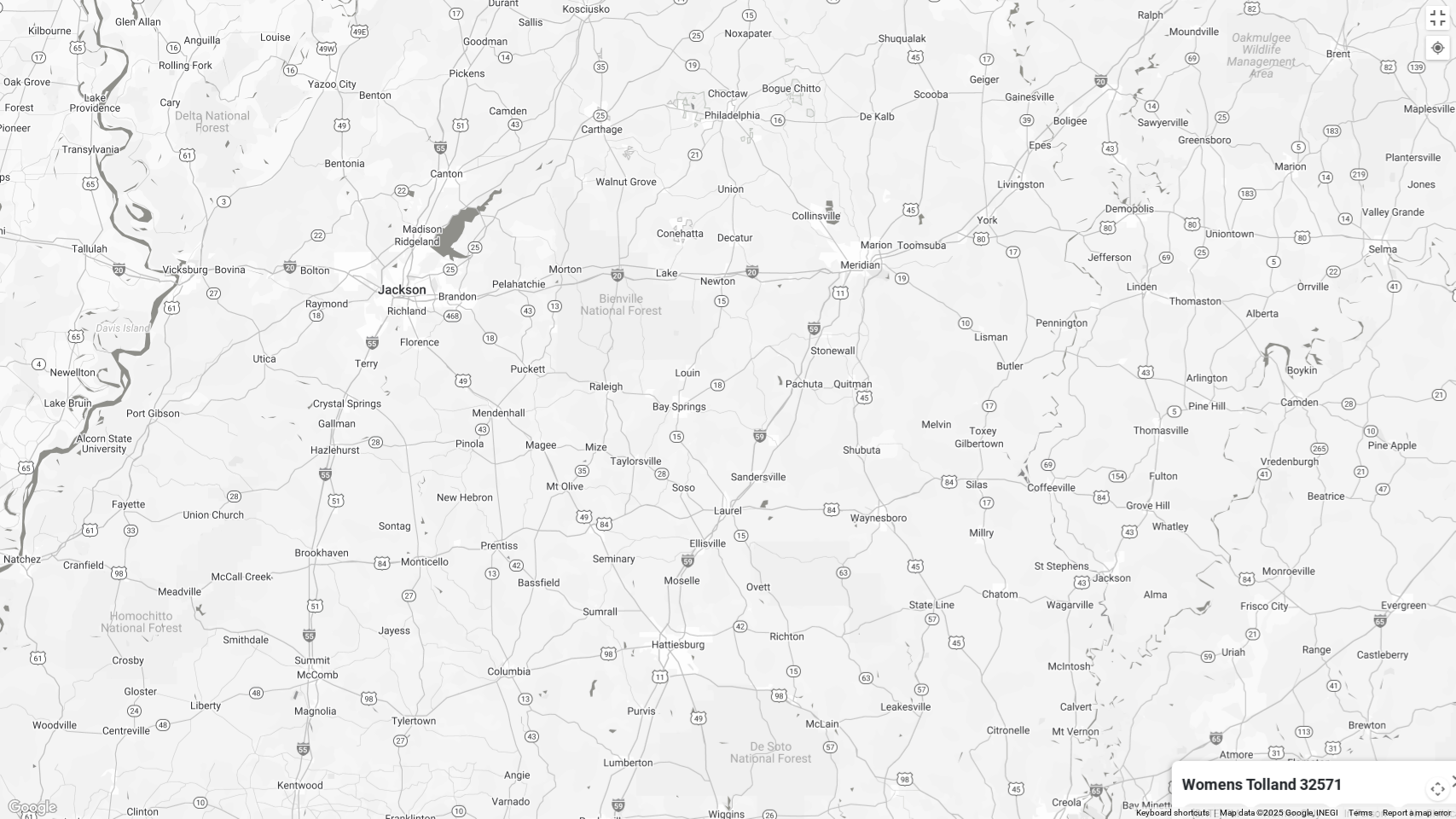
drag, startPoint x: 534, startPoint y: 618, endPoint x: 575, endPoint y: 472, distance: 151.6
click at [566, 502] on div "Womens Tolland 32571 [DATE] PM Women Only In Person No Childcare Learn More" at bounding box center [728, 409] width 1456 height 819
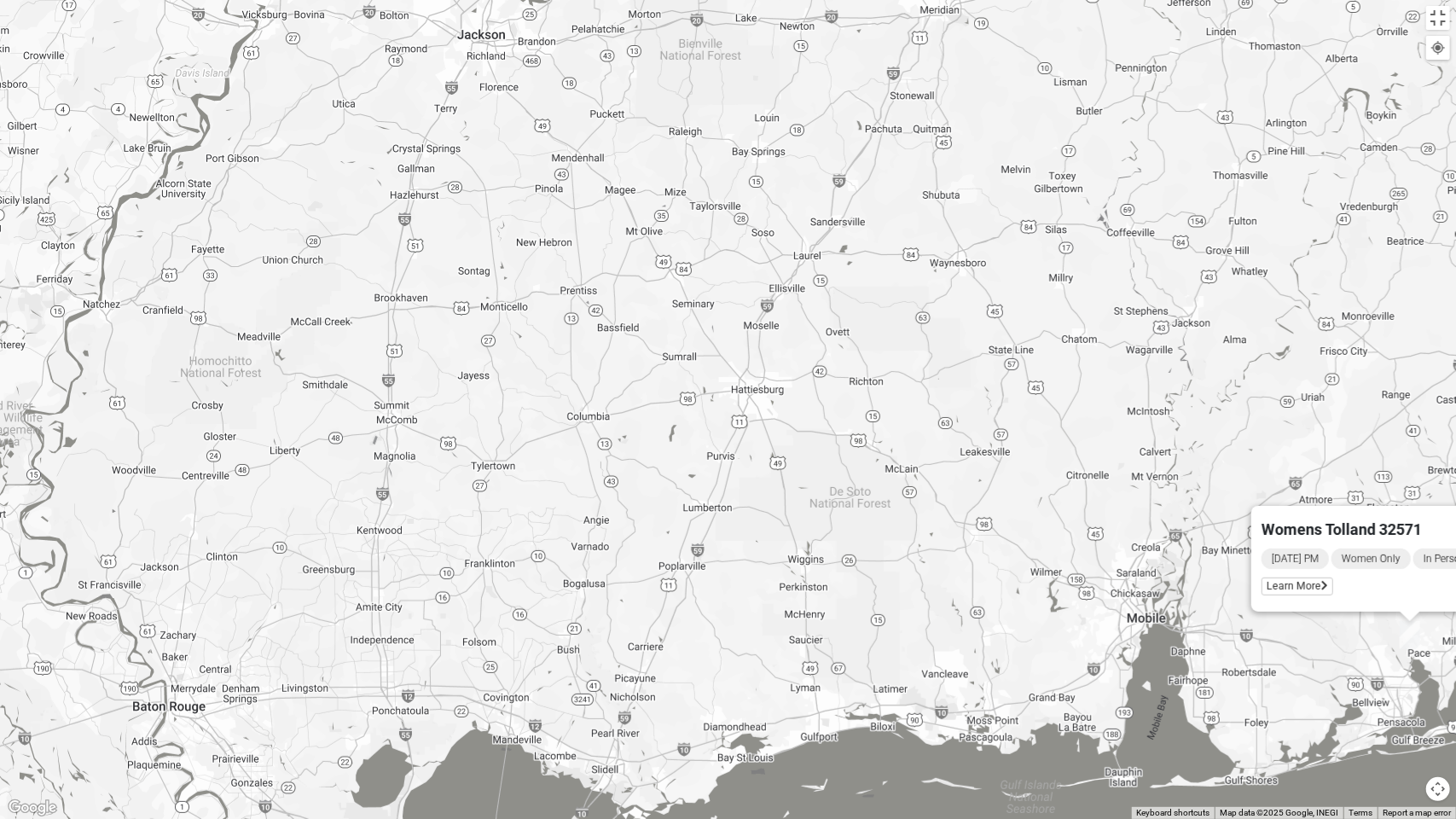
drag, startPoint x: 526, startPoint y: 505, endPoint x: 618, endPoint y: 660, distance: 180.2
click at [599, 652] on div "Womens Tolland 32571 [DATE] PM Women Only In Person No Childcare Learn More" at bounding box center [728, 409] width 1456 height 819
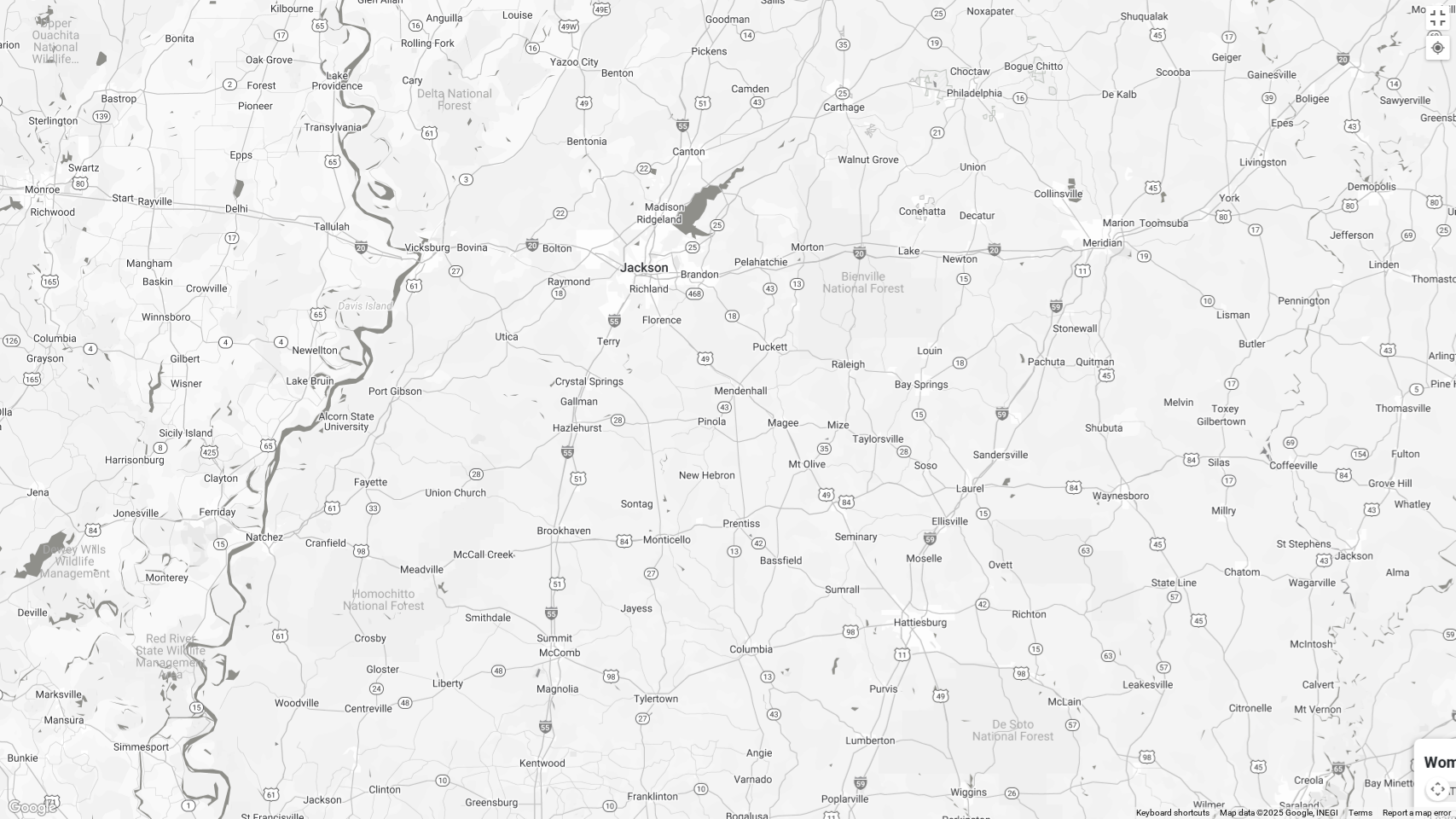
drag, startPoint x: 589, startPoint y: 549, endPoint x: 530, endPoint y: 399, distance: 161.2
click at [563, 481] on div "Womens Tolland 32571 [DATE] PM Women Only In Person No Childcare Learn More" at bounding box center [728, 409] width 1456 height 819
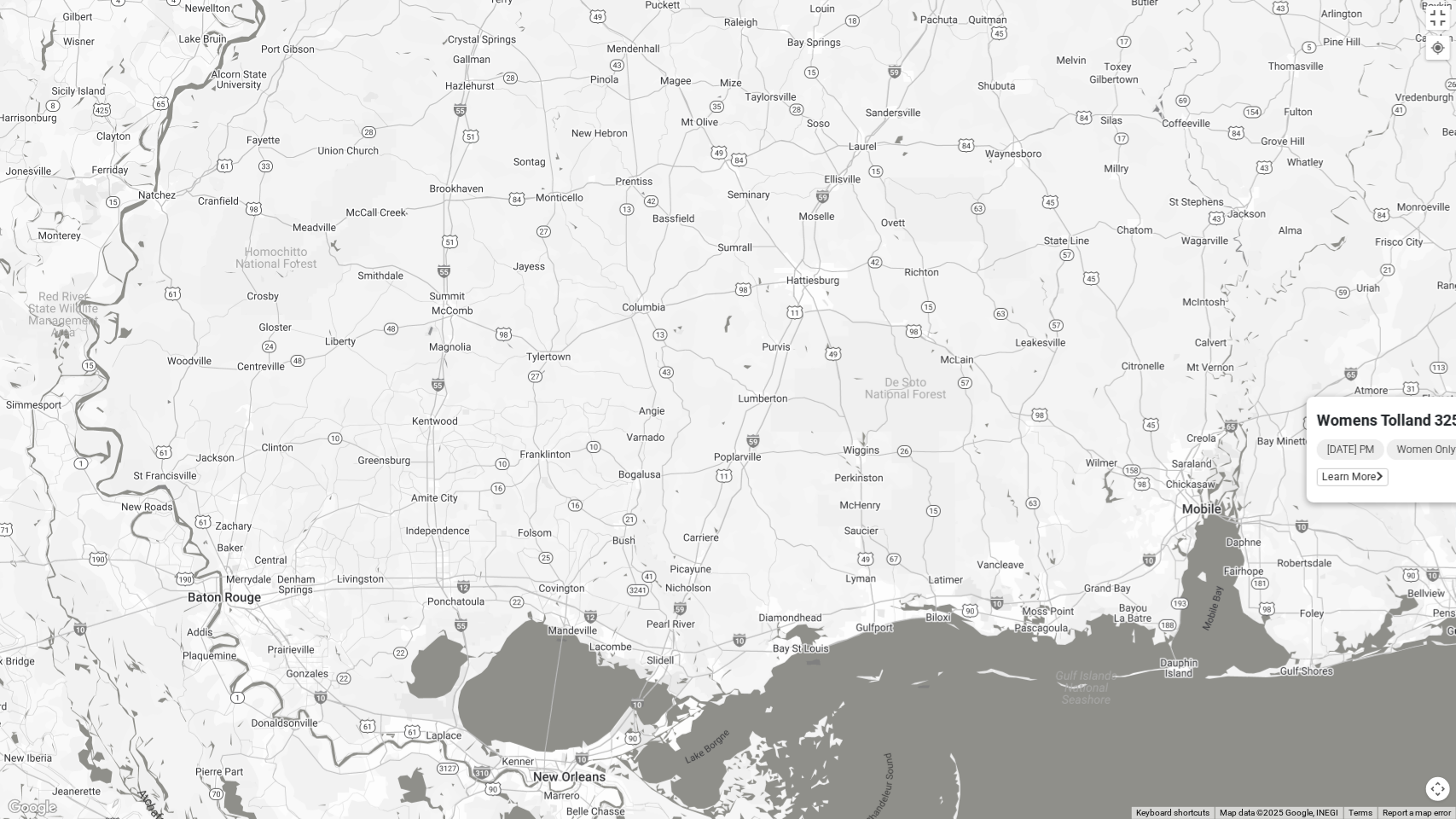
drag, startPoint x: 499, startPoint y: 497, endPoint x: 514, endPoint y: 401, distance: 97.2
click at [510, 415] on div "Womens Tolland 32571 [DATE] PM Women Only In Person No Childcare Learn More" at bounding box center [728, 409] width 1456 height 819
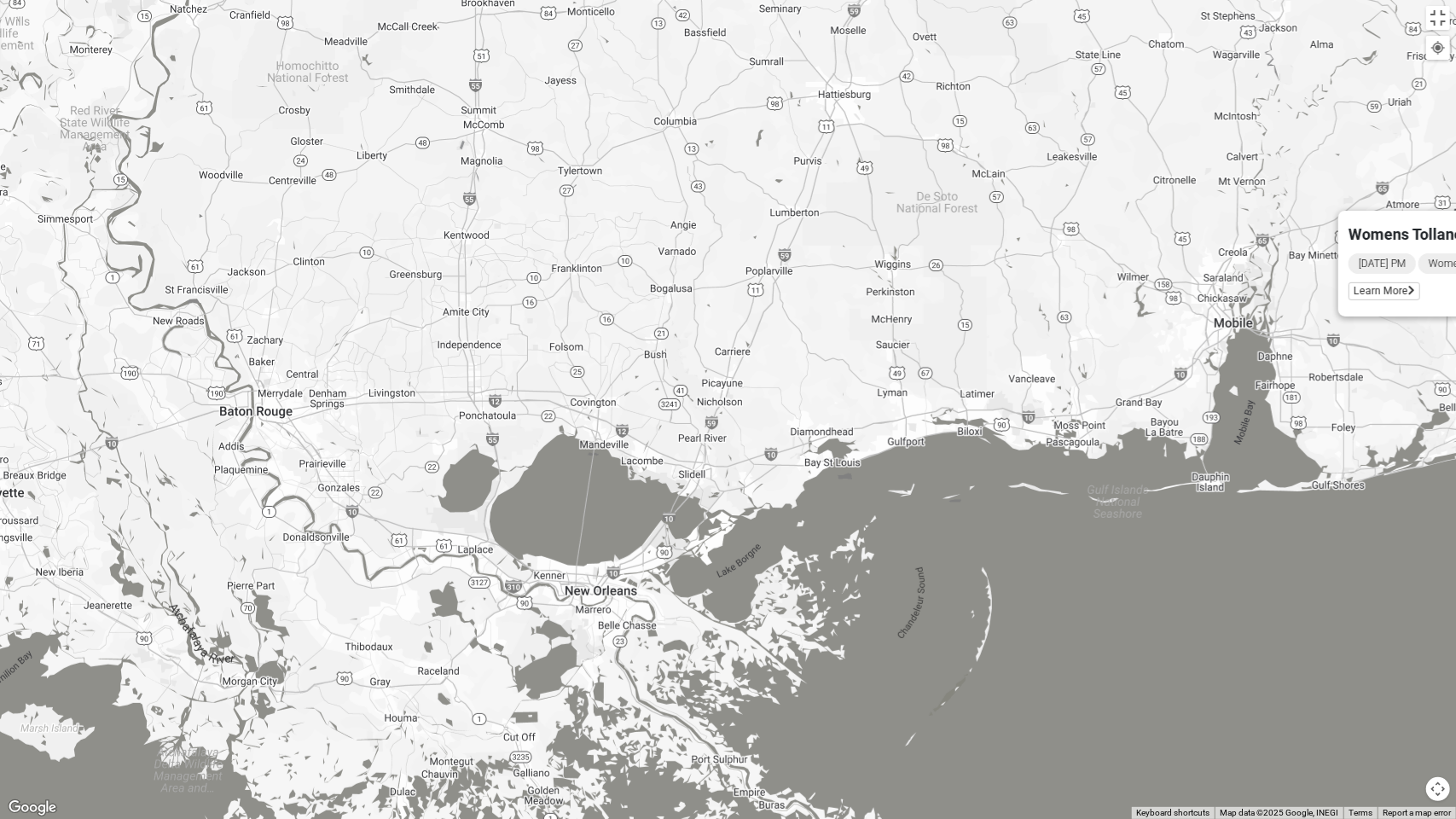
drag, startPoint x: 418, startPoint y: 410, endPoint x: 550, endPoint y: 362, distance: 140.5
click at [542, 364] on div "Womens Tolland 32571 [DATE] PM Women Only In Person No Childcare Learn More" at bounding box center [728, 409] width 1456 height 819
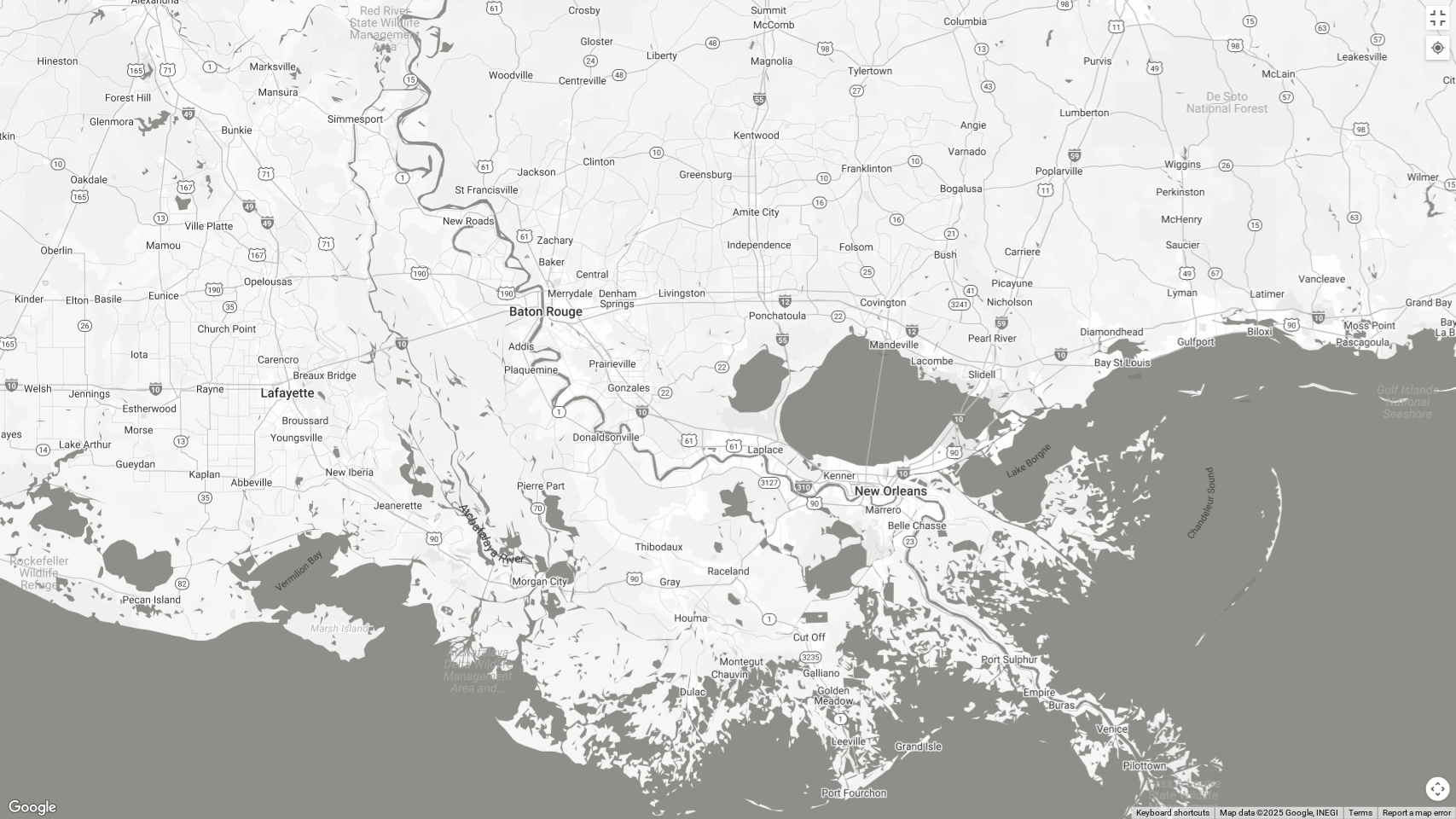
drag, startPoint x: 601, startPoint y: 394, endPoint x: 656, endPoint y: 512, distance: 130.2
click at [655, 509] on div "Womens Tolland 32571 [DATE] PM Women Only In Person No Childcare Learn More" at bounding box center [728, 409] width 1456 height 819
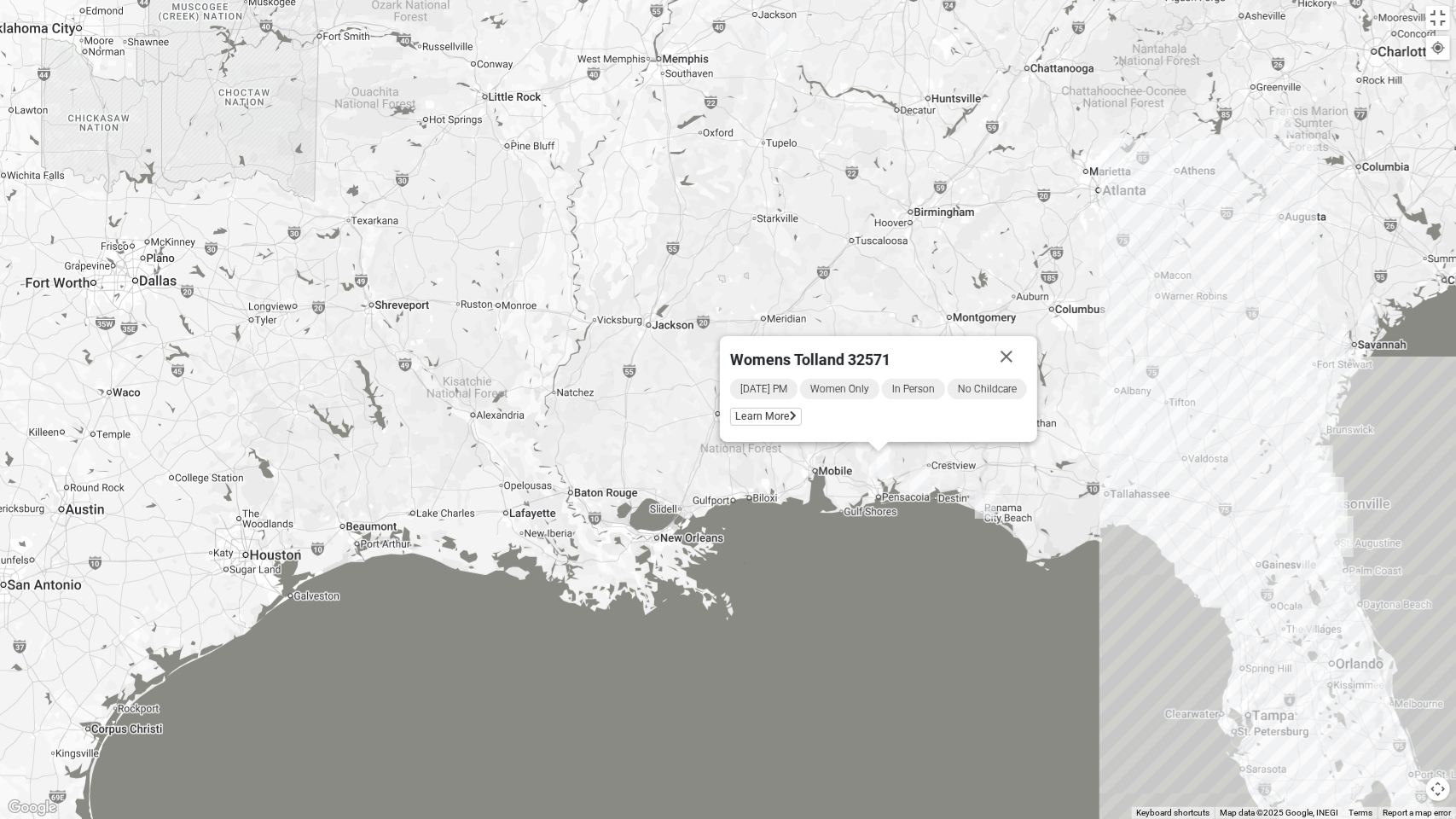
drag, startPoint x: 819, startPoint y: 486, endPoint x: 347, endPoint y: 447, distance: 473.6
click at [505, 463] on div "Womens Tolland 32571 [DATE] PM Women Only In Person No Childcare Learn More" at bounding box center [728, 409] width 1456 height 819
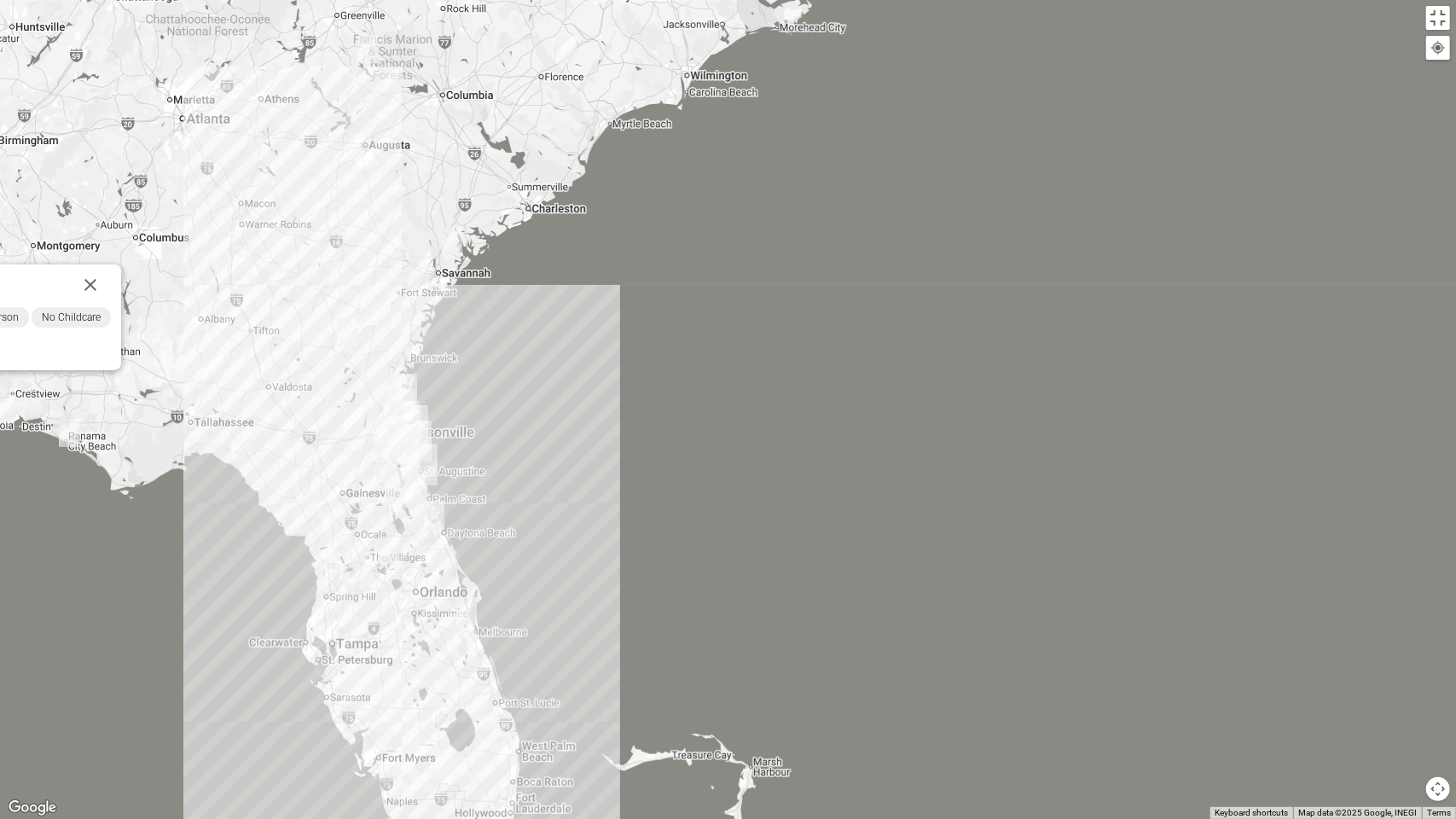
drag, startPoint x: 579, startPoint y: 510, endPoint x: 697, endPoint y: 472, distance: 124.0
click at [670, 491] on div "Womens Tolland 32571 [DATE] PM Women Only In Person No Childcare Learn More" at bounding box center [728, 409] width 1456 height 819
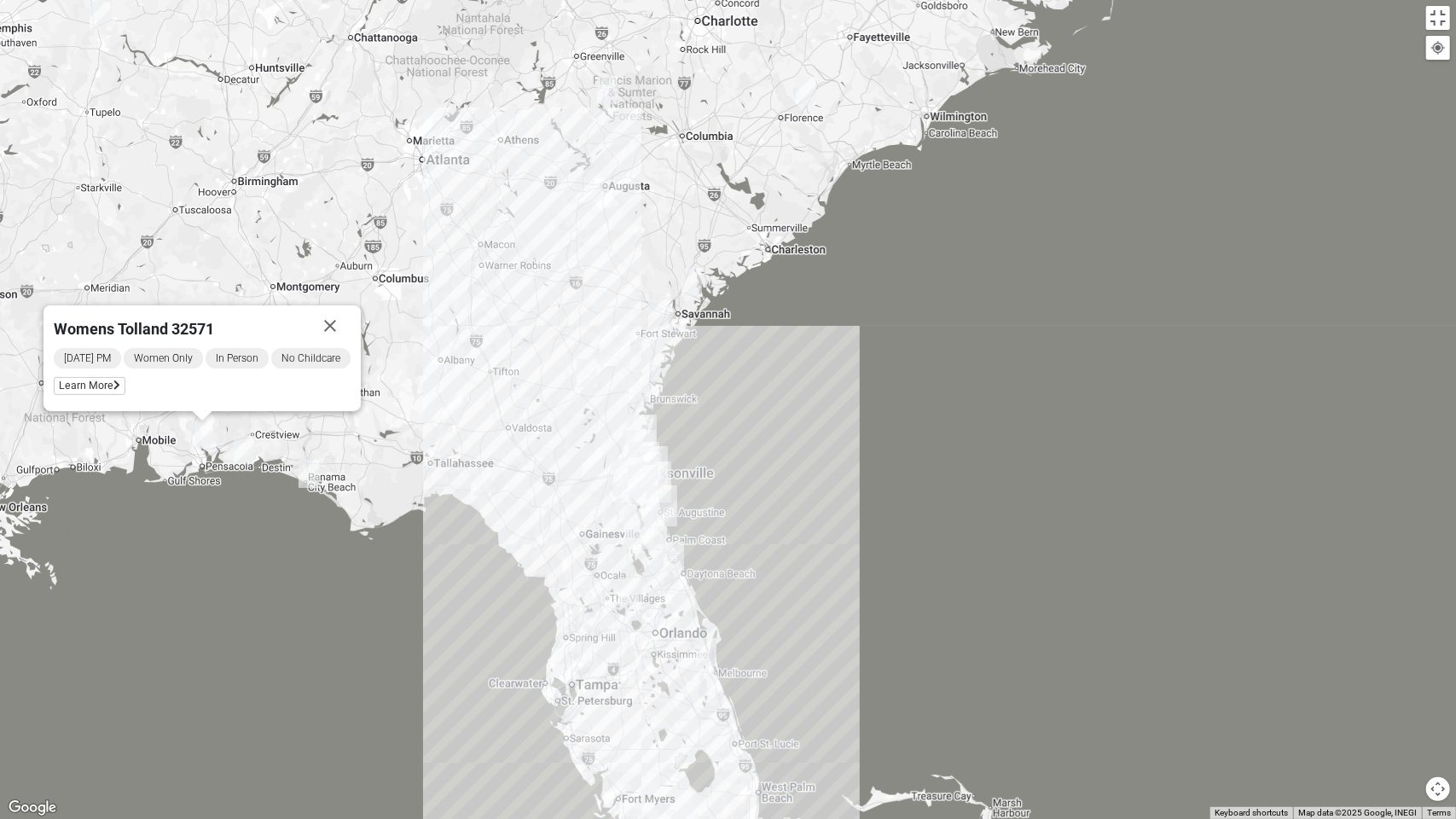
drag, startPoint x: 734, startPoint y: 423, endPoint x: 799, endPoint y: 621, distance: 208.4
click at [799, 617] on div "Womens Tolland 32571 [DATE] PM Women Only In Person No Childcare Learn More" at bounding box center [728, 409] width 1456 height 819
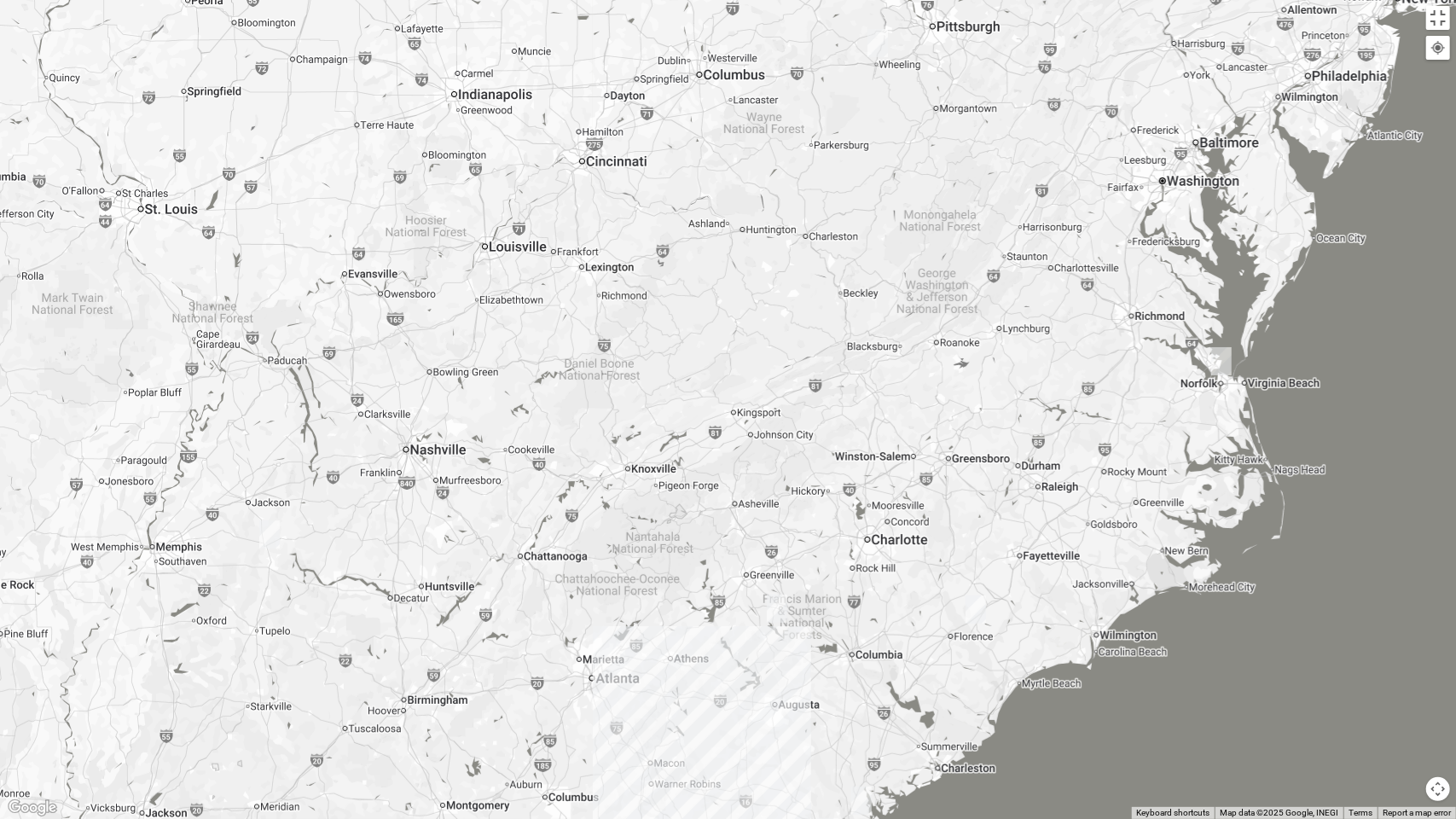
drag, startPoint x: 905, startPoint y: 387, endPoint x: 860, endPoint y: 567, distance: 185.5
click at [873, 549] on div "Womens Tolland 32571 [DATE] PM Women Only In Person No Childcare Learn More" at bounding box center [728, 409] width 1456 height 819
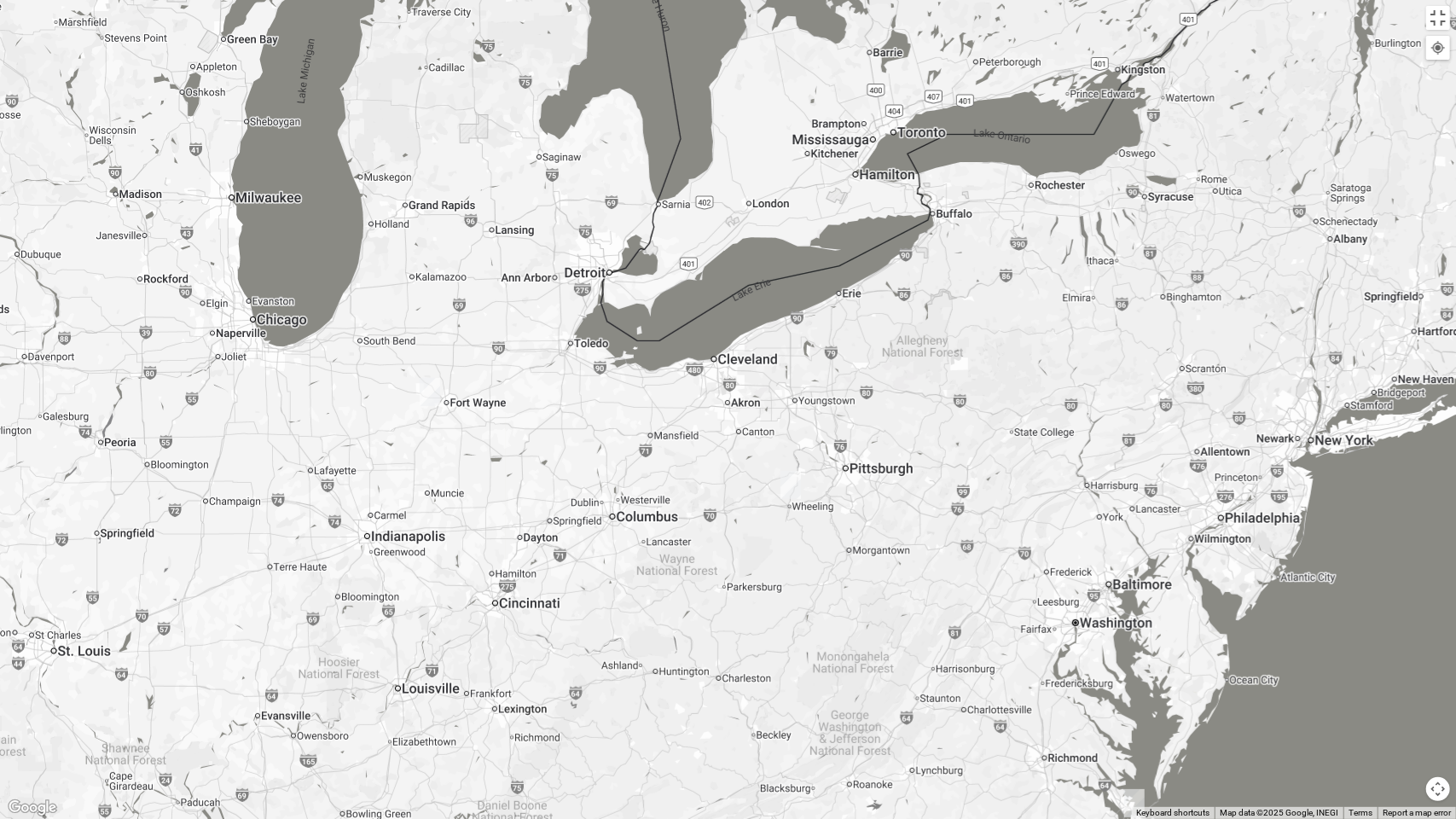
drag, startPoint x: 928, startPoint y: 446, endPoint x: 770, endPoint y: 540, distance: 183.8
click at [770, 540] on div "Womens Tolland 32571 [DATE] PM Women Only In Person No Childcare Learn More" at bounding box center [728, 409] width 1456 height 819
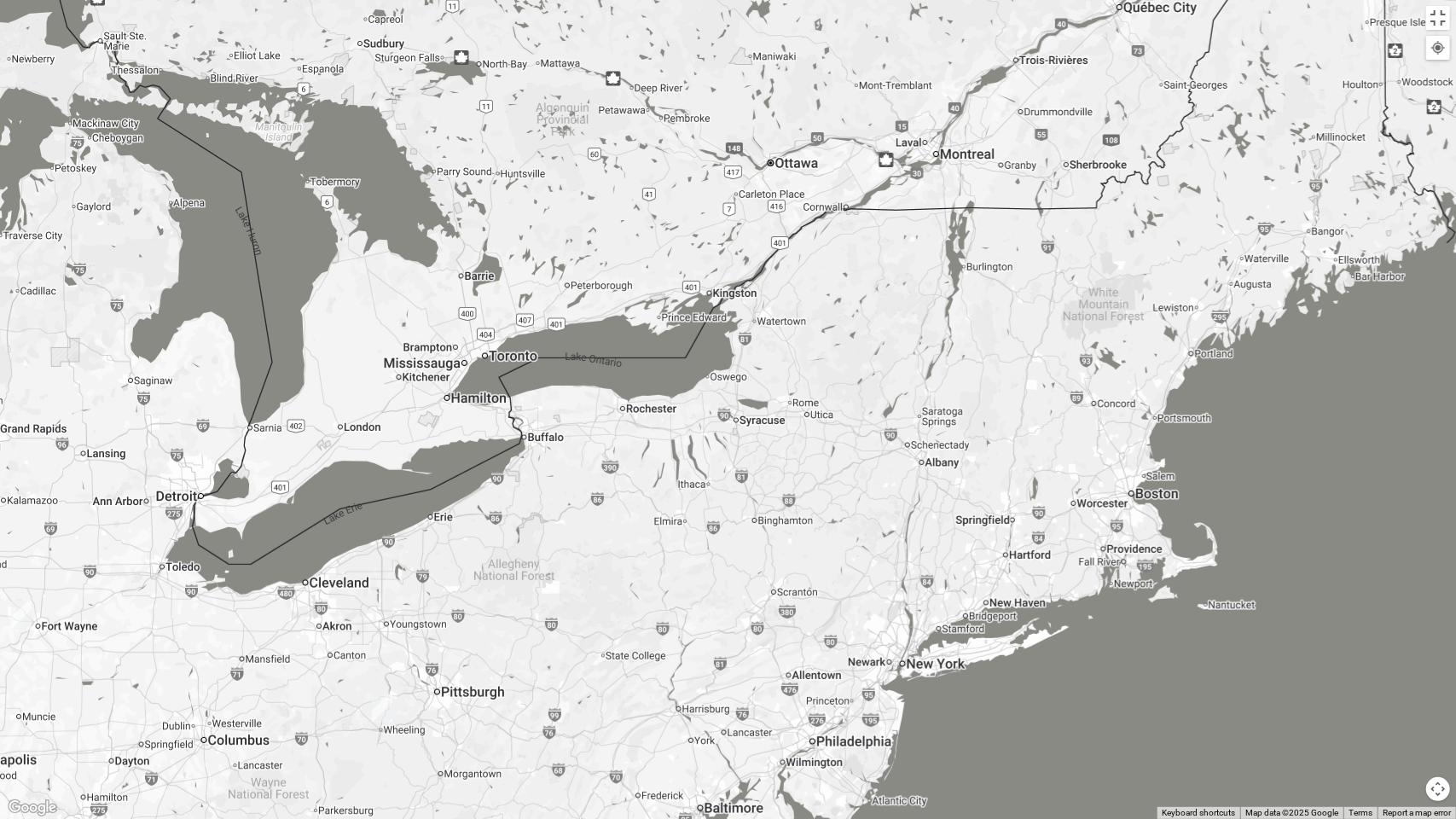
drag, startPoint x: 773, startPoint y: 478, endPoint x: 430, endPoint y: 530, distance: 346.9
click at [455, 529] on div "Womens Tolland 32571 [DATE] PM Women Only In Person No Childcare Learn More" at bounding box center [728, 409] width 1456 height 819
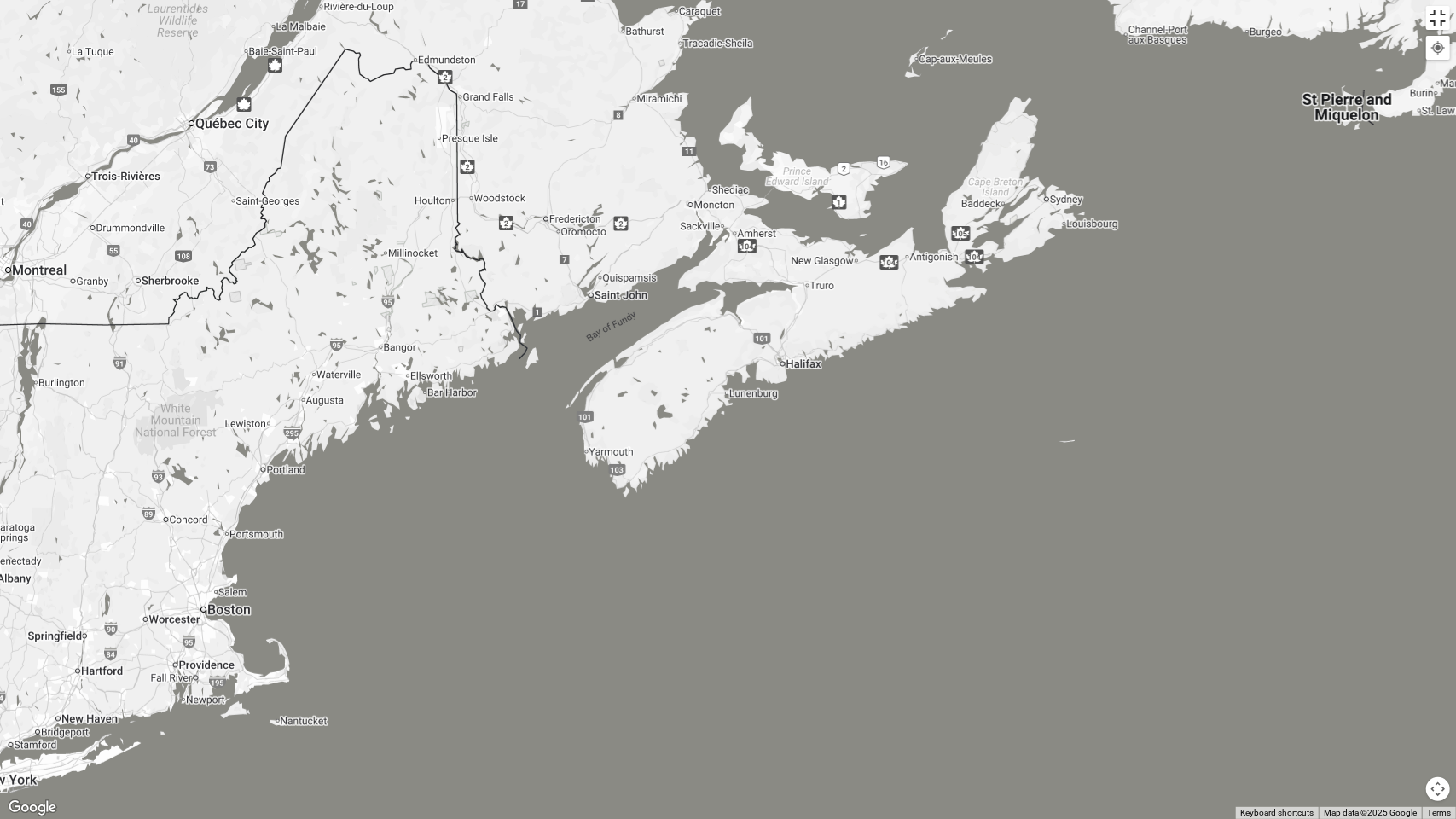
click at [1436, 18] on button "Toggle fullscreen view" at bounding box center [1439, 17] width 24 height 24
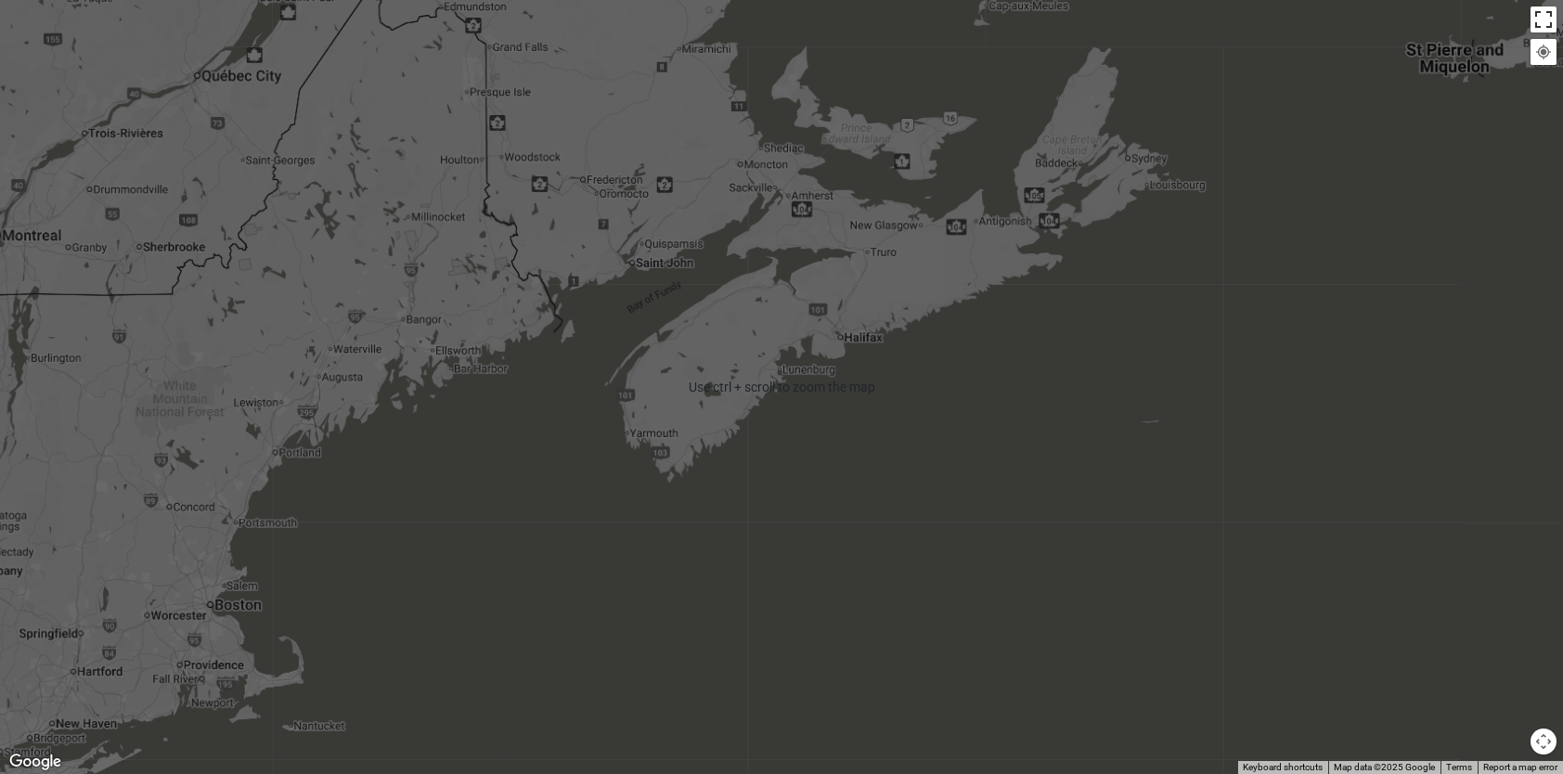
scroll to position [62, 0]
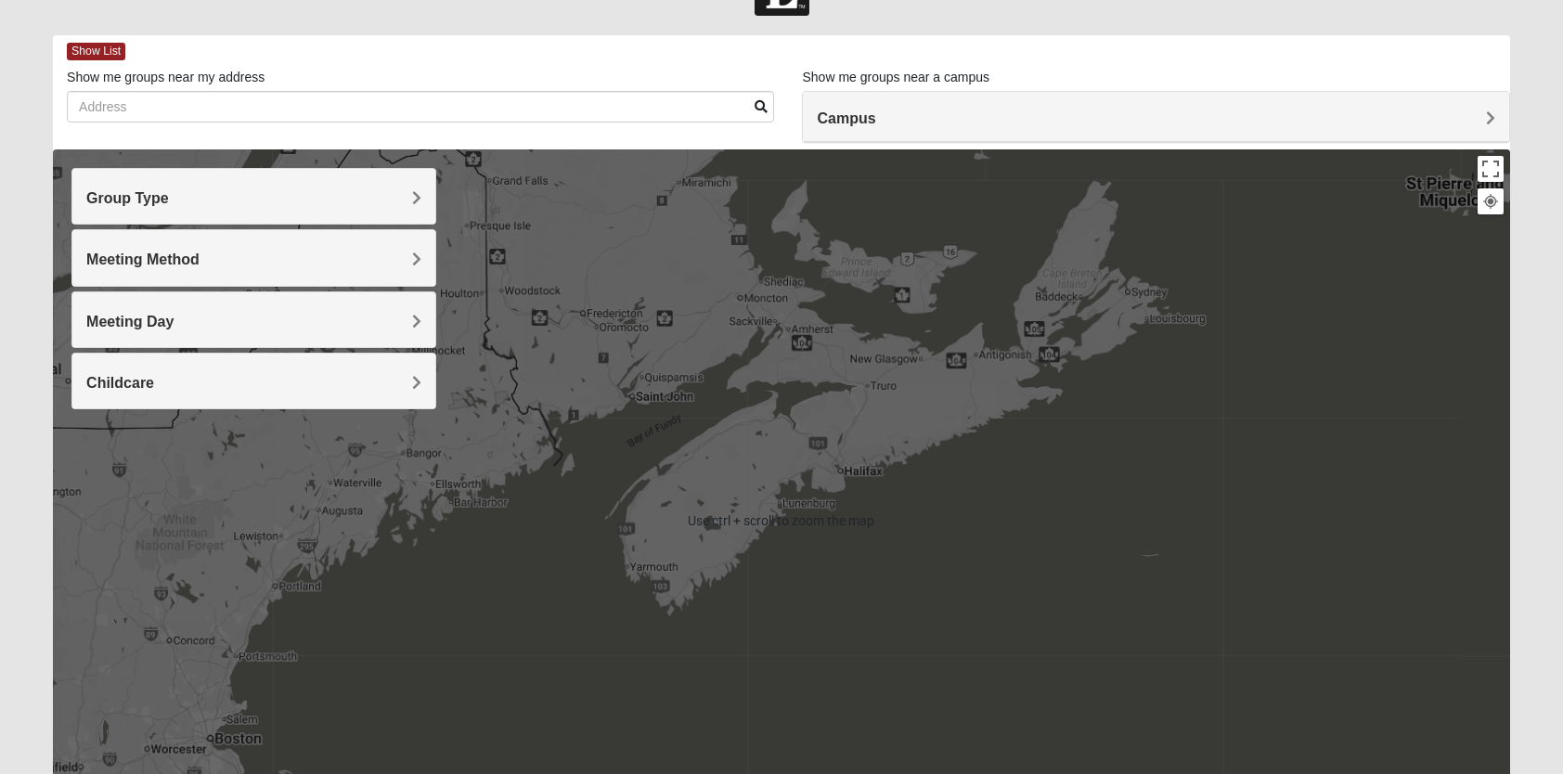
click at [349, 194] on h4 "Group Type" at bounding box center [253, 198] width 334 height 18
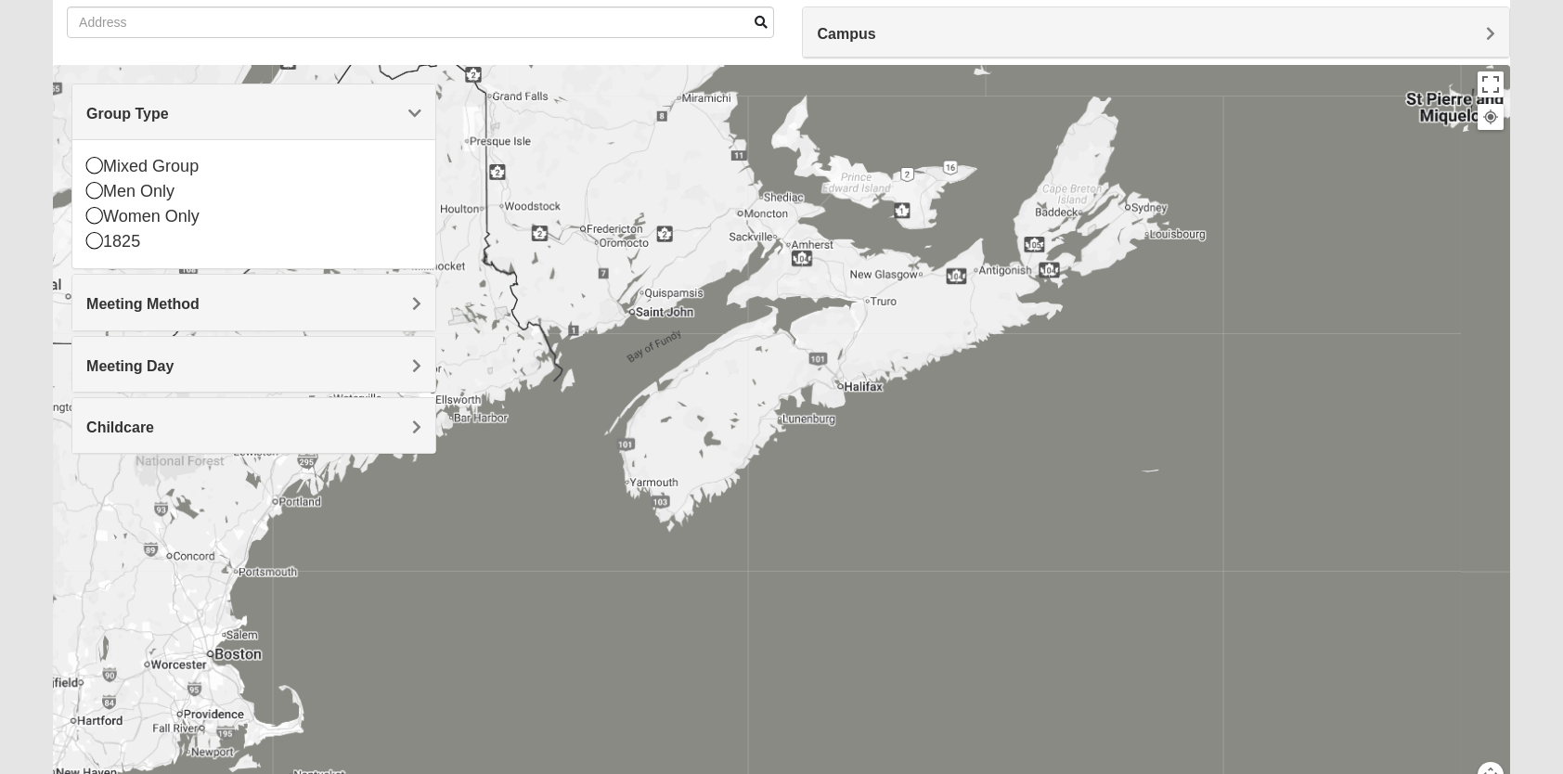
scroll to position [155, 0]
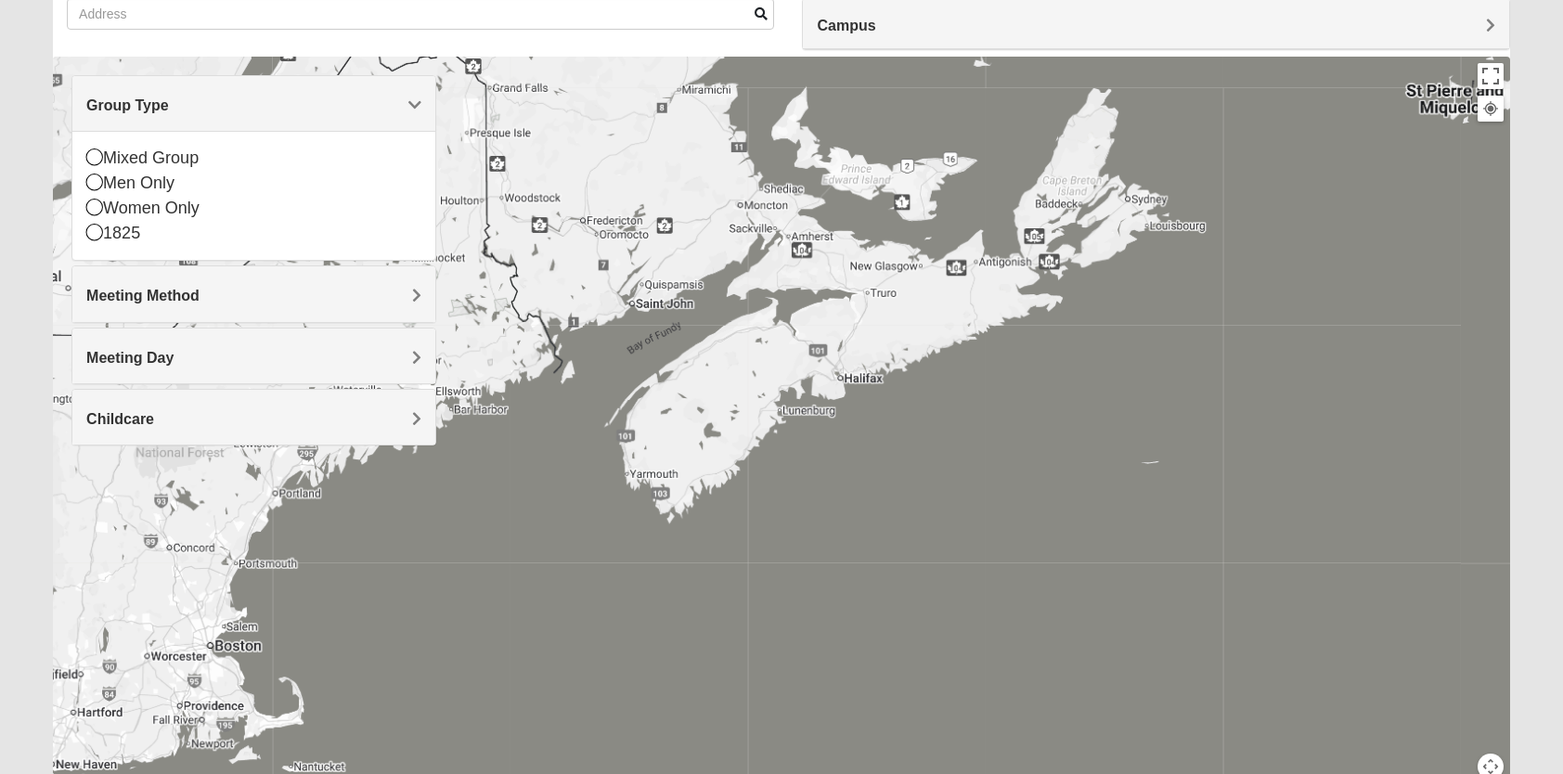
click at [231, 299] on h4 "Meeting Method" at bounding box center [253, 296] width 334 height 18
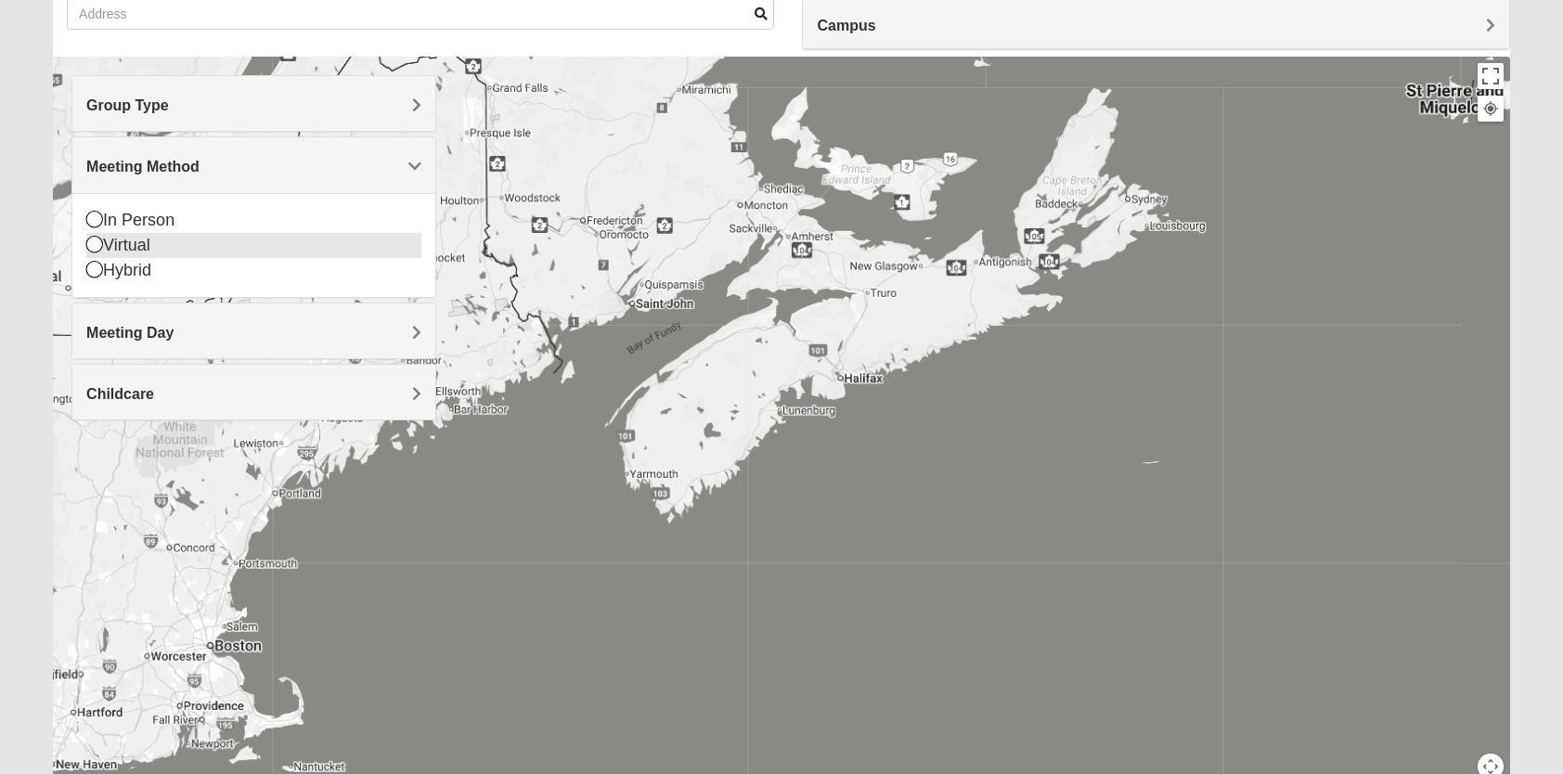
click at [139, 239] on div "Virtual" at bounding box center [253, 245] width 334 height 25
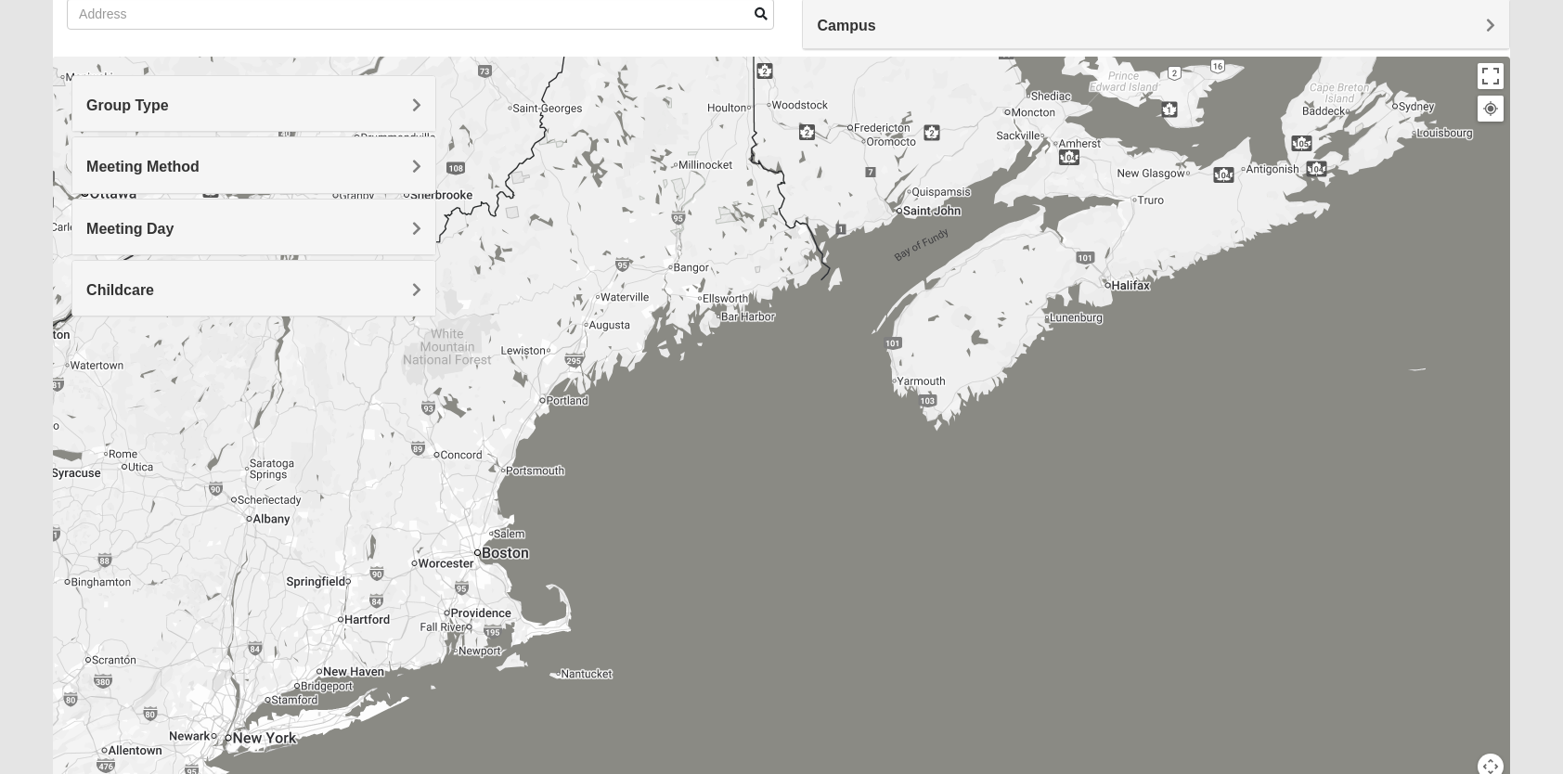
drag, startPoint x: 458, startPoint y: 469, endPoint x: 807, endPoint y: 324, distance: 377.8
click at [776, 342] on div at bounding box center [781, 428] width 1457 height 743
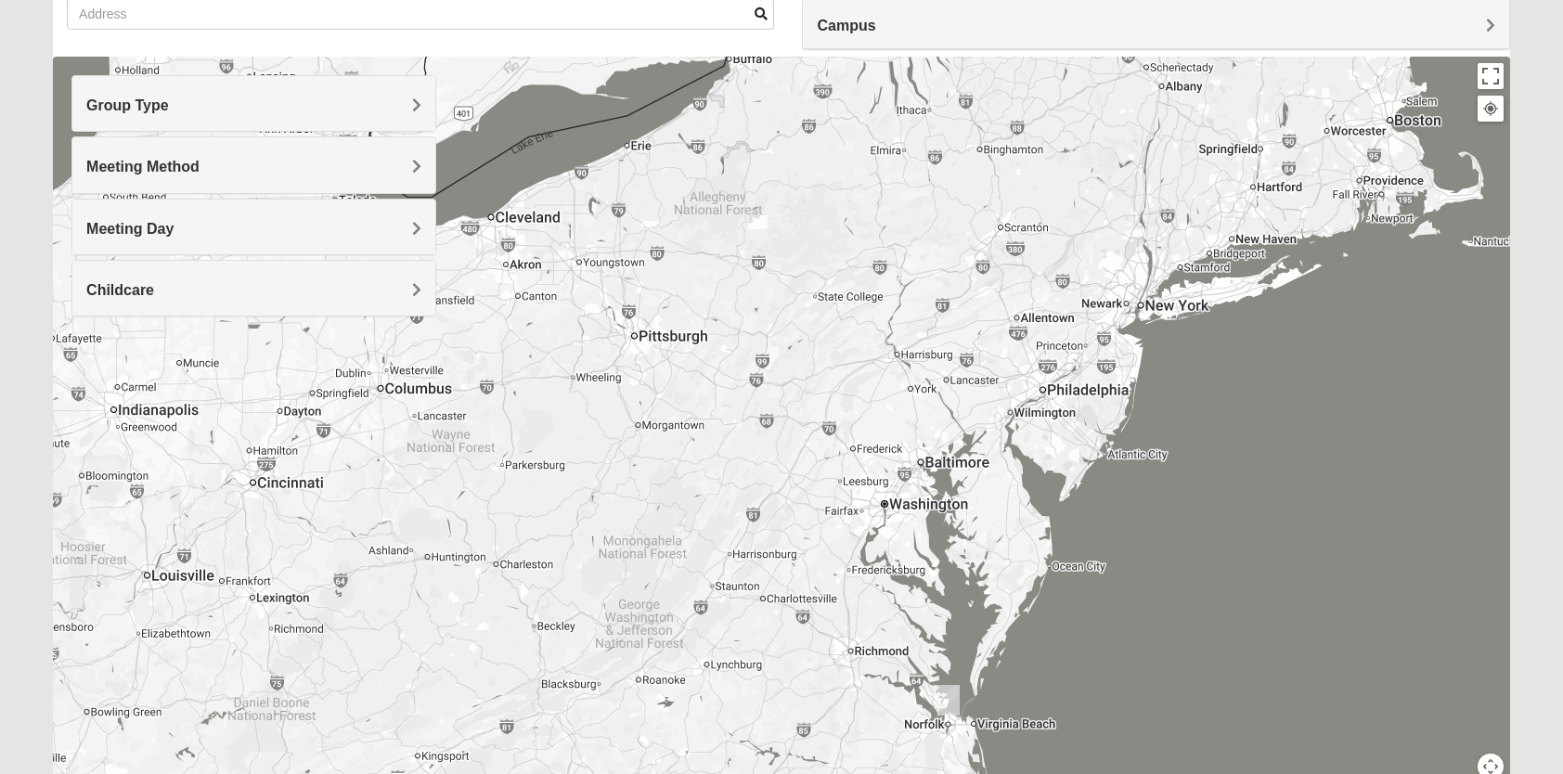
drag, startPoint x: 818, startPoint y: 407, endPoint x: 966, endPoint y: 280, distance: 194.9
click at [924, 303] on div at bounding box center [781, 428] width 1457 height 743
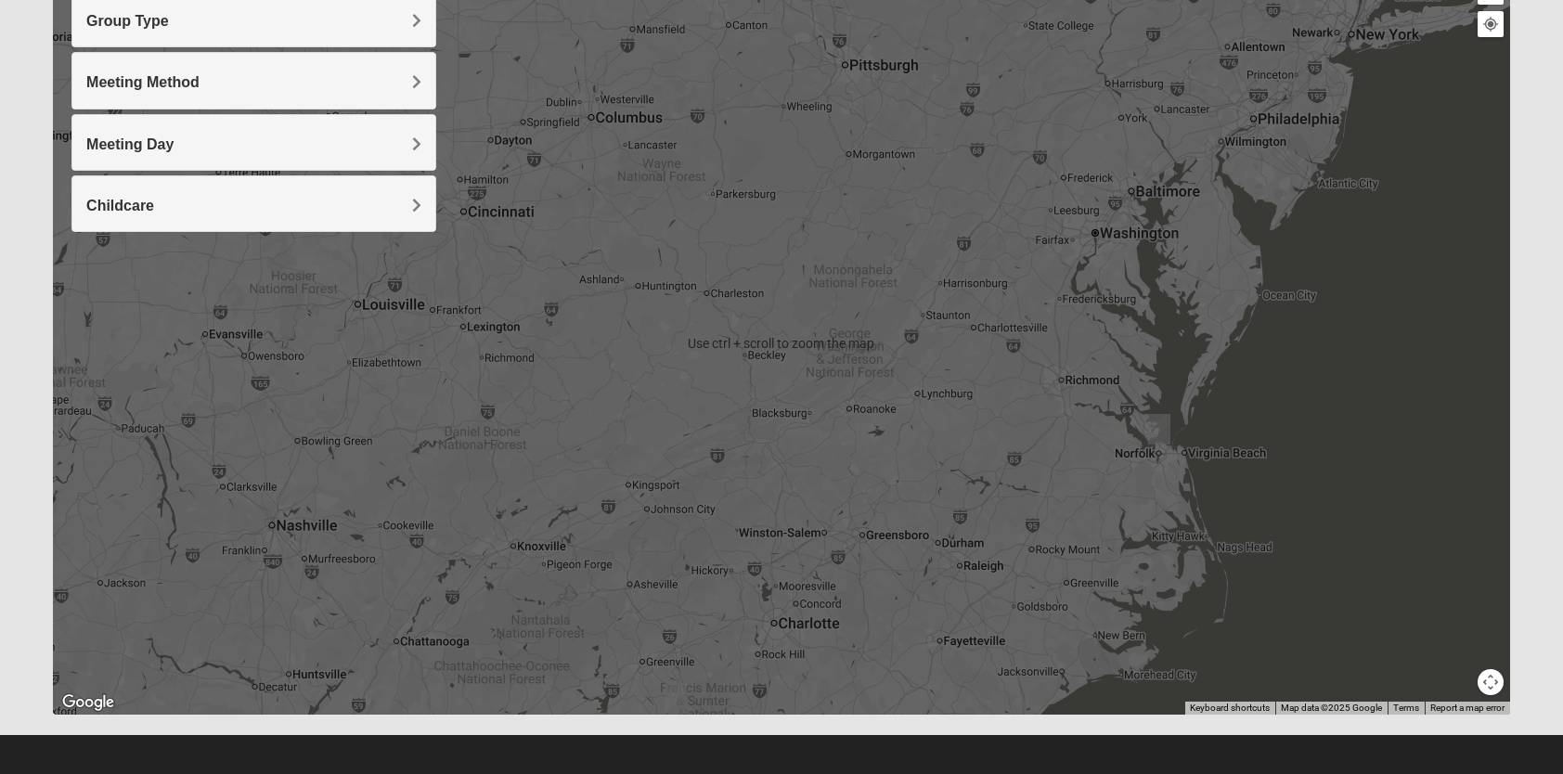
scroll to position [248, 0]
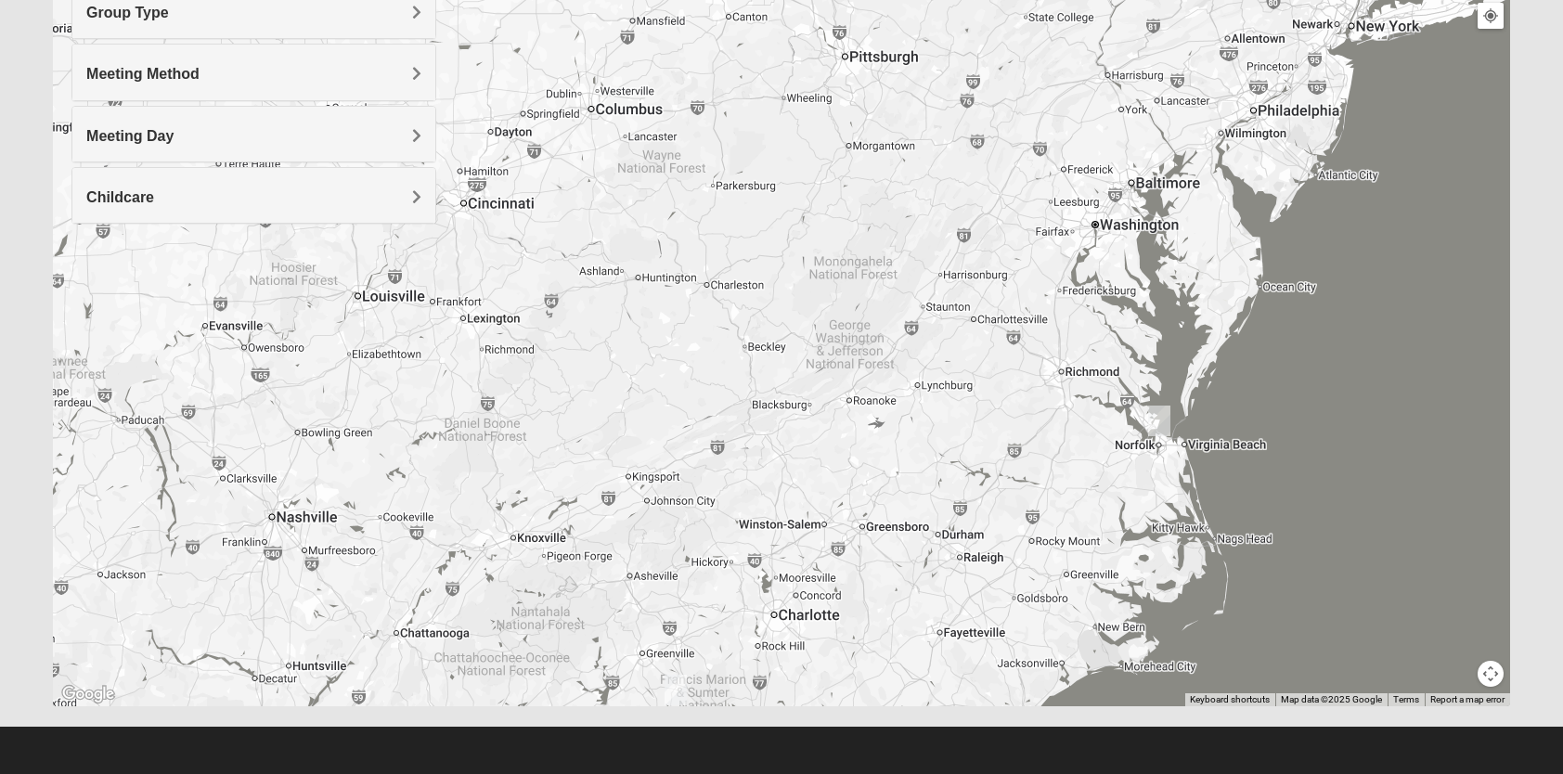
click at [351, 71] on h4 "Meeting Method" at bounding box center [253, 74] width 334 height 18
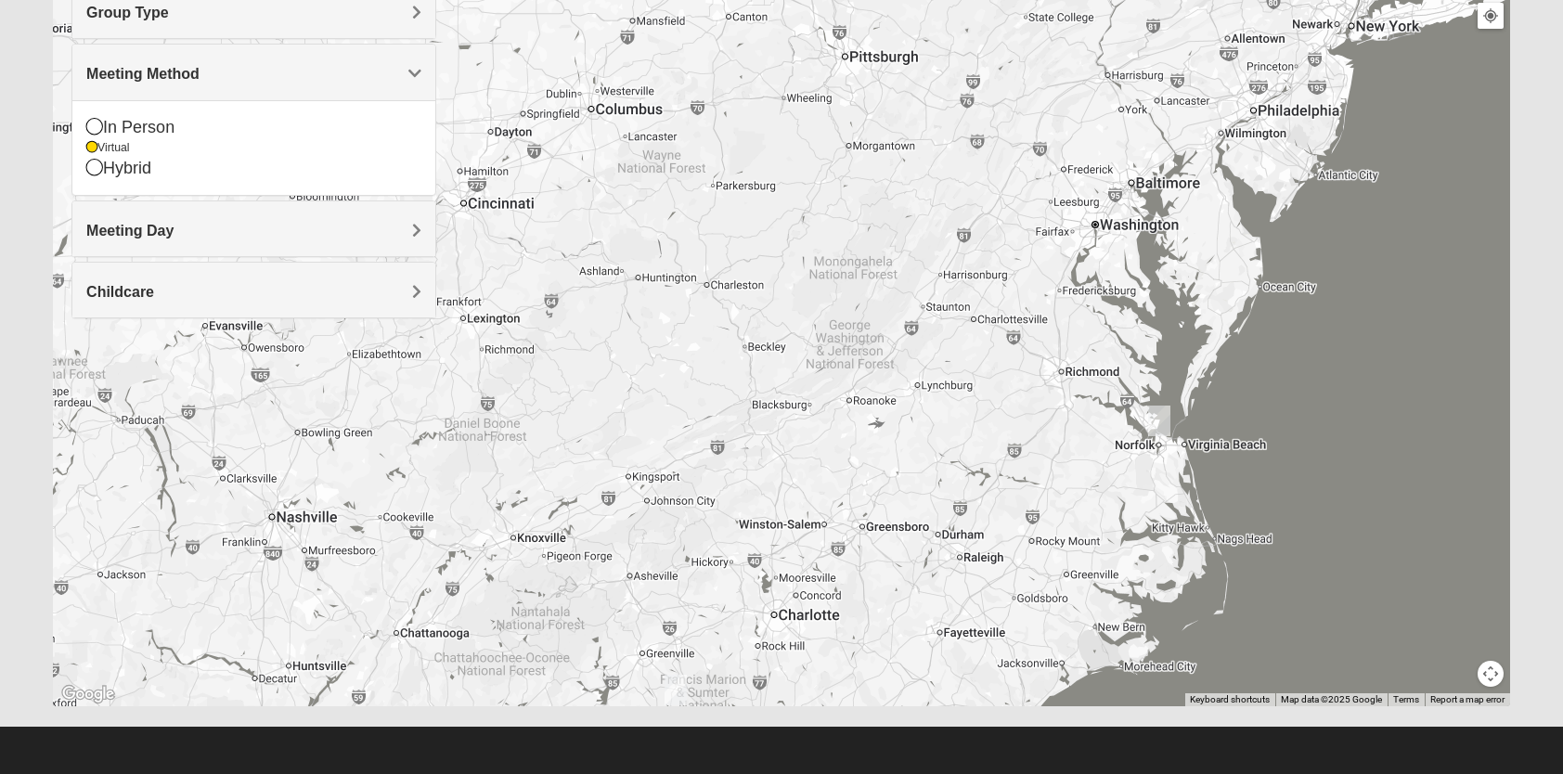
click at [1210, 165] on div at bounding box center [781, 335] width 1457 height 743
click at [1163, 421] on img "Online Womens Chek 23503" at bounding box center [1159, 421] width 22 height 31
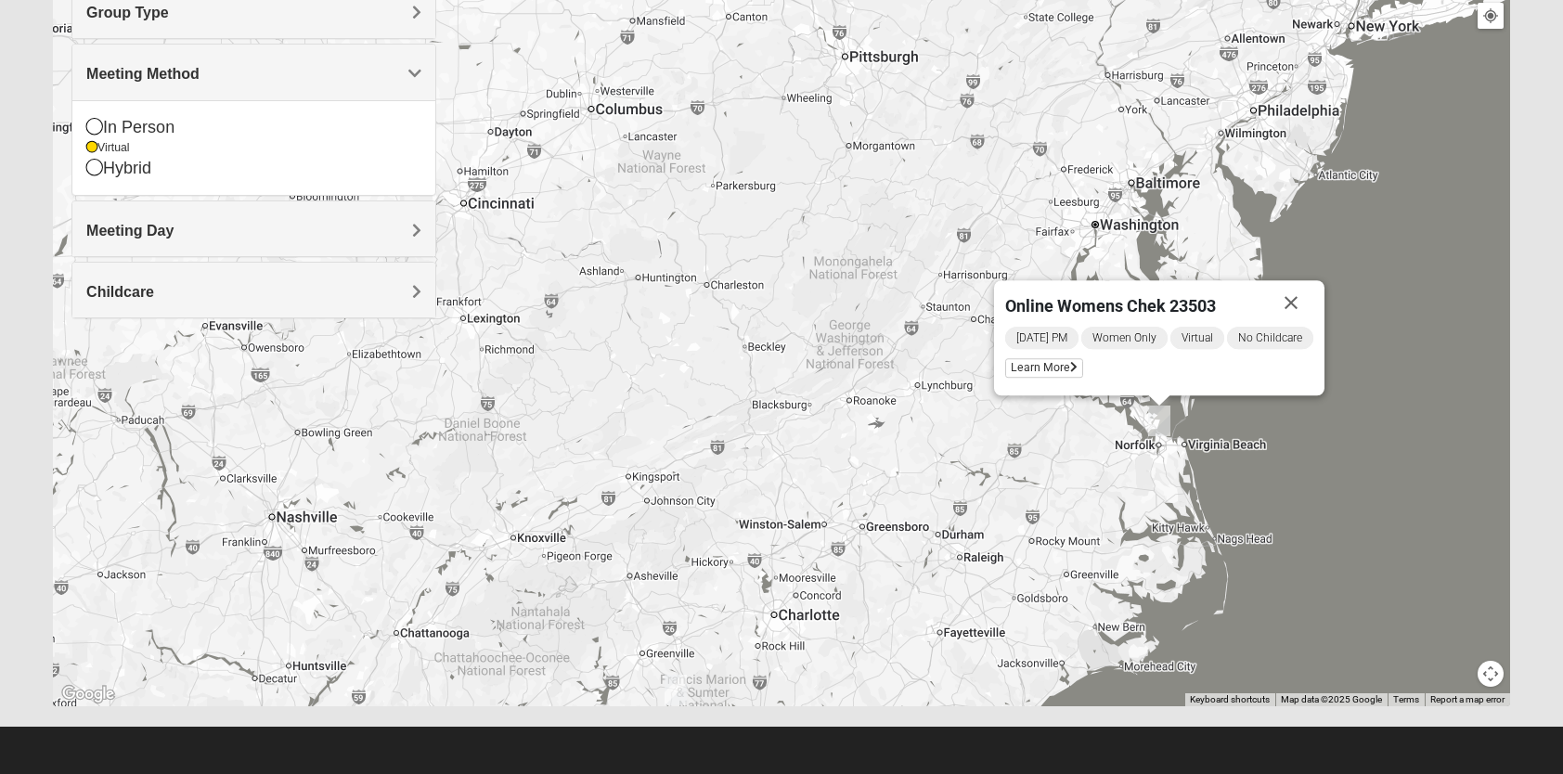
click at [1162, 420] on img "Online Womens Chek 23503" at bounding box center [1159, 421] width 22 height 31
click at [849, 440] on div "Online Womens Chek 23503 [DATE] PM Women Only Virtual No Childcare Learn More" at bounding box center [781, 335] width 1457 height 743
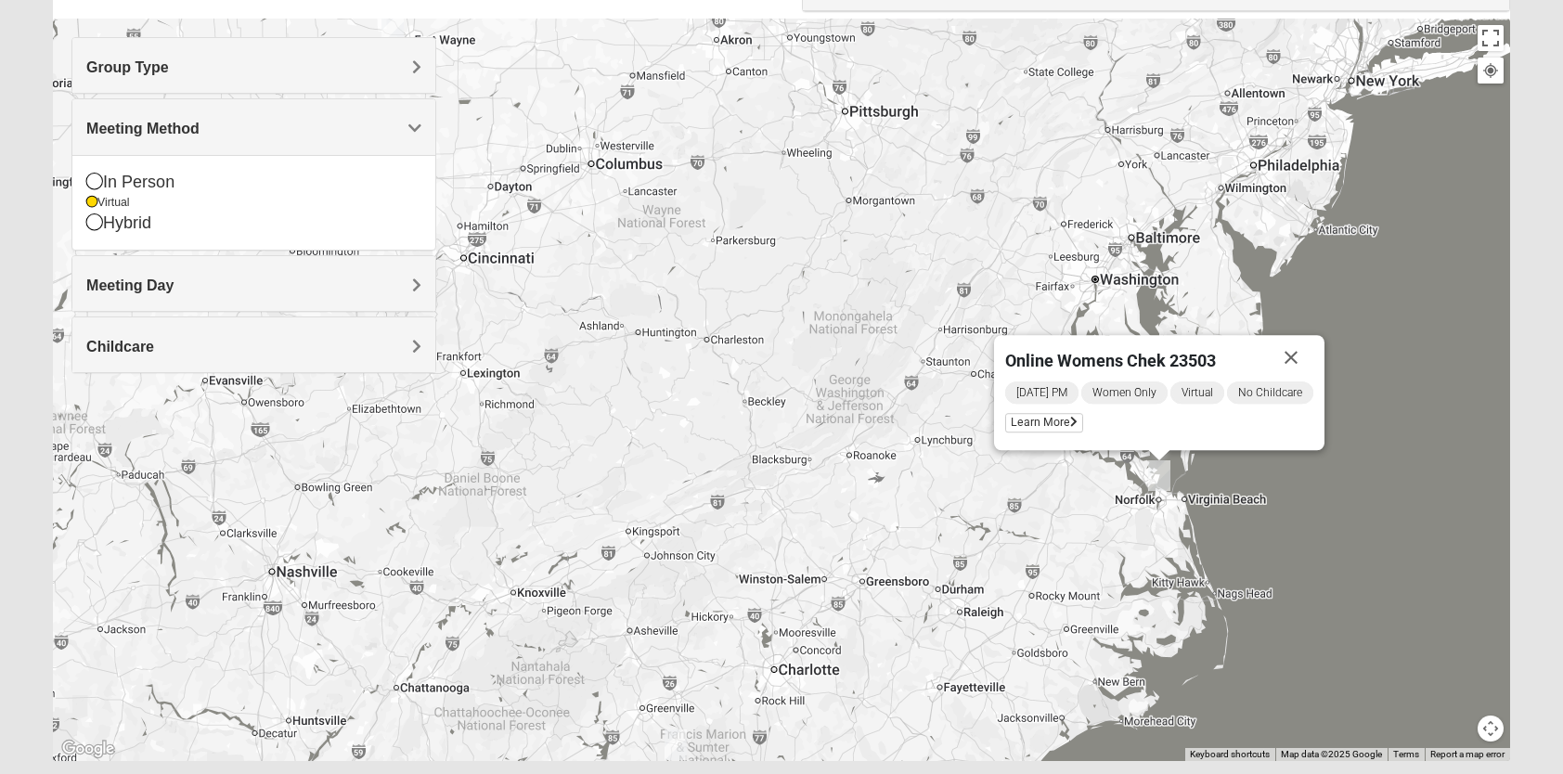
scroll to position [0, 0]
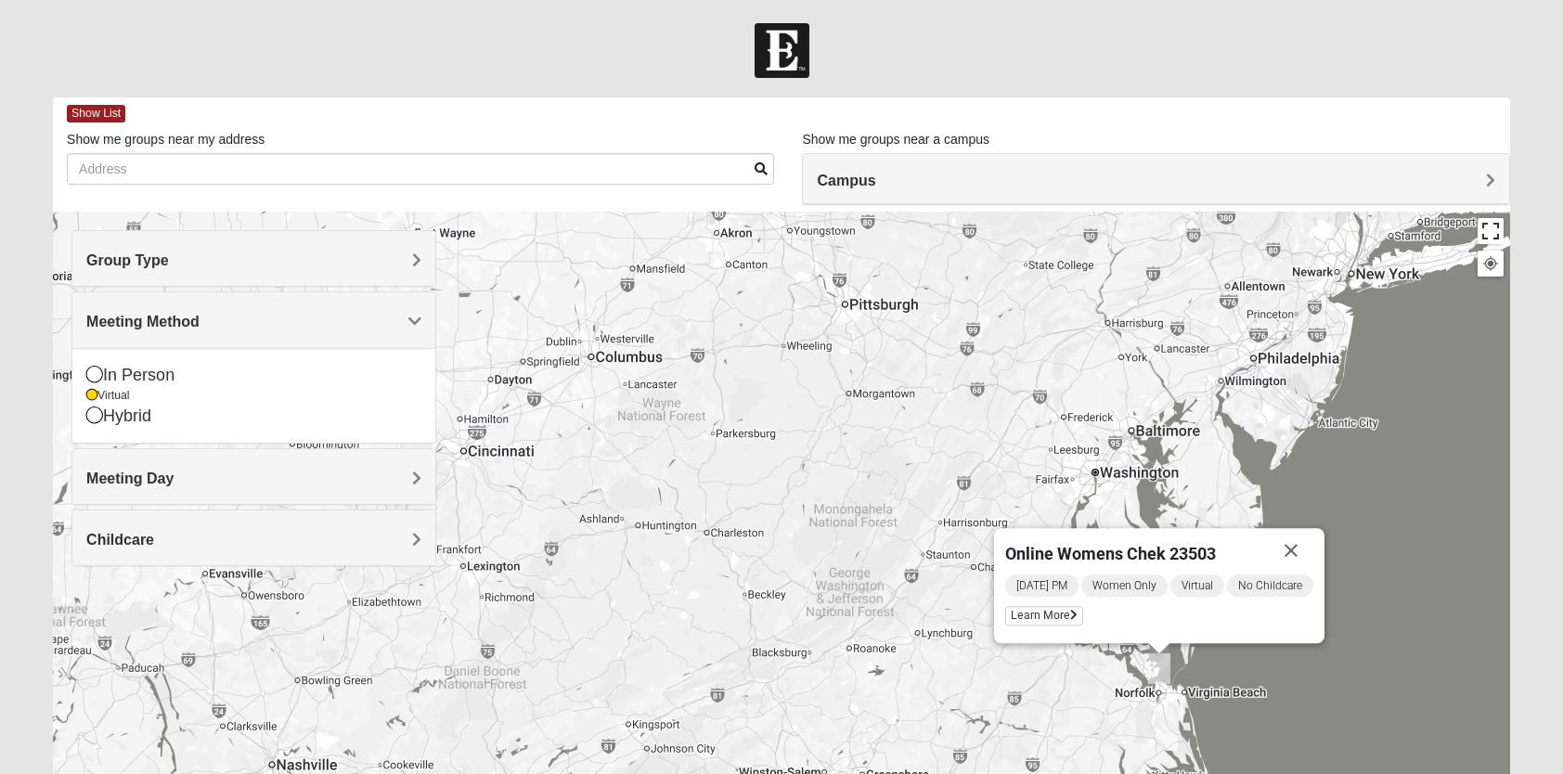
drag, startPoint x: 1500, startPoint y: 231, endPoint x: 1493, endPoint y: 303, distance: 71.8
click at [1496, 231] on button "Toggle fullscreen view" at bounding box center [1491, 231] width 26 height 26
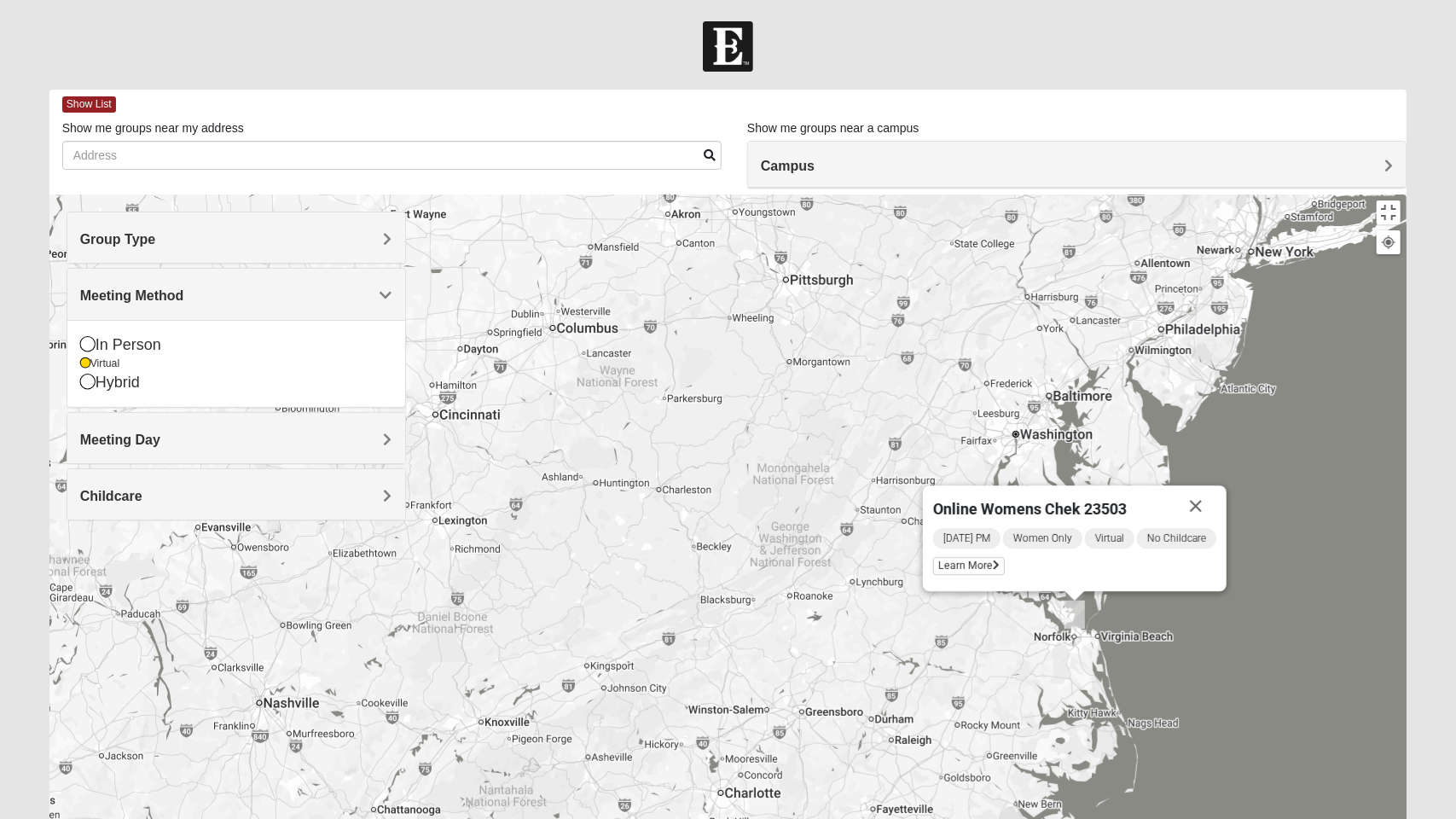
drag, startPoint x: 857, startPoint y: 335, endPoint x: 1002, endPoint y: 444, distance: 181.4
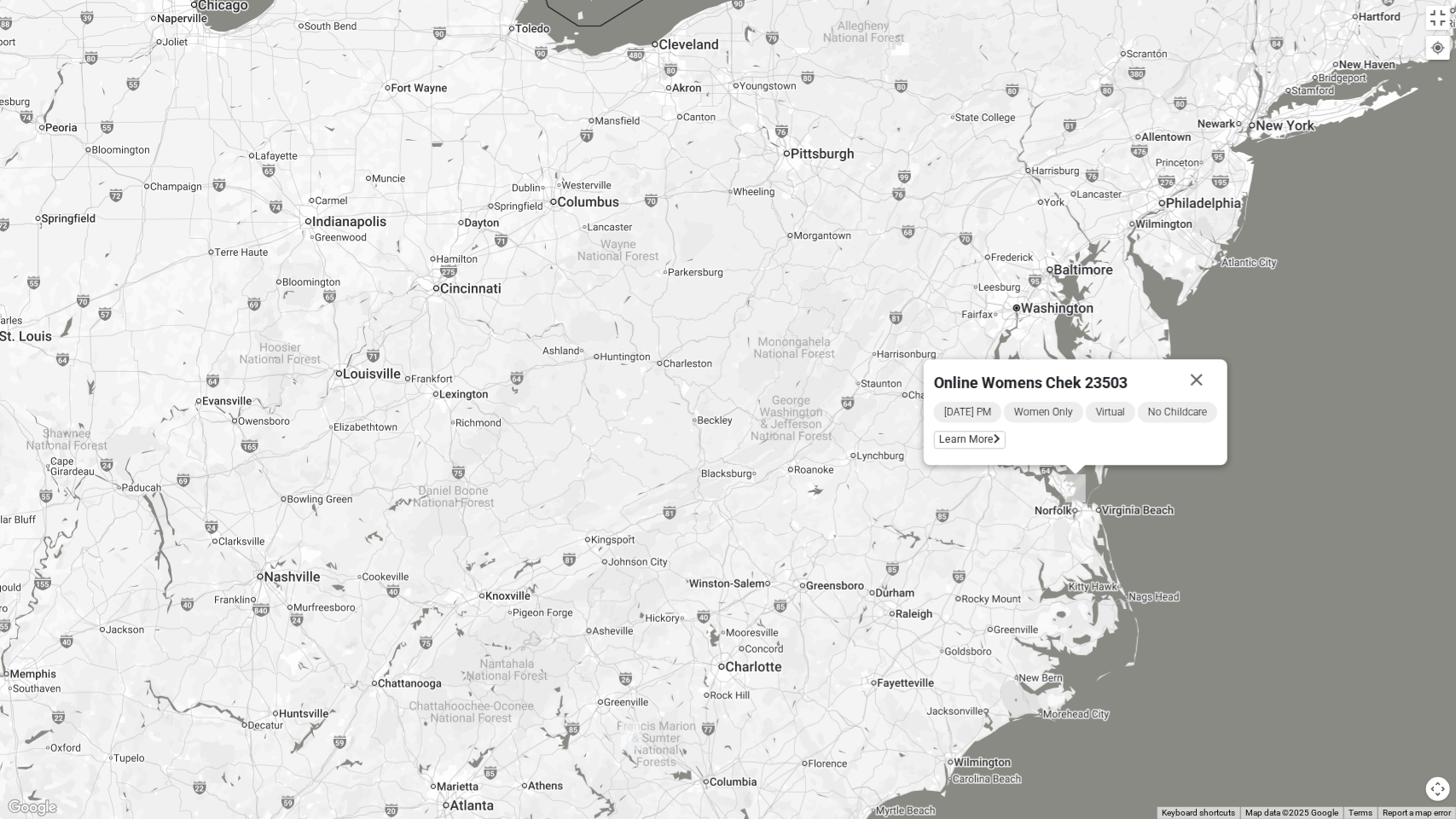
click at [986, 440] on div "Online Womens Chek 23503 [DATE] PM Women Only Virtual No Childcare Learn More" at bounding box center [728, 409] width 1456 height 819
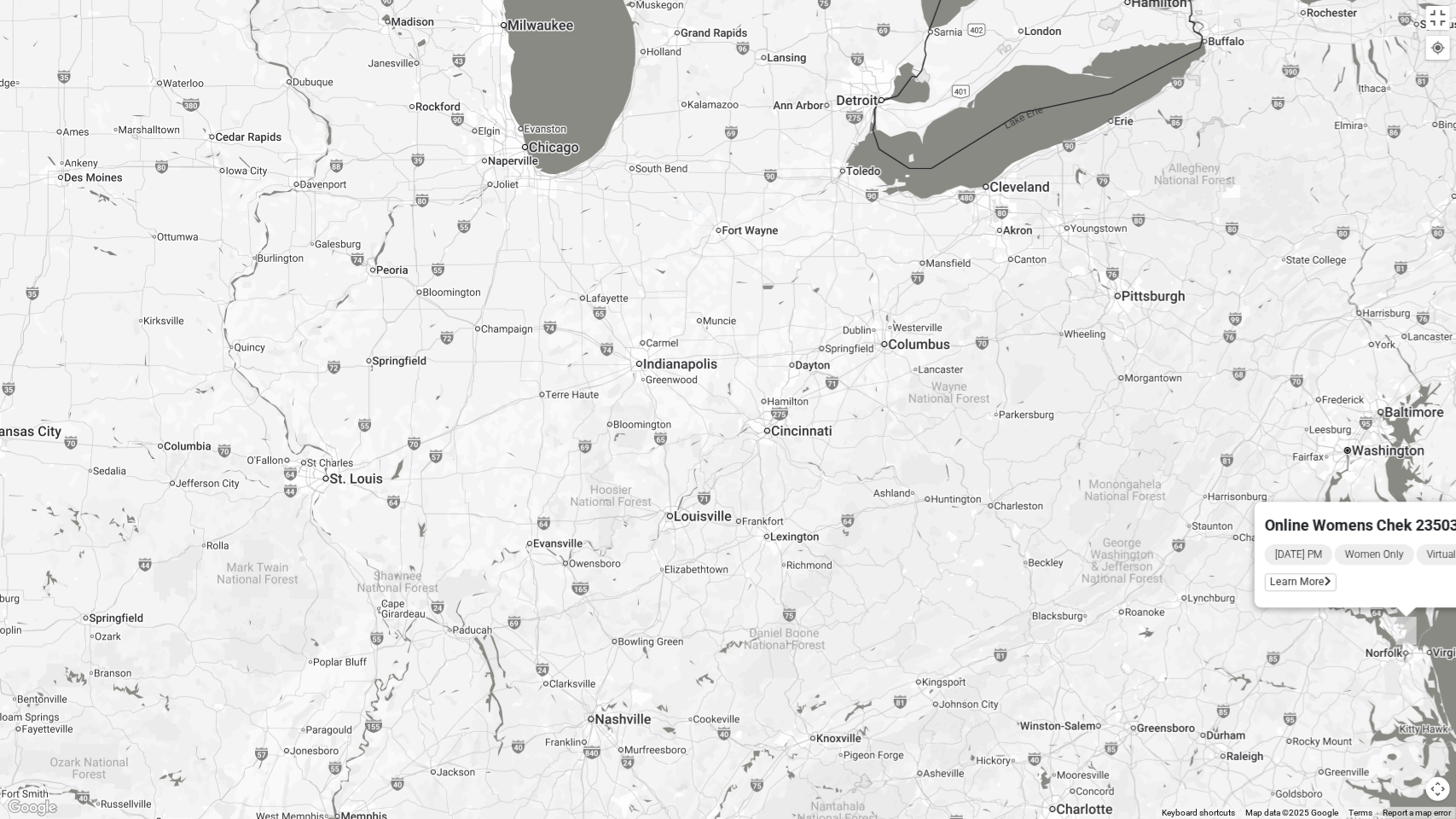
drag, startPoint x: 839, startPoint y: 470, endPoint x: 887, endPoint y: 367, distance: 113.6
click at [884, 375] on div "Online Womens Chek 23503 [DATE] PM Women Only Virtual No Childcare Learn More" at bounding box center [728, 409] width 1456 height 819
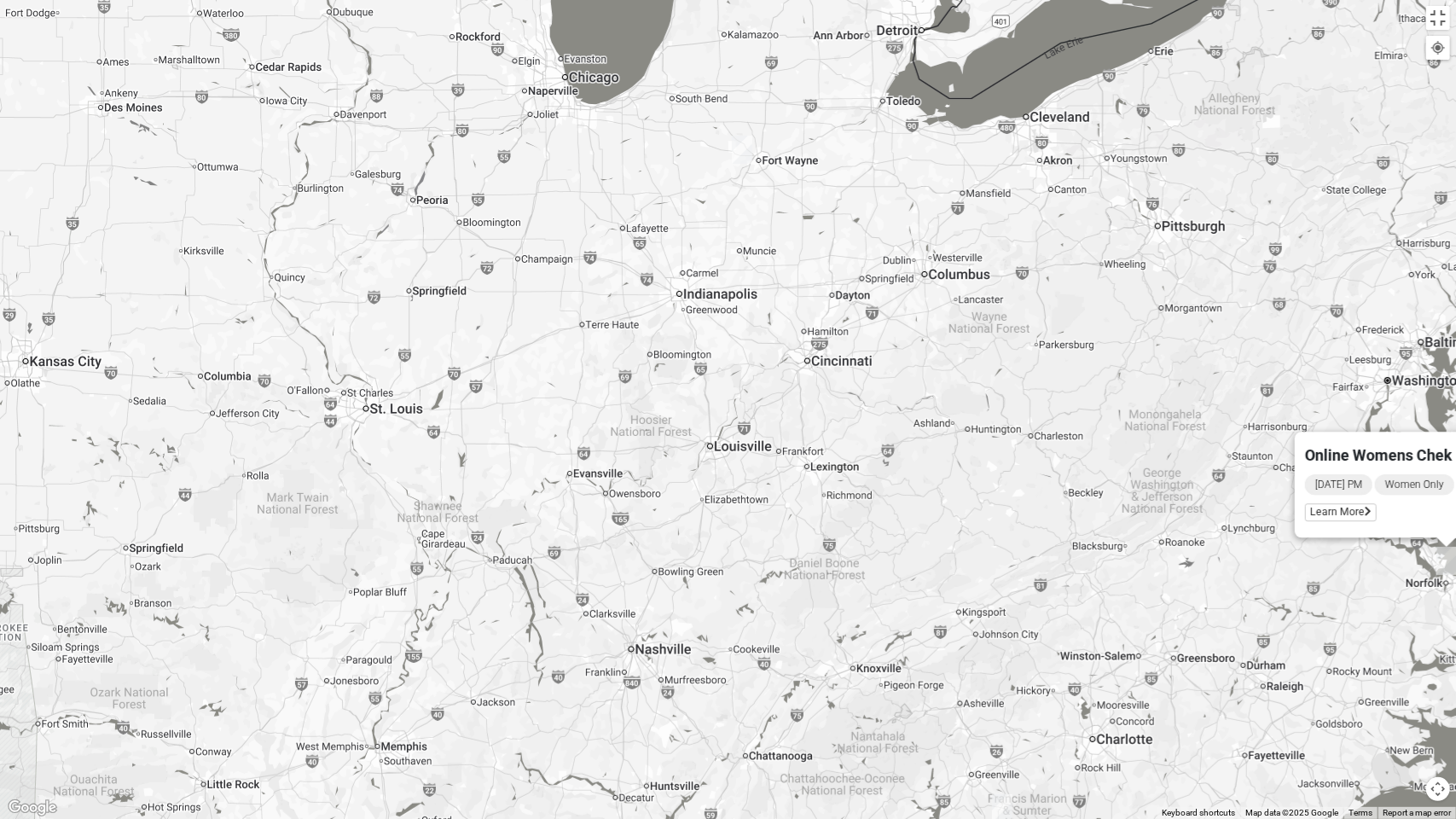
drag, startPoint x: 783, startPoint y: 456, endPoint x: 803, endPoint y: 336, distance: 121.7
click at [802, 364] on div "Online Womens Chek 23503 [DATE] PM Women Only Virtual No Childcare Learn More" at bounding box center [728, 409] width 1456 height 819
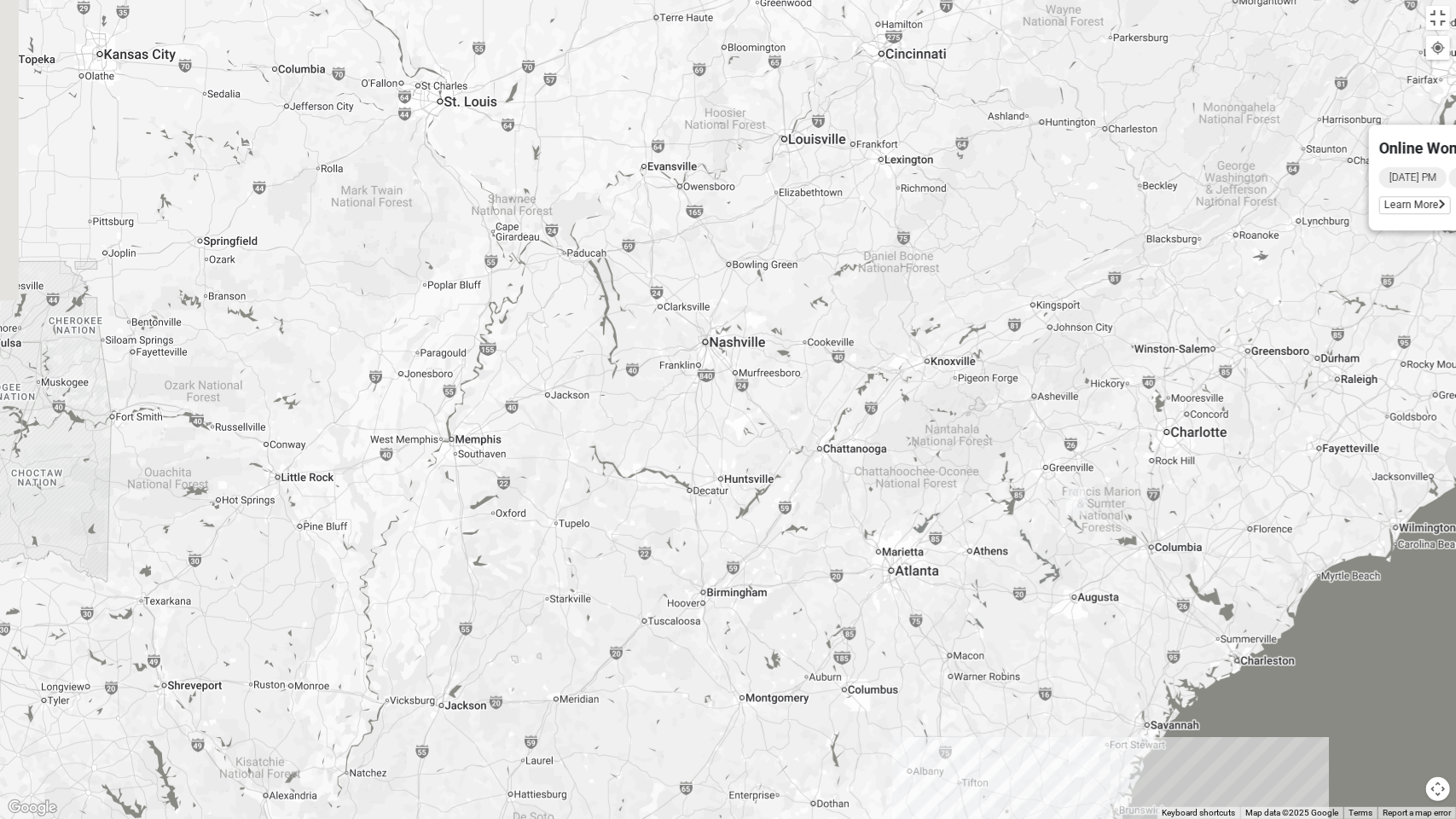
drag, startPoint x: 751, startPoint y: 478, endPoint x: 790, endPoint y: 352, distance: 131.9
click at [789, 358] on div "Online Womens Chek 23503 [DATE] PM Women Only Virtual No Childcare Learn More" at bounding box center [728, 409] width 1456 height 819
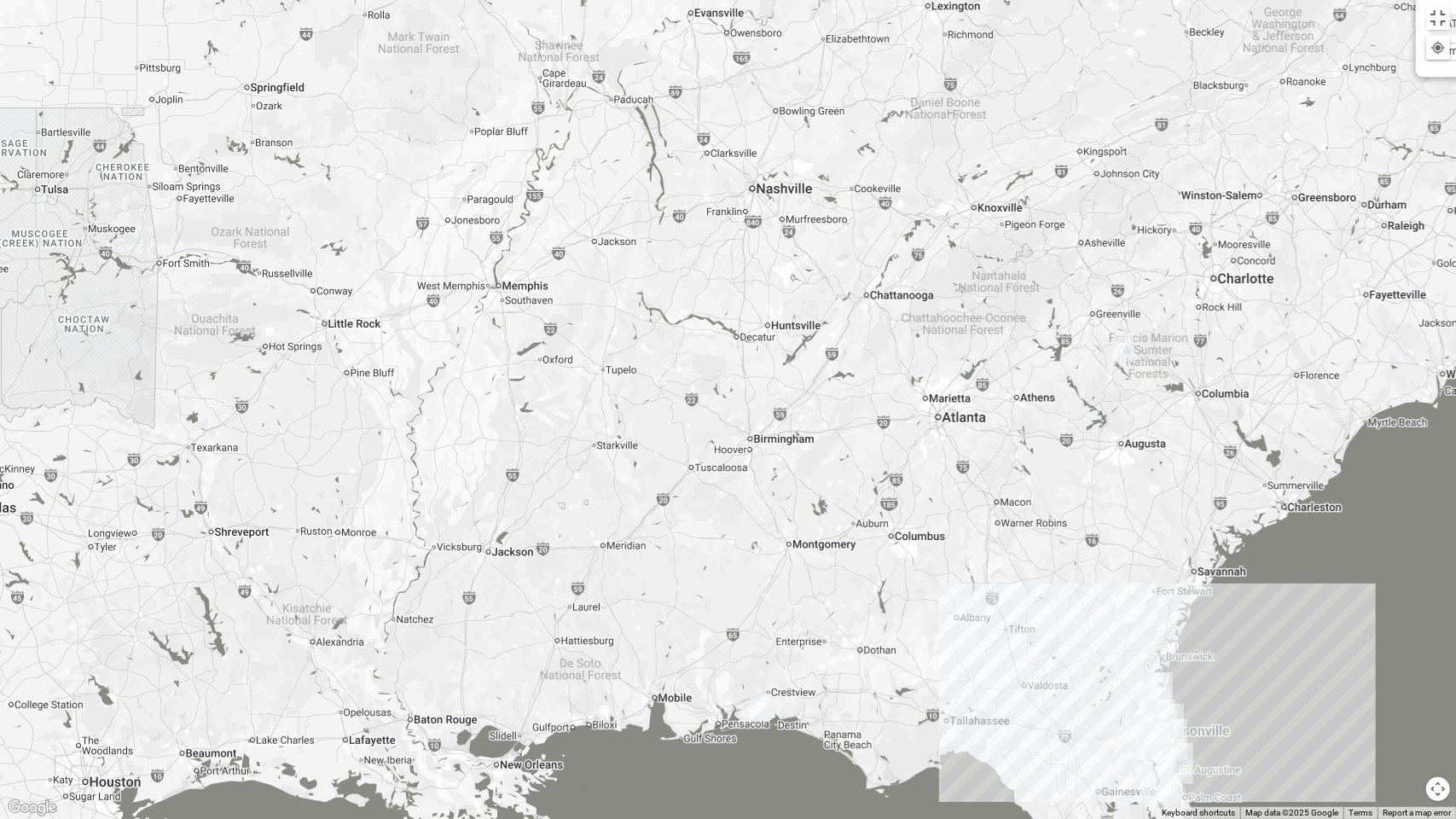
drag
click at [783, 369] on div "Online Womens Chek 23503 [DATE] PM Women Only Virtual No Childcare Learn More" at bounding box center [728, 409] width 1456 height 819
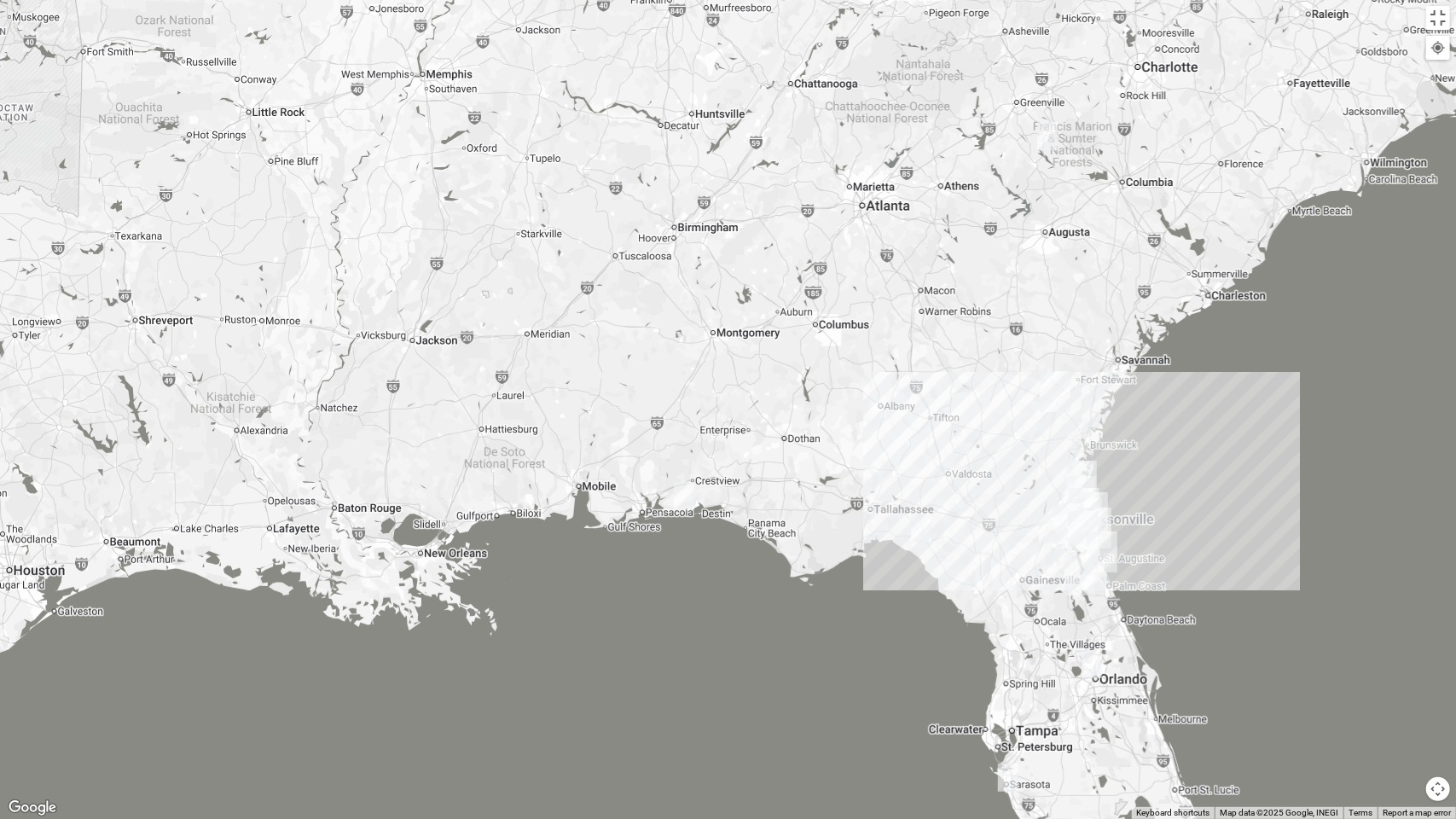
drag, startPoint x: 919, startPoint y: 409, endPoint x: 755, endPoint y: 342, distance: 177.2
click at [776, 350] on div "Online Womens Chek 23503 [DATE] PM Women Only Virtual No Childcare Learn More" at bounding box center [728, 409] width 1456 height 819
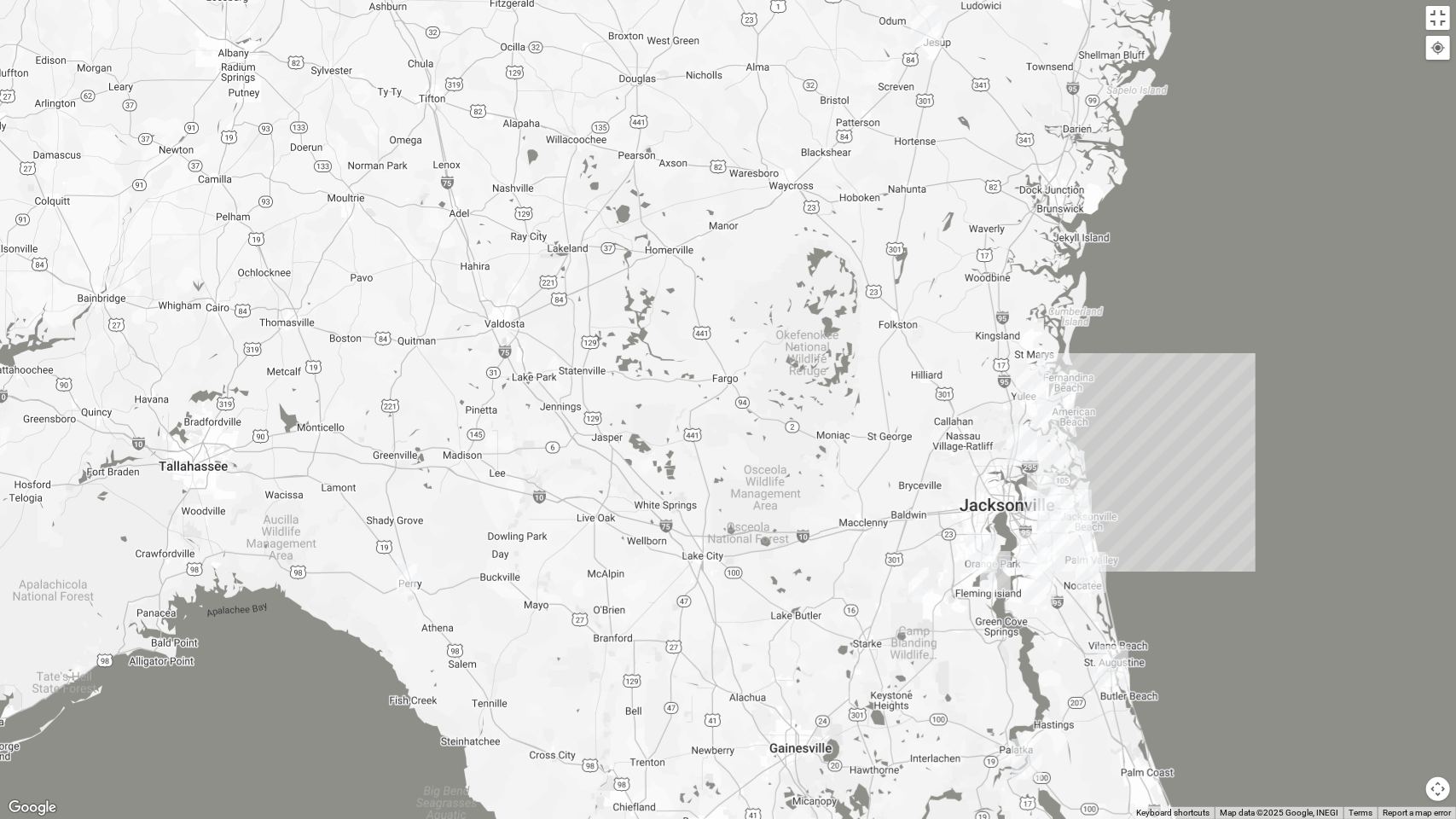
drag, startPoint x: 903, startPoint y: 403, endPoint x: 838, endPoint y: 329, distance: 98.5
click at [847, 332] on div "Online Womens Chek 23503 [DATE] PM Women Only Virtual No Childcare Learn More" at bounding box center [728, 409] width 1456 height 819
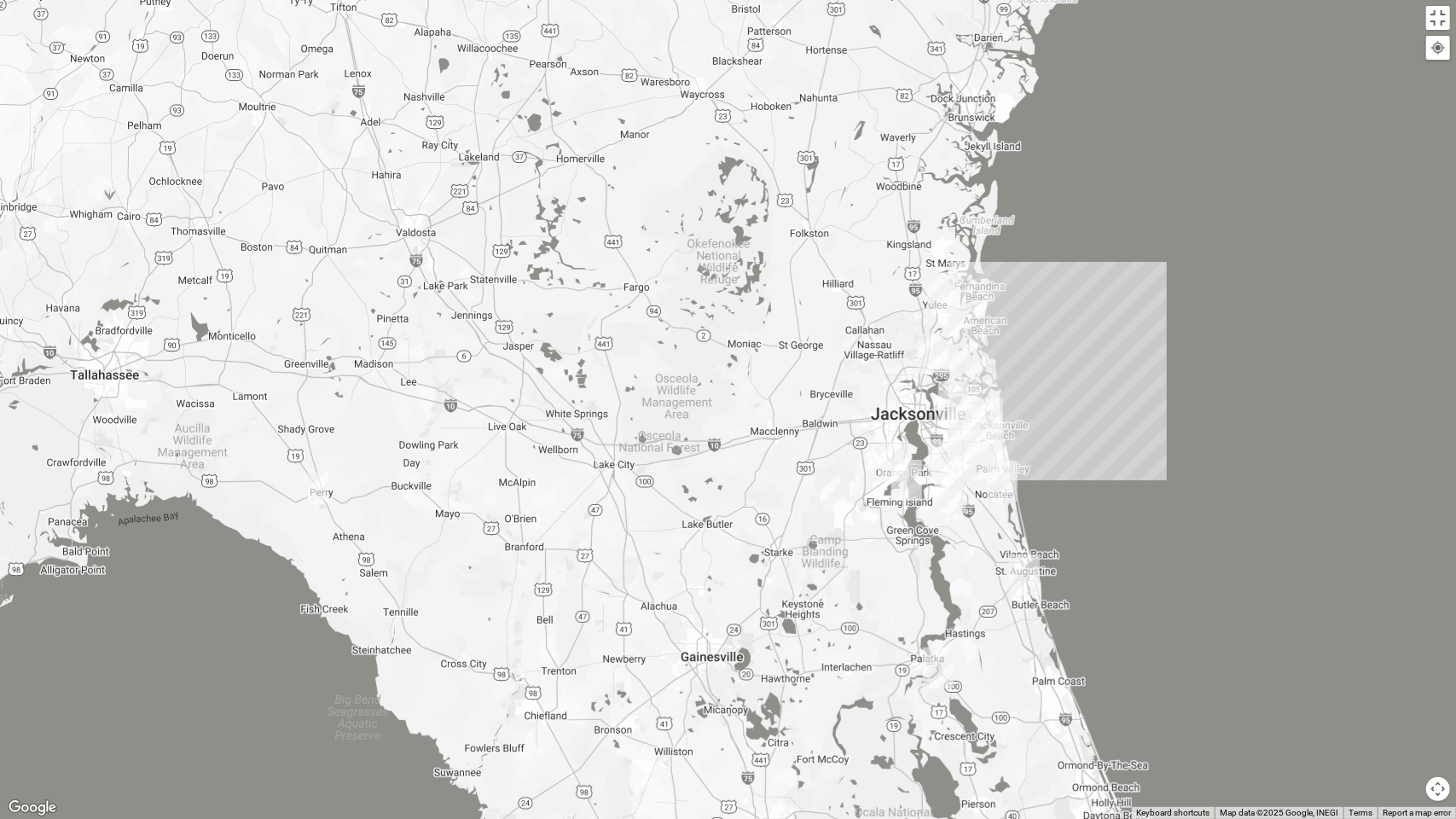
click at [962, 472] on img "St. Johns" at bounding box center [950, 493] width 30 height 41
click at [964, 468] on img "Online Mixed Krause/Chasten 32258" at bounding box center [957, 475] width 20 height 28
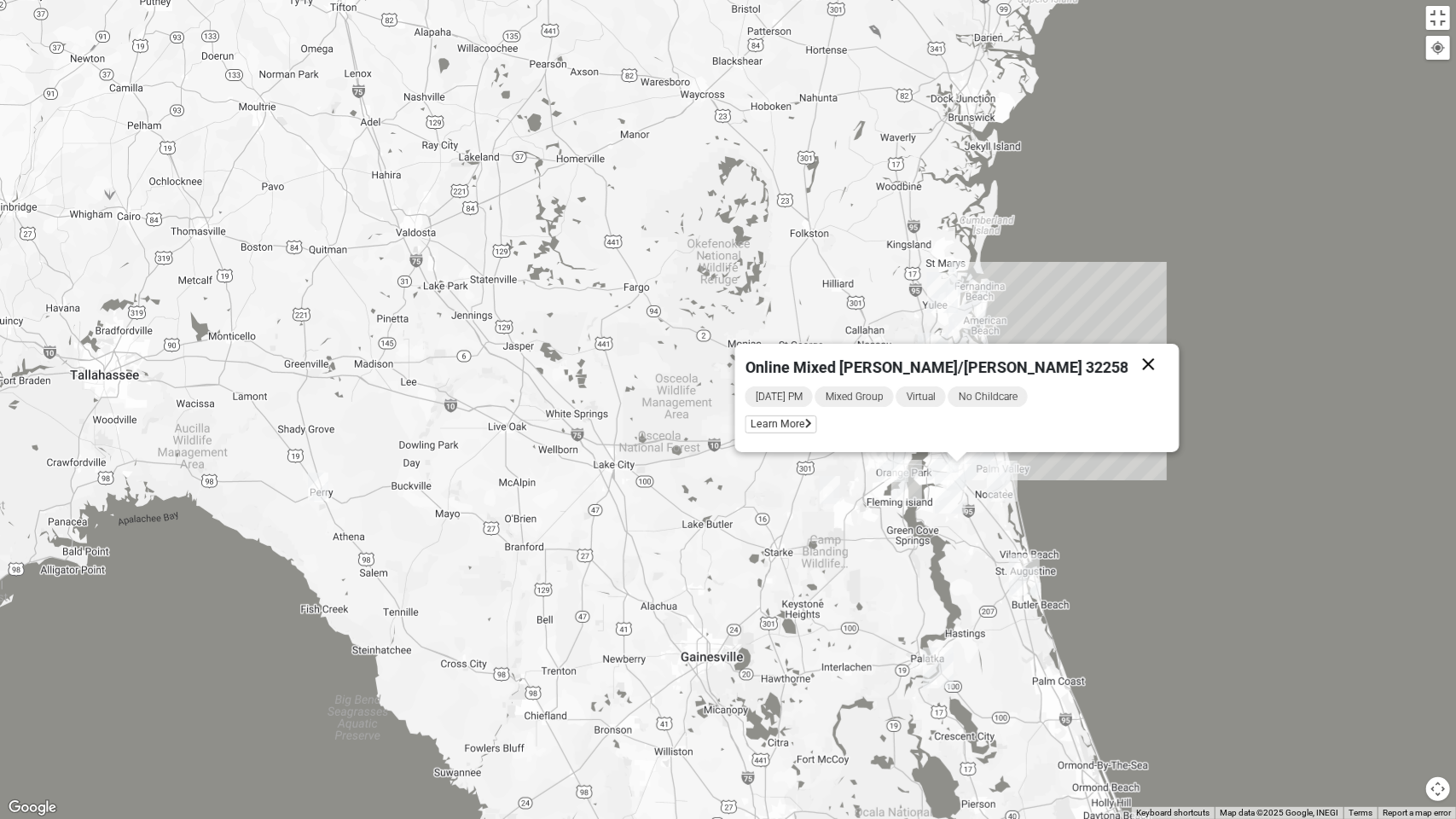
click at [1128, 362] on button "Close" at bounding box center [1148, 364] width 41 height 41
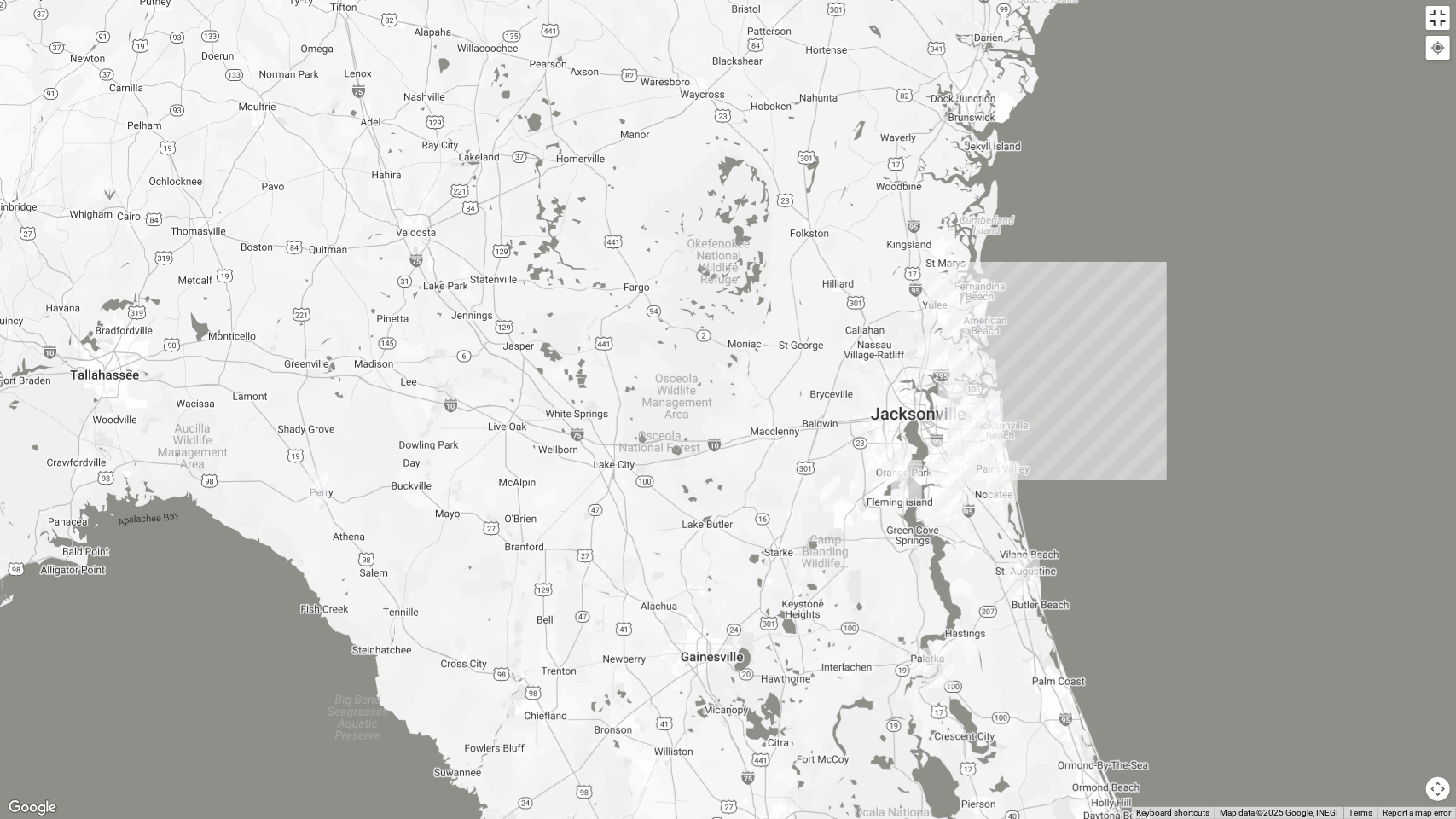
click at [1436, 17] on button "Toggle fullscreen view" at bounding box center [1439, 17] width 24 height 24
